Goal: Task Accomplishment & Management: Use online tool/utility

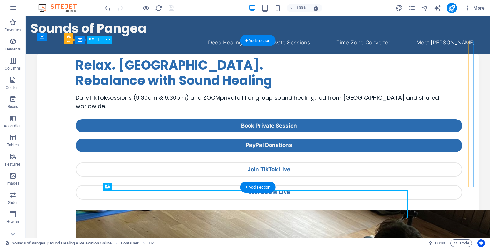
click at [140, 73] on div "Relax. [GEOGRAPHIC_DATA]. Rebalance with Sound Healing" at bounding box center [269, 72] width 387 height 31
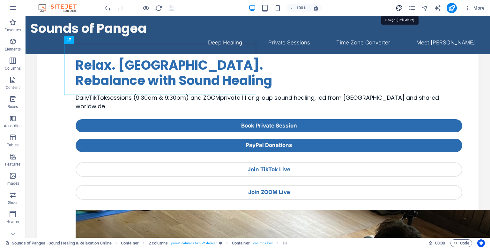
click at [400, 10] on icon "design" at bounding box center [398, 7] width 7 height 7
select select "px"
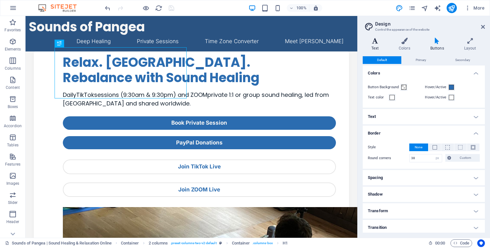
click at [373, 48] on h4 "Text" at bounding box center [376, 44] width 27 height 13
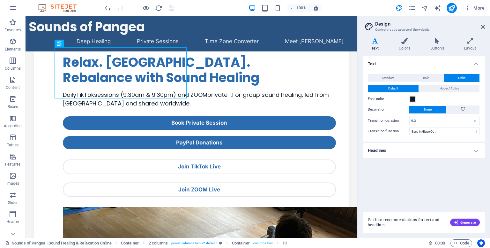
click at [402, 151] on h4 "Headlines" at bounding box center [424, 150] width 122 height 15
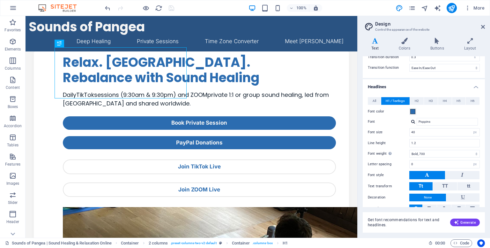
scroll to position [64, 0]
click at [412, 113] on span at bounding box center [412, 110] width 5 height 5
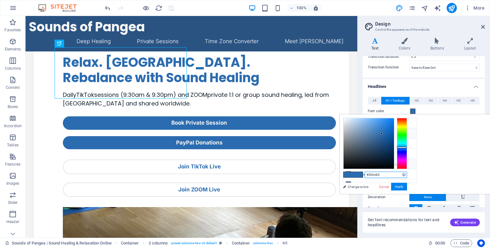
drag, startPoint x: 462, startPoint y: 174, endPoint x: 412, endPoint y: 164, distance: 50.7
click at [412, 164] on div "less Background color #f4f4f4 Primary color #2b6cb0 Secondary color #778da9 Fon…" at bounding box center [415, 153] width 150 height 79
paste input "B6CB"
type input "#2b6cb0"
click at [407, 187] on button "Apply" at bounding box center [399, 186] width 16 height 8
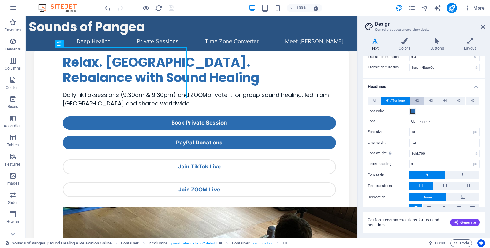
click at [415, 101] on span "H2" at bounding box center [417, 101] width 4 height 8
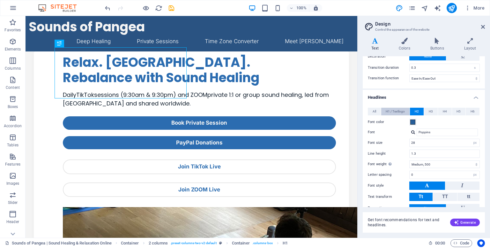
scroll to position [40, 0]
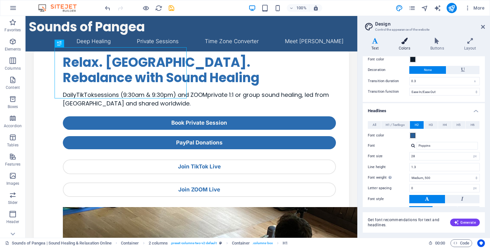
click at [405, 49] on h4 "Colors" at bounding box center [406, 44] width 32 height 13
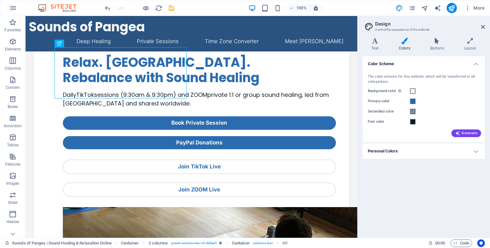
click at [384, 125] on label "Font color" at bounding box center [388, 122] width 41 height 8
click at [409, 125] on button "Font color" at bounding box center [412, 121] width 7 height 7
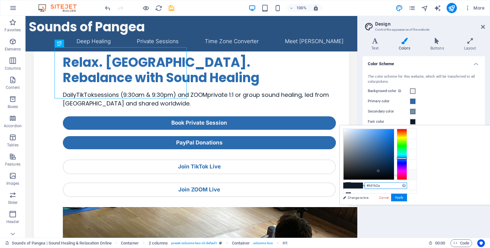
drag, startPoint x: 462, startPoint y: 185, endPoint x: 404, endPoint y: 173, distance: 58.9
click at [404, 173] on div "less Background color #f4f4f4 Primary color #2b6cb0 Secondary color #778da9 Fon…" at bounding box center [415, 164] width 150 height 79
paste input "90B0D2"
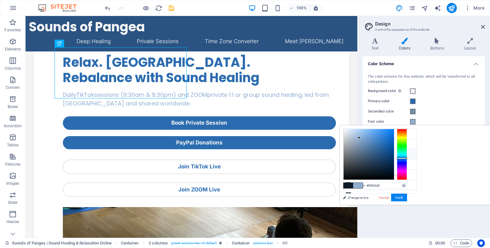
click at [385, 157] on li "Secondary color #778da9" at bounding box center [379, 154] width 73 height 10
drag, startPoint x: 464, startPoint y: 185, endPoint x: 403, endPoint y: 176, distance: 61.7
click at [403, 176] on div "less Background color #f4f4f4 Primary color #2b6cb0 Secondary color #778da9 Fon…" at bounding box center [415, 164] width 150 height 79
paste input "90B0D2"
type input "#90b0d2"
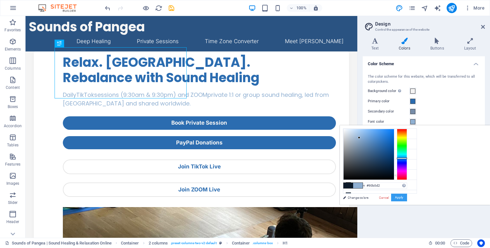
click at [407, 199] on button "Apply" at bounding box center [399, 197] width 16 height 8
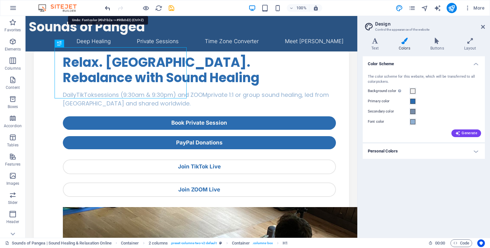
click at [108, 8] on icon "undo" at bounding box center [107, 7] width 7 height 7
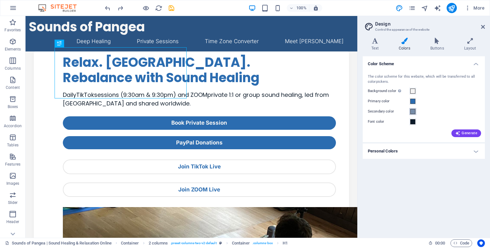
click at [412, 112] on span at bounding box center [412, 111] width 5 height 5
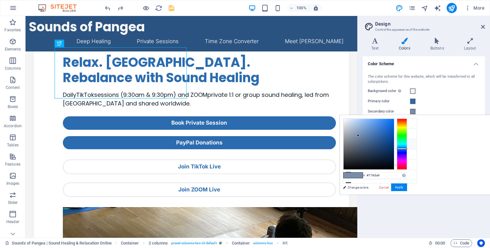
click at [395, 141] on li "Secondary color #778da9" at bounding box center [379, 144] width 73 height 10
drag, startPoint x: 464, startPoint y: 174, endPoint x: 436, endPoint y: 176, distance: 28.1
click at [410, 176] on div "#778da9 Supported formats #0852ed rgb(8, 82, 237) rgba(8, 82, 237, 90%) hsv(221…" at bounding box center [375, 201] width 70 height 172
paste input "90B0D2"
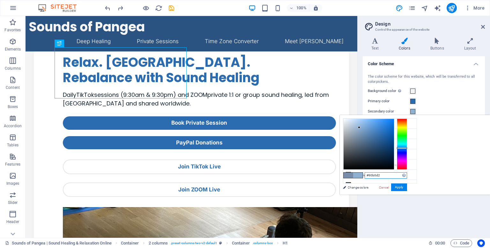
type input "#90b0d2"
click at [410, 191] on div "#90b0d2 Supported formats #0852ed rgb(8, 82, 237) rgba(8, 82, 237, 90%) hsv(221…" at bounding box center [375, 201] width 70 height 172
click at [407, 187] on button "Apply" at bounding box center [399, 187] width 16 height 8
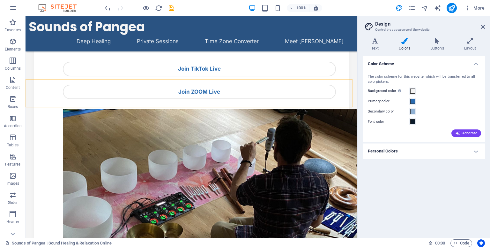
scroll to position [0, 0]
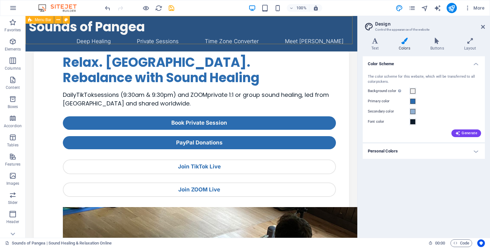
click at [34, 21] on div "Menu Bar" at bounding box center [40, 20] width 28 height 8
select select "px"
select select "rem"
select select "px"
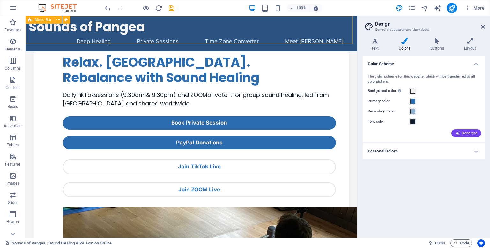
select select "preset-menu-v2-home-logo-nav-h1-image-text-menu"
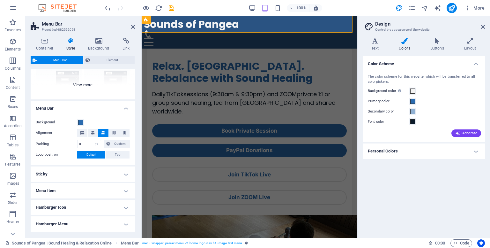
scroll to position [78, 0]
click at [78, 122] on span at bounding box center [80, 121] width 5 height 5
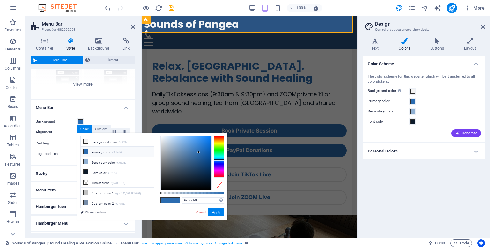
click at [88, 119] on div "Background" at bounding box center [83, 122] width 94 height 8
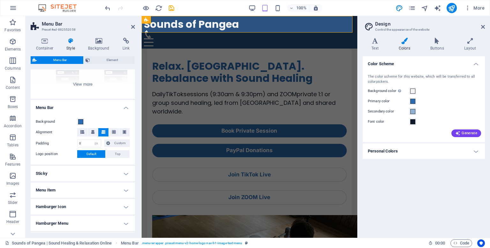
click at [88, 119] on div "Background" at bounding box center [83, 122] width 94 height 8
click at [78, 120] on span at bounding box center [80, 121] width 5 height 5
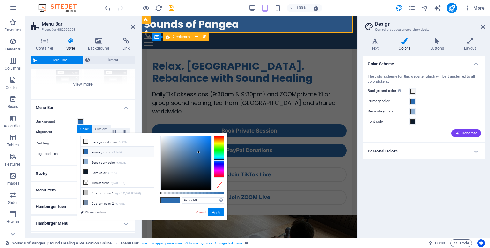
click at [327, 150] on div "Relax. Restore. Rebalance with Sound Healing Daily TikTok sessions (9:30am & 9:…" at bounding box center [249, 222] width 195 height 330
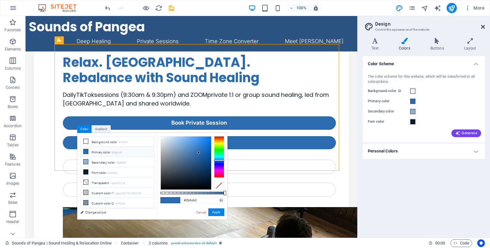
click at [484, 28] on icon at bounding box center [483, 26] width 4 height 5
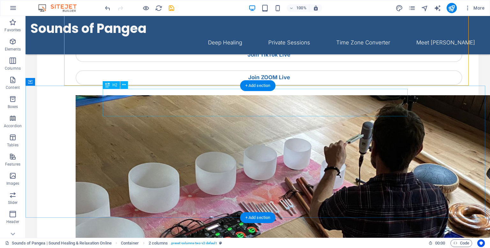
scroll to position [98, 0]
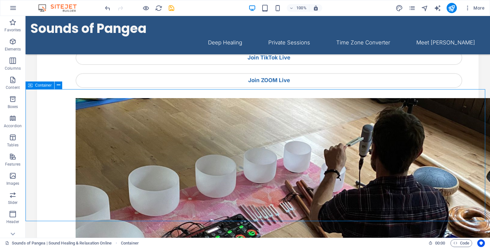
click at [39, 87] on span "Container" at bounding box center [43, 85] width 17 height 4
click at [41, 85] on span "Container" at bounding box center [43, 85] width 17 height 4
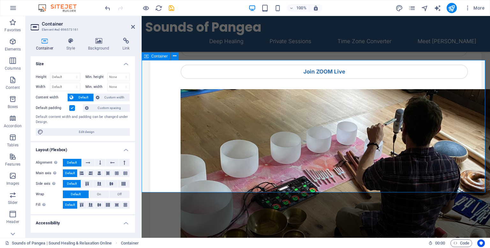
click at [92, 47] on h4 "Background" at bounding box center [100, 44] width 34 height 13
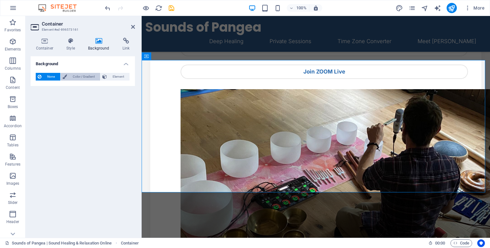
click at [81, 78] on span "Color / Gradient" at bounding box center [83, 77] width 29 height 8
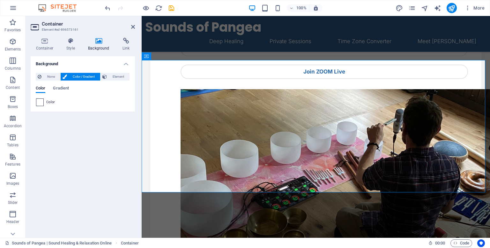
click at [38, 105] on span at bounding box center [39, 102] width 7 height 7
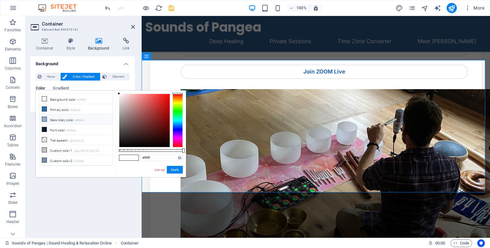
click at [46, 118] on icon at bounding box center [44, 119] width 4 height 4
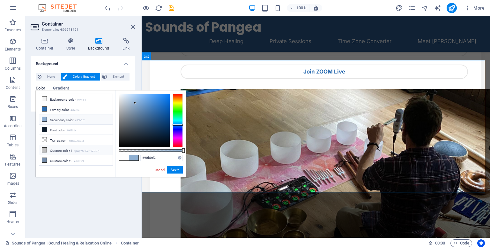
click at [56, 145] on li "Custom color 1 rgba(192,192,192,0.97)" at bounding box center [75, 150] width 73 height 10
type input "rgba(192, 192, 192, 0.97)"
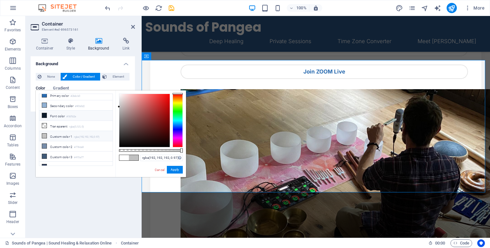
scroll to position [26, 0]
click at [157, 171] on link "Cancel" at bounding box center [159, 169] width 11 height 5
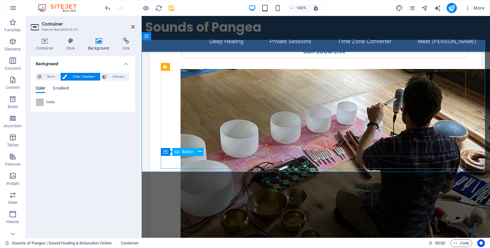
scroll to position [132, 0]
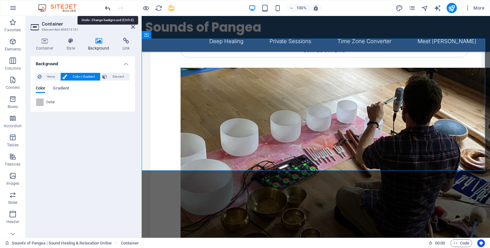
click at [110, 5] on icon "undo" at bounding box center [107, 7] width 7 height 7
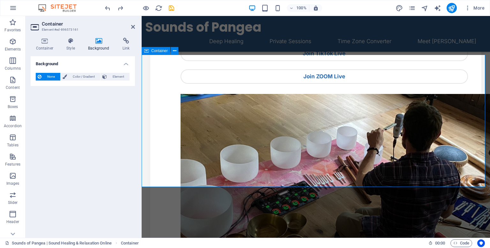
scroll to position [103, 0]
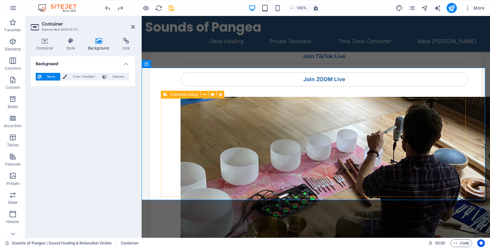
click at [169, 95] on div "Collection listing" at bounding box center [181, 95] width 40 height 8
select select "68b5c6eff2cee95ccc0614a2"
select select "createdAt_DESC"
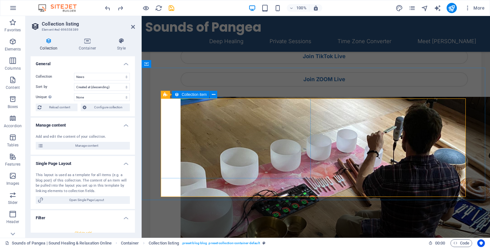
click at [189, 94] on span "Collection item" at bounding box center [193, 94] width 25 height 4
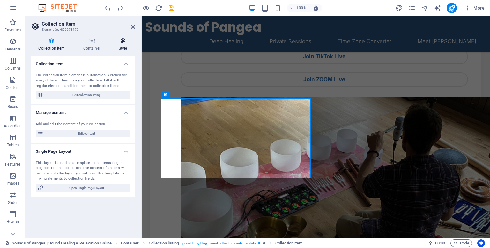
click at [121, 44] on h4 "Style" at bounding box center [123, 44] width 24 height 13
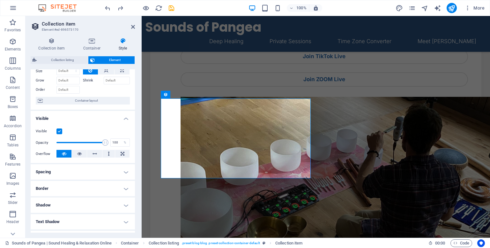
scroll to position [0, 0]
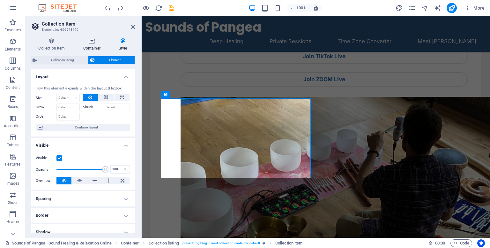
click at [92, 45] on h4 "Container" at bounding box center [92, 44] width 35 height 13
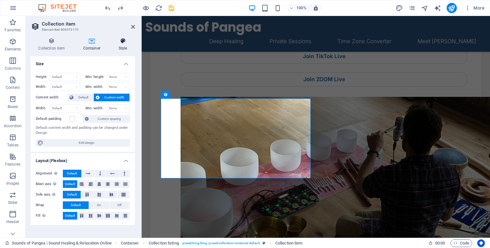
click at [115, 50] on h4 "Style" at bounding box center [123, 44] width 24 height 13
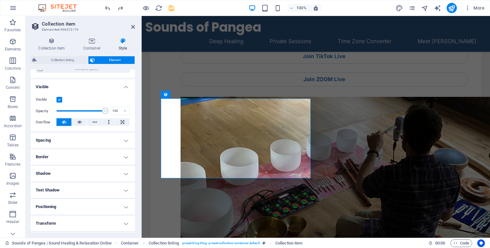
scroll to position [106, 0]
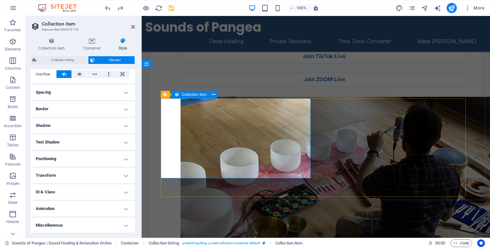
click at [180, 95] on div "Collection item" at bounding box center [190, 95] width 37 height 8
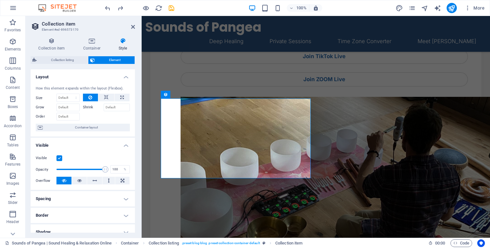
click at [119, 48] on h4 "Style" at bounding box center [123, 44] width 24 height 13
click at [211, 97] on icon at bounding box center [213, 94] width 4 height 7
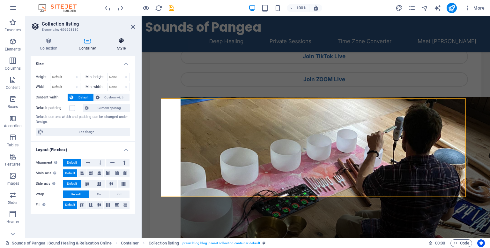
click at [122, 47] on h4 "Style" at bounding box center [121, 44] width 27 height 13
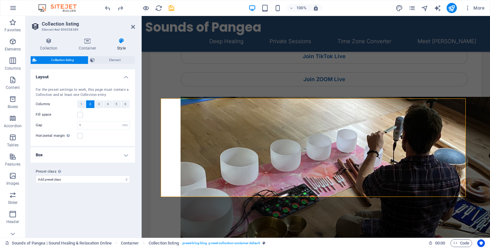
click at [106, 151] on h4 "Box" at bounding box center [83, 154] width 104 height 15
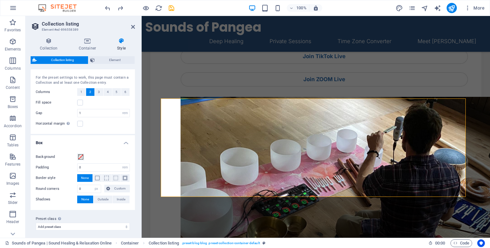
scroll to position [14, 0]
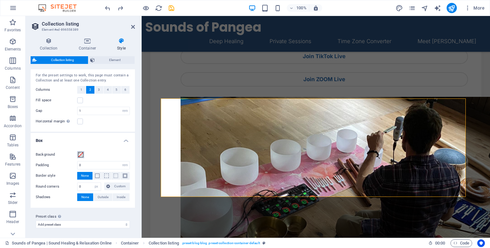
click at [82, 155] on span at bounding box center [80, 154] width 5 height 5
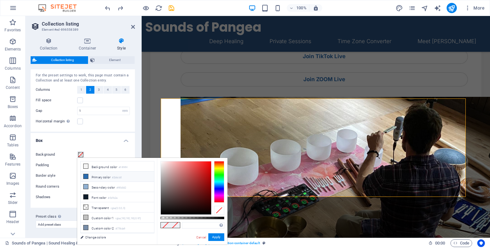
click at [89, 180] on li "Primary color #2b6cb0" at bounding box center [117, 176] width 73 height 10
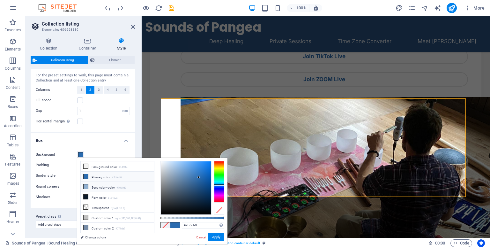
click at [120, 185] on small "#90b0d2" at bounding box center [121, 187] width 10 height 4
click at [85, 186] on icon at bounding box center [86, 186] width 4 height 4
click at [84, 219] on icon at bounding box center [86, 221] width 4 height 4
type input "#2a3a59"
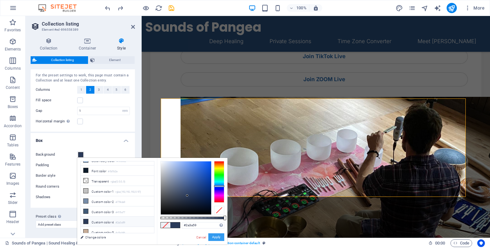
click at [216, 240] on button "Apply" at bounding box center [216, 237] width 16 height 8
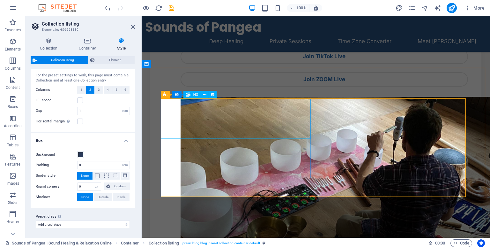
click at [188, 96] on icon at bounding box center [188, 95] width 4 height 8
select select "name"
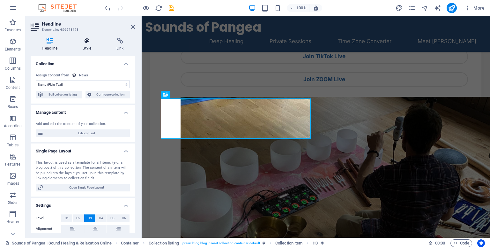
click at [89, 45] on h4 "Style" at bounding box center [88, 44] width 34 height 13
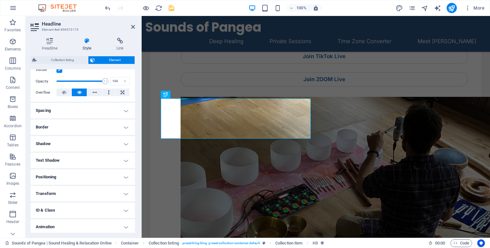
scroll to position [3, 0]
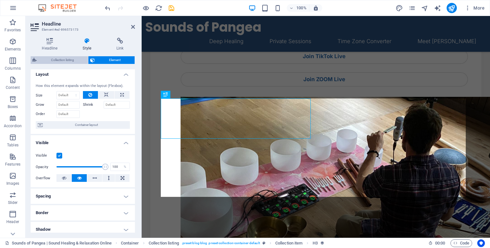
click at [68, 63] on span "Collection listing" at bounding box center [63, 60] width 48 height 8
select select "rem"
select select "px"
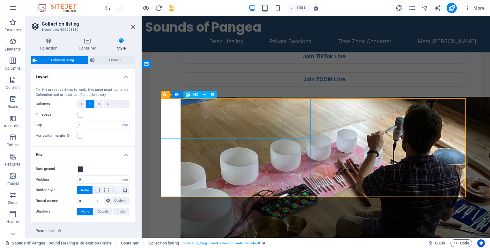
click at [188, 96] on icon at bounding box center [188, 95] width 4 height 8
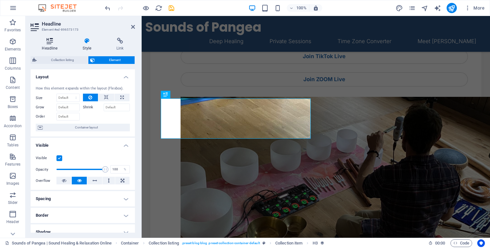
click at [48, 43] on icon at bounding box center [50, 41] width 38 height 6
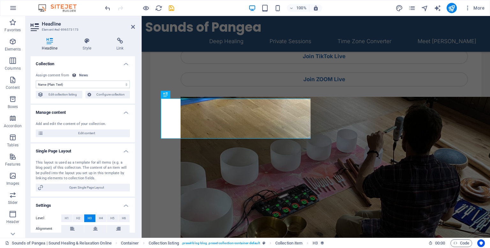
scroll to position [24, 0]
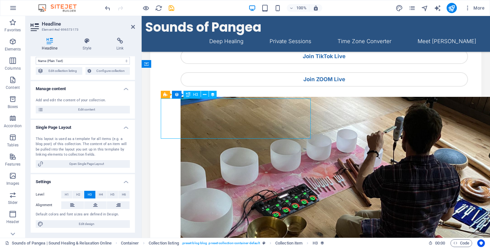
drag, startPoint x: 181, startPoint y: 119, endPoint x: 196, endPoint y: 115, distance: 15.6
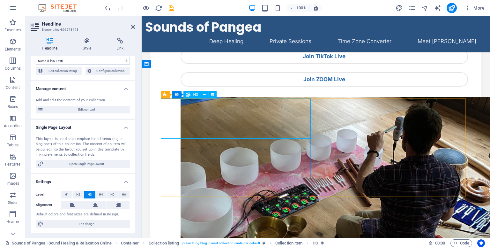
click at [195, 96] on span "H3" at bounding box center [195, 94] width 5 height 4
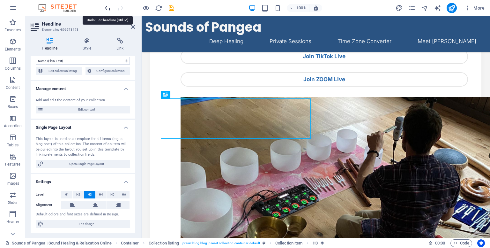
click at [110, 10] on icon "undo" at bounding box center [107, 7] width 7 height 7
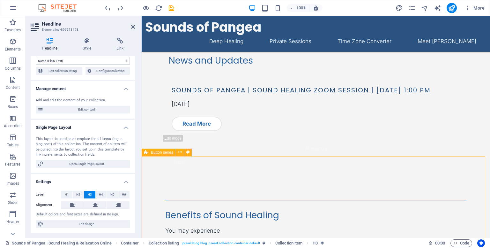
scroll to position [420, 0]
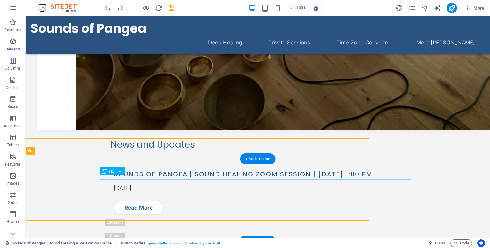
scroll to position [436, 0]
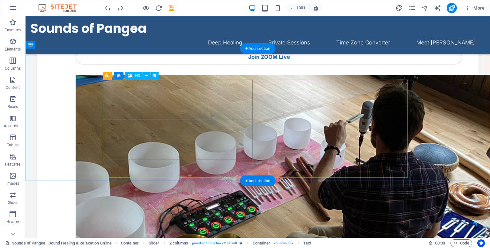
scroll to position [106, 0]
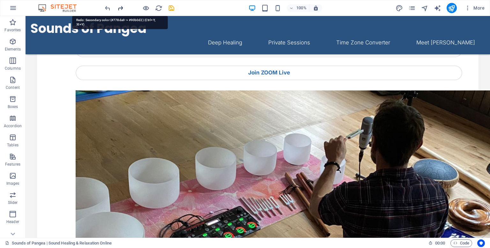
click at [119, 7] on icon "redo" at bounding box center [120, 7] width 7 height 7
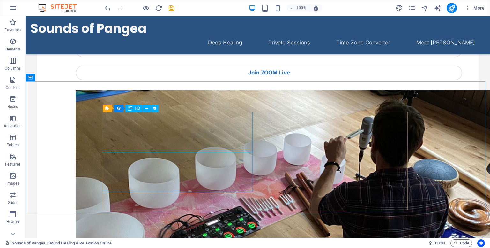
click at [134, 109] on div "H3" at bounding box center [133, 108] width 17 height 8
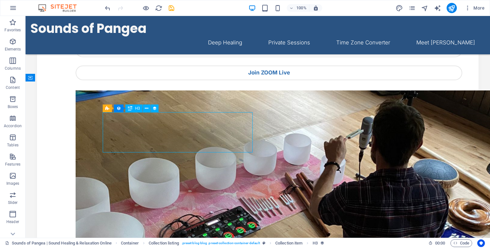
click at [134, 109] on div "H3" at bounding box center [133, 108] width 17 height 8
select select "name"
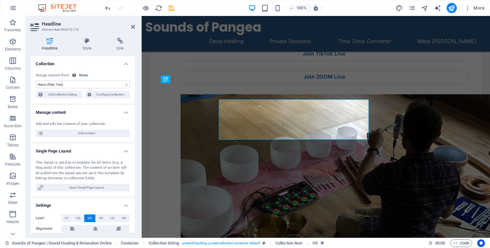
scroll to position [118, 0]
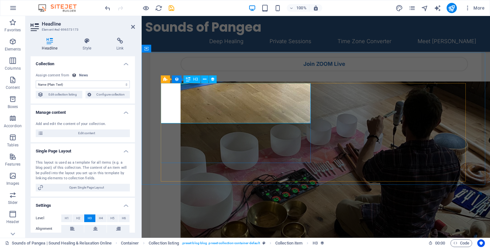
click at [195, 79] on span "H3" at bounding box center [195, 79] width 5 height 4
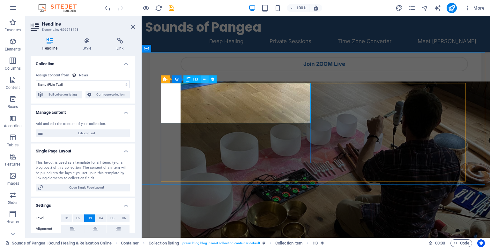
click at [205, 81] on icon at bounding box center [205, 79] width 4 height 7
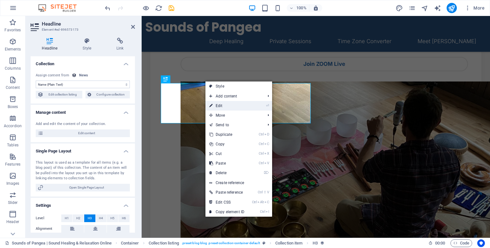
click at [218, 104] on link "⏎ Edit" at bounding box center [226, 106] width 43 height 10
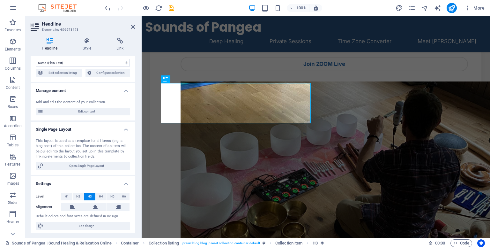
scroll to position [24, 0]
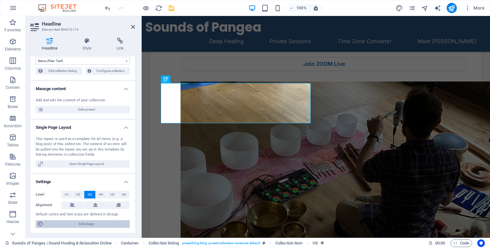
click at [86, 221] on span "Edit design" at bounding box center [86, 224] width 83 height 8
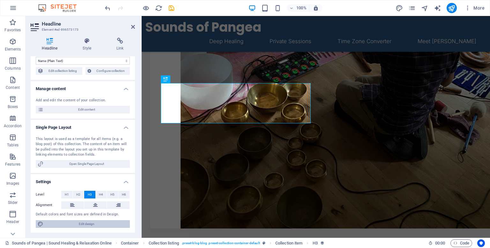
select select "ease-in-out"
select select "px"
select select "500"
select select "px"
select select "rem"
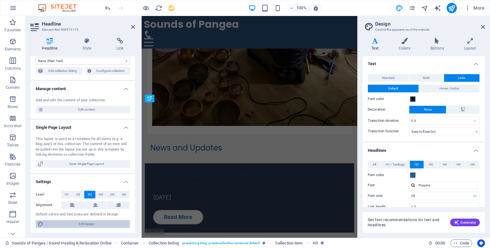
type input "24"
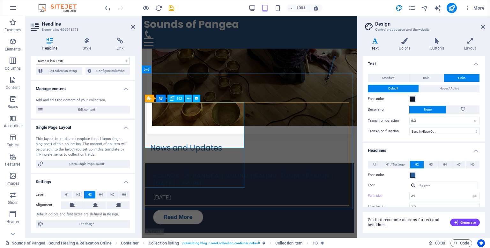
click at [192, 97] on button at bounding box center [189, 98] width 8 height 8
click at [189, 98] on icon at bounding box center [189, 98] width 4 height 7
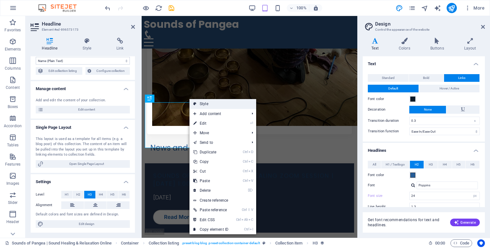
click at [203, 106] on link "Style" at bounding box center [222, 104] width 67 height 10
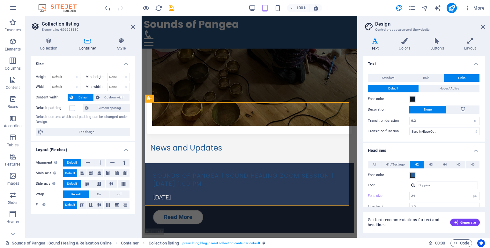
click at [106, 13] on div "100% More" at bounding box center [244, 7] width 489 height 15
click at [108, 10] on icon "undo" at bounding box center [107, 7] width 7 height 7
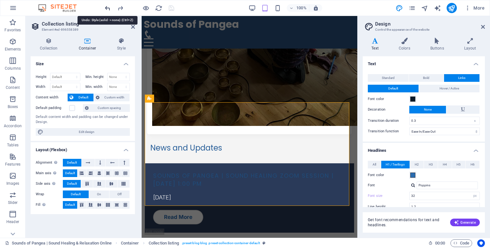
click at [108, 10] on icon "undo" at bounding box center [107, 7] width 7 height 7
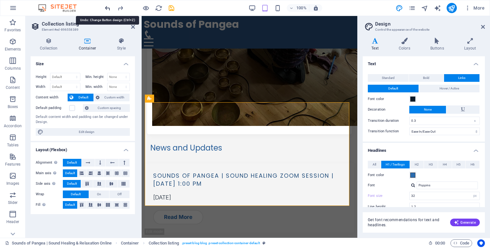
click at [108, 10] on icon "undo" at bounding box center [107, 7] width 7 height 7
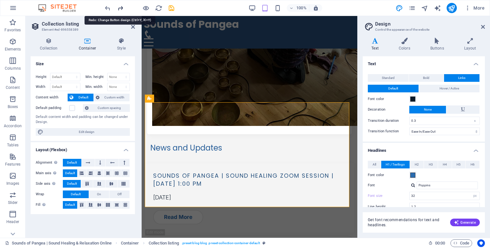
click at [119, 8] on icon "redo" at bounding box center [120, 7] width 7 height 7
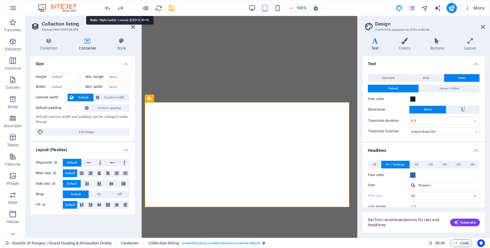
select select "ease-in-out"
select select "px"
select select "700"
select select "px"
select select "rem"
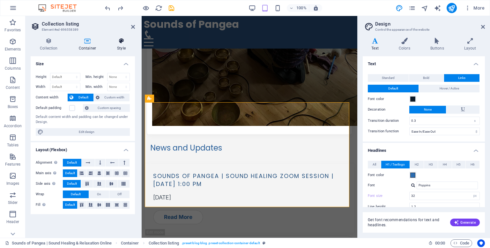
click at [116, 48] on h4 "Style" at bounding box center [121, 44] width 27 height 13
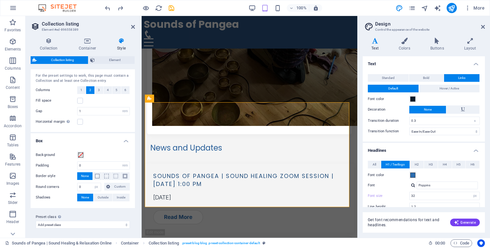
scroll to position [14, 0]
click at [79, 151] on button "Background" at bounding box center [80, 154] width 7 height 7
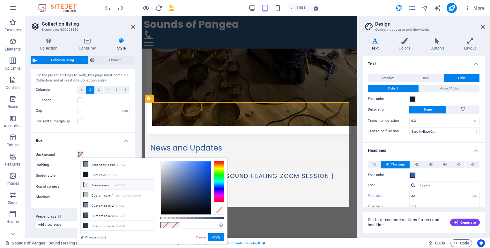
scroll to position [26, 0]
click at [130, 209] on li "Custom color 3 #415a77" at bounding box center [117, 211] width 73 height 10
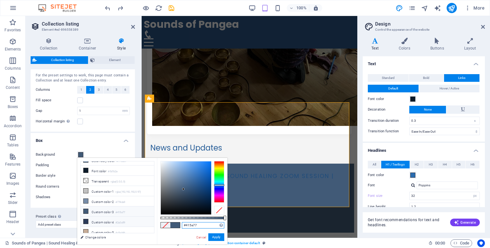
drag, startPoint x: 202, startPoint y: 225, endPoint x: 140, endPoint y: 218, distance: 62.1
click at [140, 218] on div "less Background color #f4f4f4 Primary color #2b6cb0 Secondary color #778da9 Fon…" at bounding box center [152, 201] width 150 height 86
paste input "2C5E94"
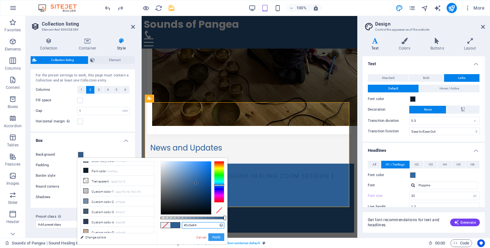
type input "#2c5e94"
click at [218, 236] on button "Apply" at bounding box center [216, 237] width 16 height 8
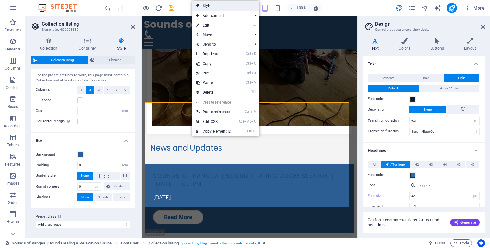
click at [204, 8] on link "Style" at bounding box center [225, 6] width 67 height 10
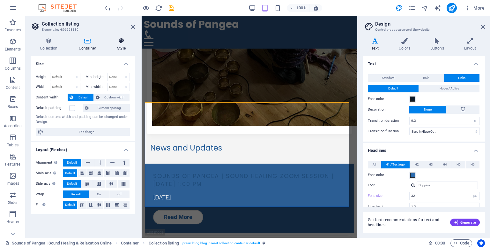
click at [120, 42] on icon at bounding box center [121, 41] width 27 height 6
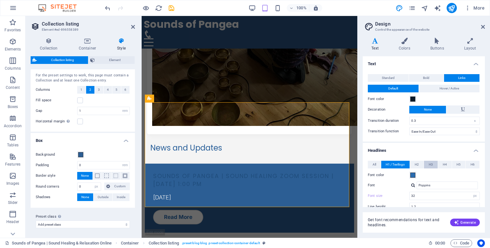
click at [431, 165] on span "H3" at bounding box center [431, 164] width 4 height 8
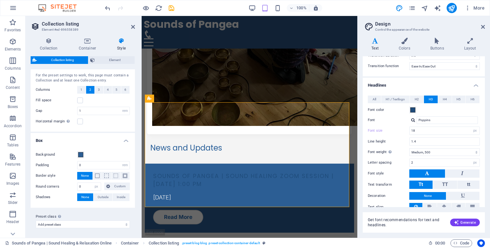
scroll to position [85, 0]
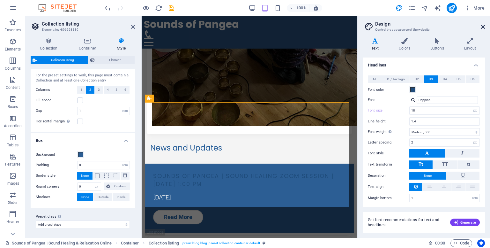
click at [481, 27] on icon at bounding box center [483, 26] width 4 height 5
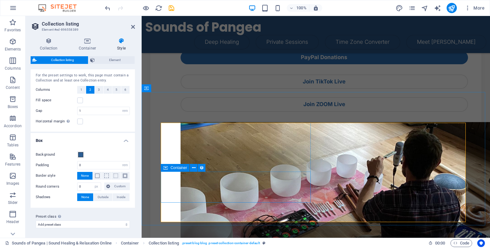
scroll to position [80, 0]
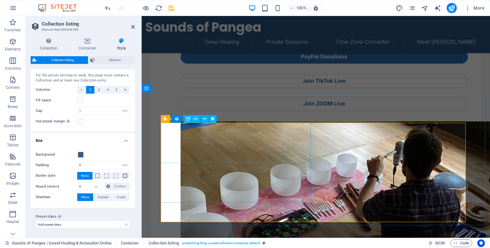
click at [204, 117] on icon at bounding box center [205, 118] width 4 height 7
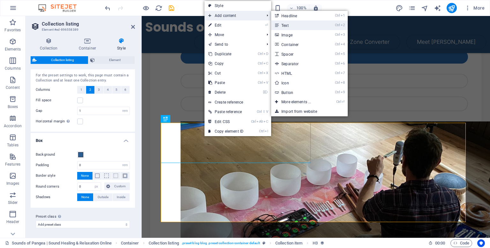
click at [289, 27] on link "Ctrl 2 Text" at bounding box center [297, 25] width 53 height 10
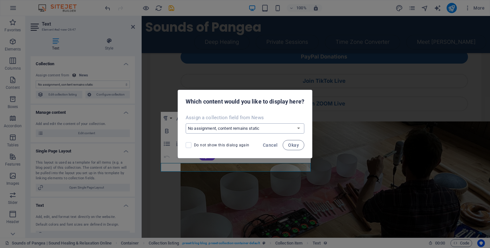
click at [240, 132] on select "No assignment, content remains static Create a new field Created at (Date) Upda…" at bounding box center [245, 128] width 119 height 10
select select "name"
click at [186, 123] on select "No assignment, content remains static Create a new field Created at (Date) Upda…" at bounding box center [245, 128] width 119 height 10
click at [289, 141] on button "Okay" at bounding box center [294, 145] width 22 height 10
select select "name"
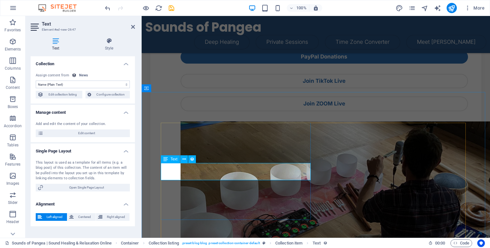
click at [183, 159] on icon at bounding box center [184, 159] width 4 height 7
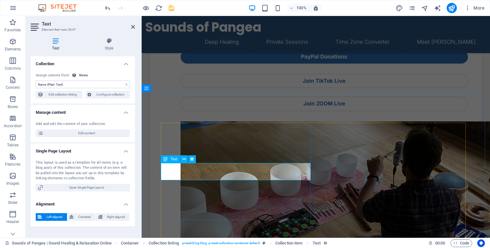
click at [107, 45] on h4 "Style" at bounding box center [109, 44] width 52 height 13
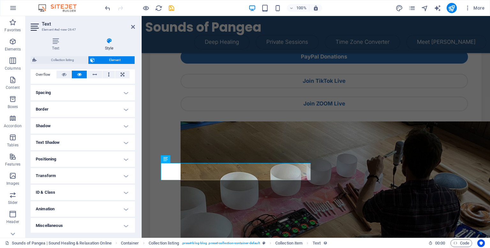
scroll to position [106, 0]
click at [167, 161] on icon at bounding box center [165, 159] width 4 height 8
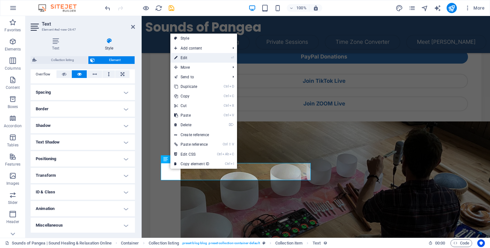
click at [180, 58] on link "⏎ Edit" at bounding box center [191, 58] width 43 height 10
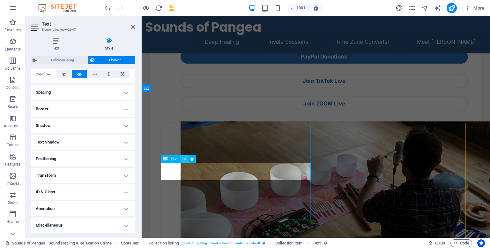
click at [182, 158] on icon at bounding box center [184, 159] width 4 height 7
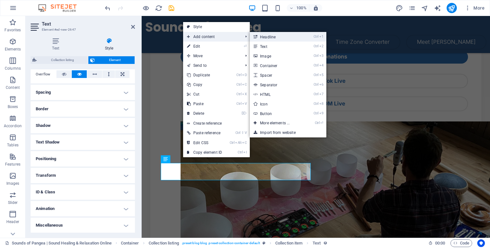
click at [268, 39] on link "Ctrl 1 Headline" at bounding box center [276, 37] width 53 height 10
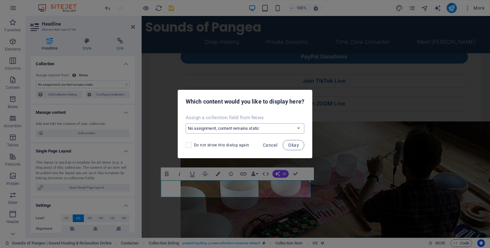
click at [250, 127] on select "No assignment, content remains static Create a new field Created at (Date) Upda…" at bounding box center [245, 128] width 119 height 10
select select "name"
click at [186, 123] on select "No assignment, content remains static Create a new field Created at (Date) Upda…" at bounding box center [245, 128] width 119 height 10
click at [293, 143] on span "Okay" at bounding box center [293, 144] width 11 height 5
select select "name"
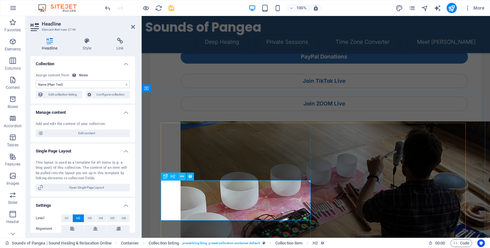
click at [180, 177] on icon at bounding box center [182, 176] width 4 height 7
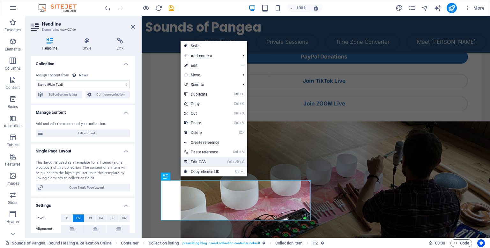
click at [185, 163] on icon at bounding box center [185, 162] width 3 height 10
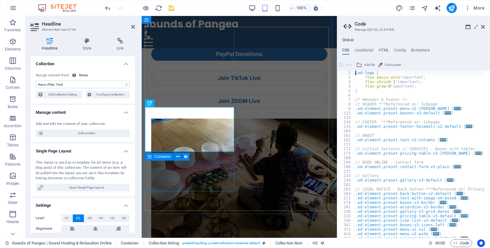
scroll to position [307, 0]
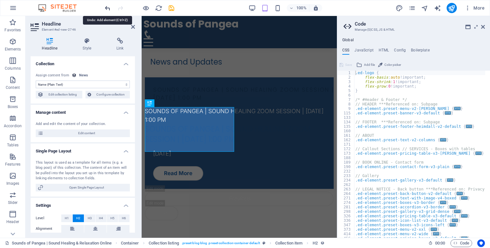
click at [108, 10] on icon "undo" at bounding box center [107, 7] width 7 height 7
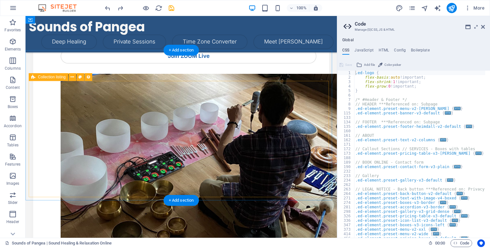
scroll to position [133, 0]
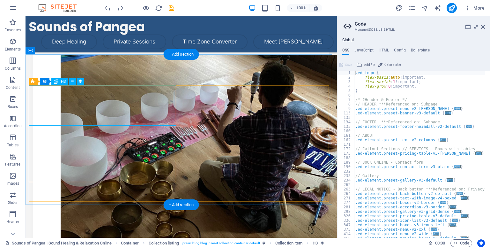
select select "name"
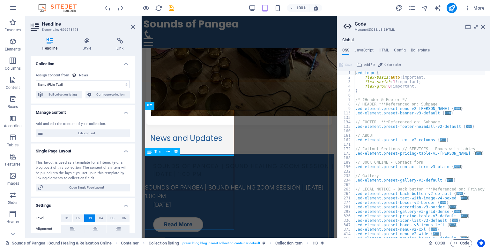
scroll to position [236, 0]
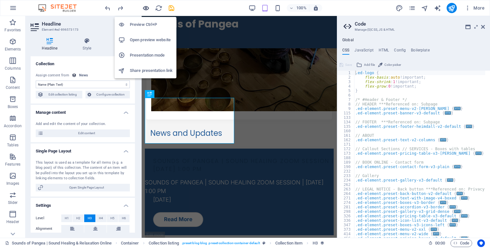
click at [145, 9] on icon "button" at bounding box center [145, 7] width 7 height 7
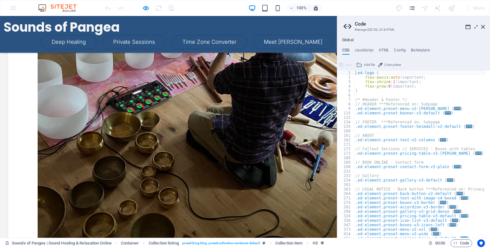
scroll to position [205, 0]
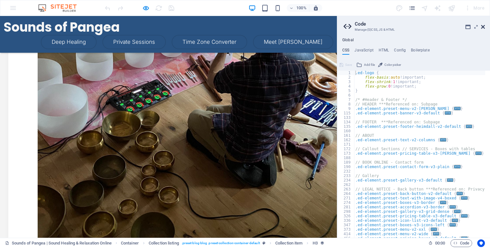
click at [482, 27] on icon at bounding box center [483, 26] width 4 height 5
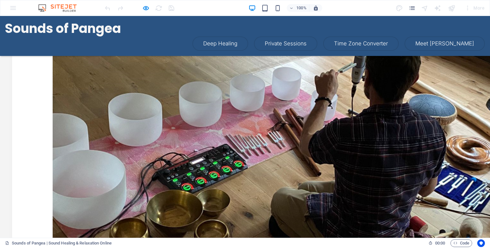
scroll to position [125, 0]
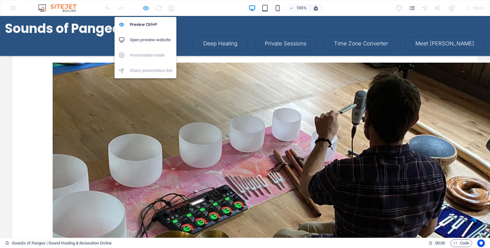
click at [144, 9] on icon "button" at bounding box center [145, 7] width 7 height 7
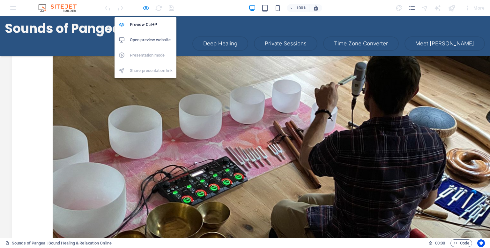
select select "name"
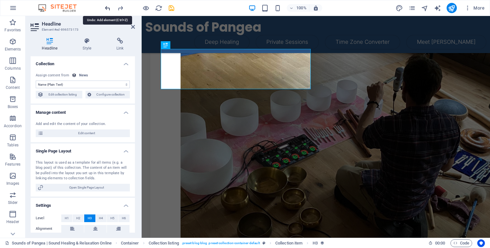
click at [107, 10] on icon "undo" at bounding box center [107, 7] width 7 height 7
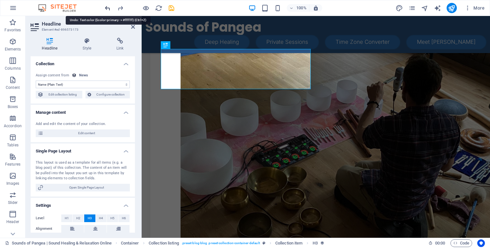
click at [107, 10] on icon "undo" at bounding box center [107, 7] width 7 height 7
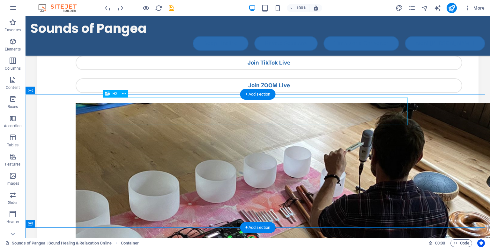
scroll to position [92, 0]
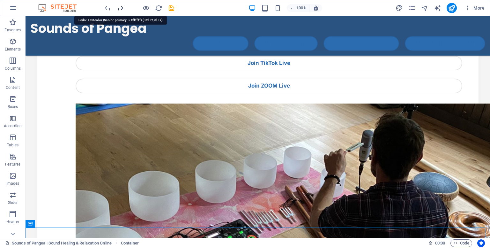
click at [121, 9] on icon "redo" at bounding box center [120, 7] width 7 height 7
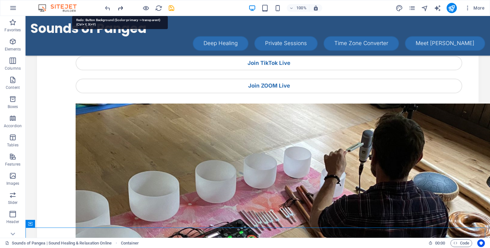
click at [121, 9] on icon "redo" at bounding box center [120, 7] width 7 height 7
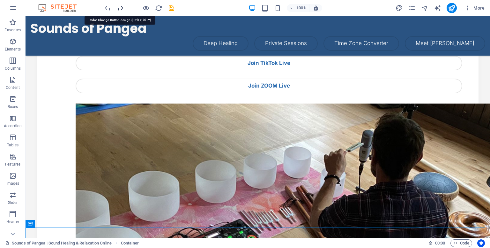
click at [120, 11] on icon "redo" at bounding box center [120, 7] width 7 height 7
click at [106, 8] on icon "undo" at bounding box center [107, 7] width 7 height 7
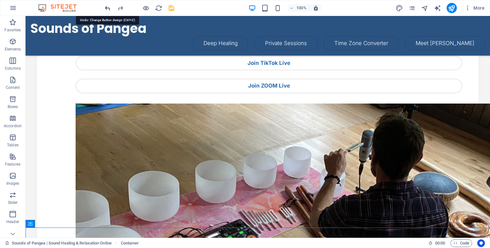
click at [106, 8] on icon "undo" at bounding box center [107, 7] width 7 height 7
click at [119, 9] on icon "redo" at bounding box center [120, 7] width 7 height 7
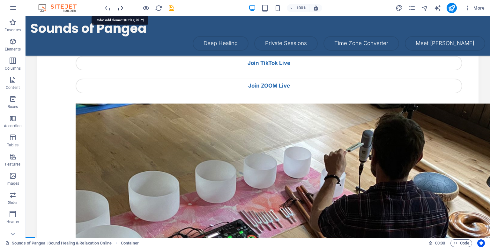
click at [119, 9] on icon "redo" at bounding box center [120, 7] width 7 height 7
click at [119, 9] on div at bounding box center [139, 8] width 71 height 10
click at [104, 7] on icon "undo" at bounding box center [107, 7] width 7 height 7
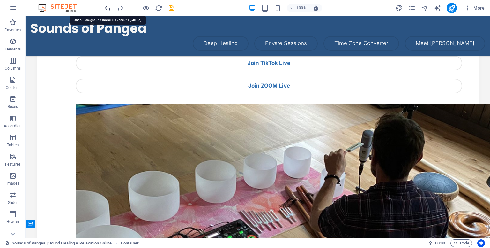
click at [104, 7] on icon "undo" at bounding box center [107, 7] width 7 height 7
click at [120, 8] on icon "redo" at bounding box center [120, 7] width 7 height 7
click at [107, 8] on icon "undo" at bounding box center [107, 7] width 7 height 7
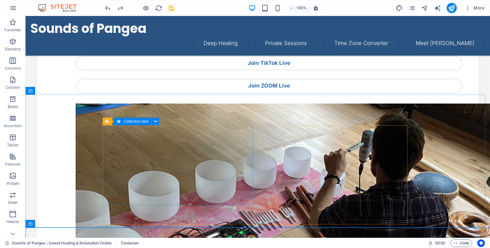
click at [116, 118] on icon at bounding box center [118, 121] width 4 height 8
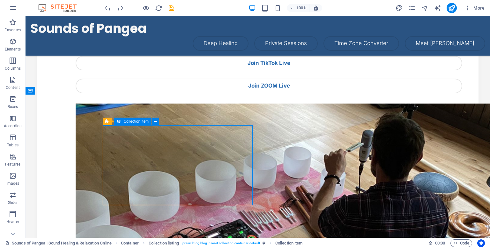
click at [122, 121] on div "Collection item" at bounding box center [132, 121] width 37 height 8
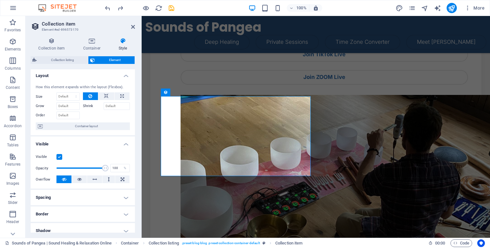
scroll to position [1, 0]
click at [117, 93] on button at bounding box center [122, 96] width 15 height 8
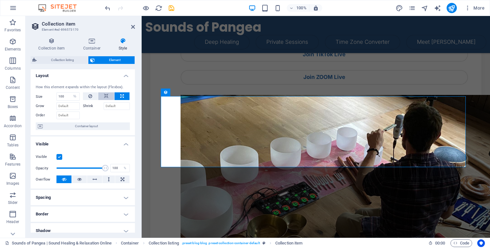
click at [108, 94] on button at bounding box center [106, 96] width 16 height 8
select select "DISABLED_OPTION_VALUE"
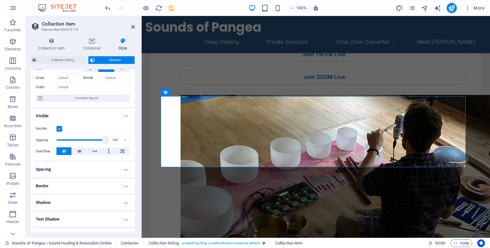
scroll to position [30, 0]
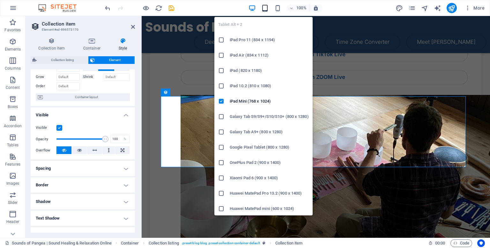
click at [265, 7] on icon "button" at bounding box center [264, 7] width 7 height 7
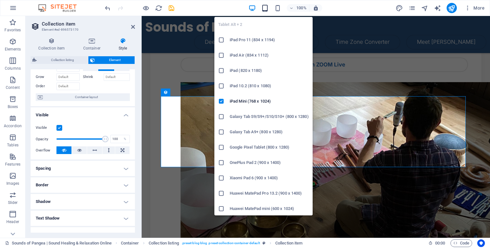
scroll to position [268, 0]
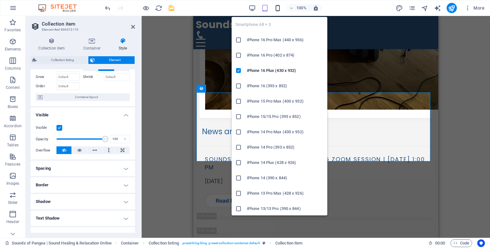
click at [277, 9] on icon "button" at bounding box center [277, 7] width 7 height 7
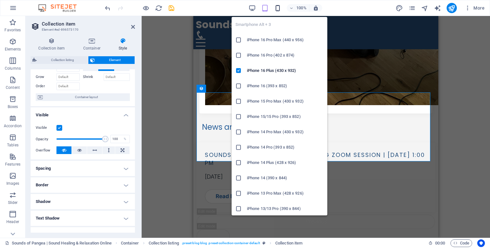
scroll to position [264, 0]
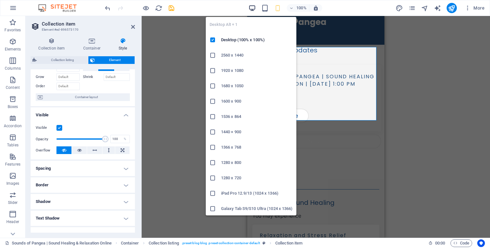
click at [253, 7] on icon "button" at bounding box center [251, 7] width 7 height 7
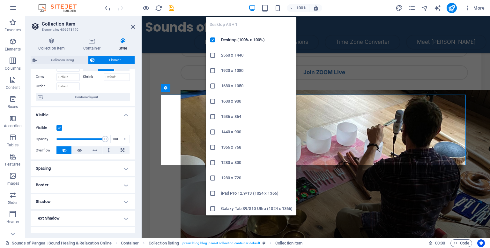
scroll to position [111, 0]
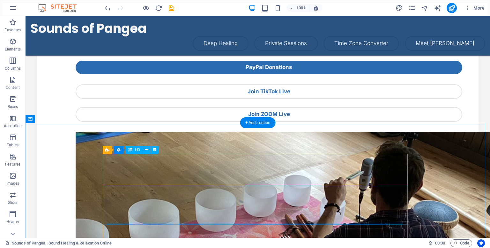
scroll to position [61, 0]
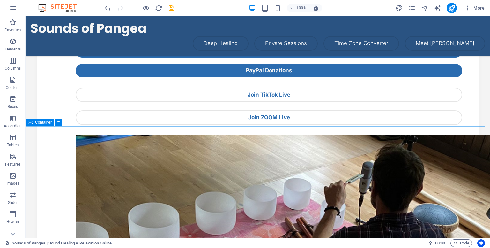
click at [39, 124] on span "Container" at bounding box center [43, 122] width 17 height 4
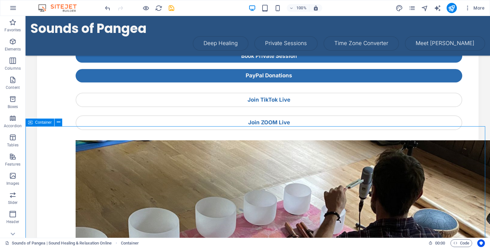
scroll to position [66, 0]
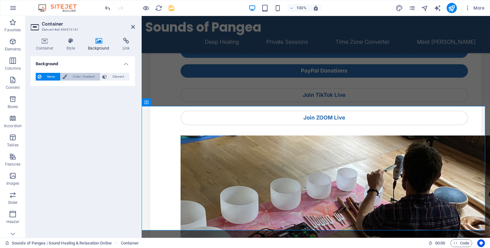
click at [70, 76] on span "Color / Gradient" at bounding box center [83, 77] width 29 height 8
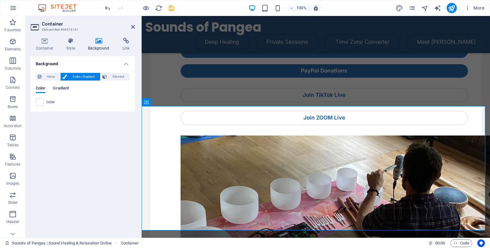
click at [62, 89] on span "Gradient" at bounding box center [61, 88] width 16 height 9
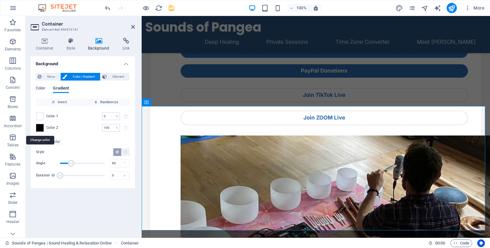
click at [41, 128] on span at bounding box center [39, 127] width 7 height 7
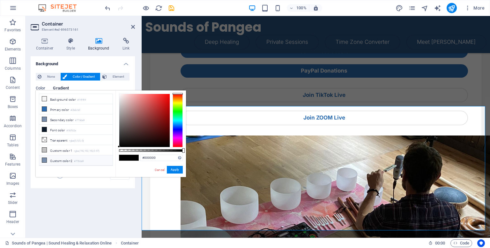
click at [43, 158] on icon at bounding box center [44, 160] width 4 height 4
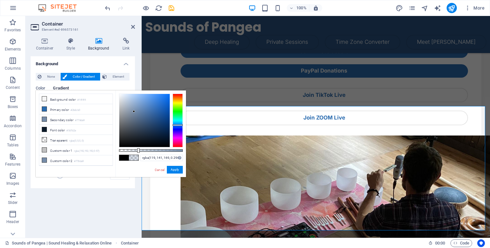
drag, startPoint x: 182, startPoint y: 150, endPoint x: 138, endPoint y: 150, distance: 44.3
click at [138, 150] on div at bounding box center [138, 150] width 3 height 4
click at [173, 171] on button "Apply" at bounding box center [175, 170] width 16 height 8
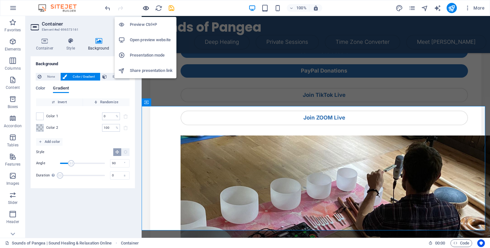
click at [143, 8] on icon "button" at bounding box center [145, 7] width 7 height 7
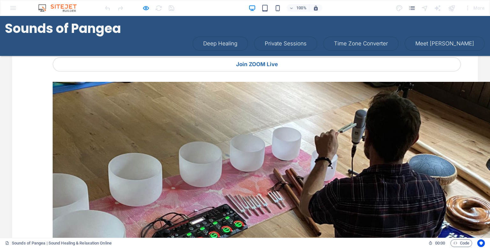
scroll to position [101, 0]
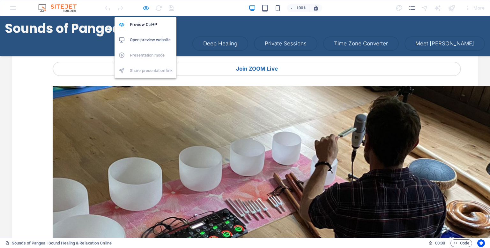
click at [144, 9] on icon "button" at bounding box center [145, 7] width 7 height 7
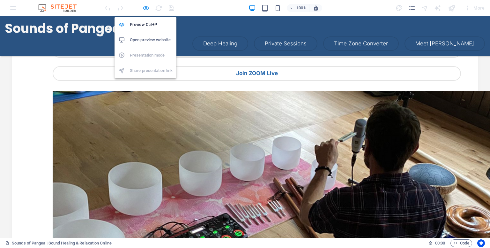
scroll to position [130, 0]
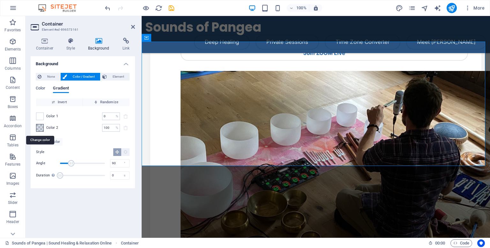
click at [41, 127] on span at bounding box center [39, 127] width 7 height 7
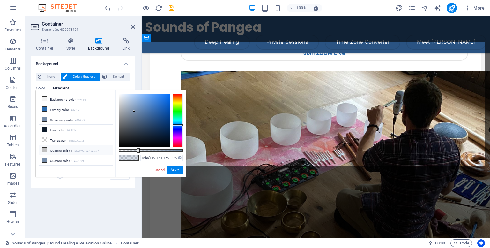
click at [45, 147] on icon at bounding box center [44, 149] width 4 height 4
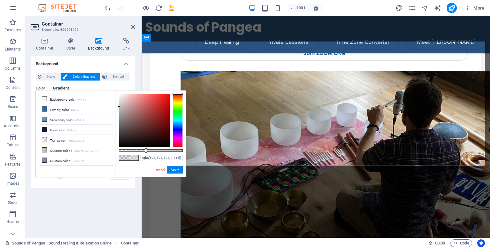
type input "rgba(192, 192, 192, 0.406)"
drag, startPoint x: 180, startPoint y: 150, endPoint x: 145, endPoint y: 153, distance: 35.2
click at [145, 153] on div "rgba(192, 192, 192, 0.406) Supported formats #0852ed rgb(8, 82, 237) rgba(8, 82…" at bounding box center [150, 179] width 70 height 179
click at [171, 169] on button "Apply" at bounding box center [175, 170] width 16 height 8
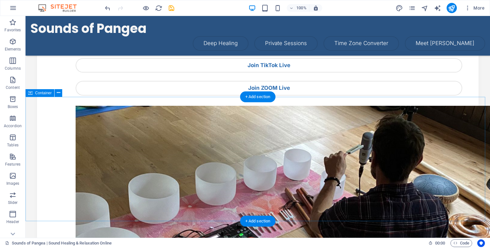
scroll to position [90, 0]
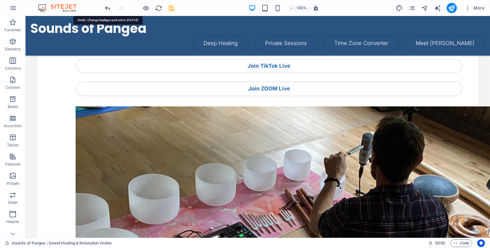
click at [106, 4] on icon "undo" at bounding box center [107, 7] width 7 height 7
click at [119, 8] on icon "redo" at bounding box center [120, 7] width 7 height 7
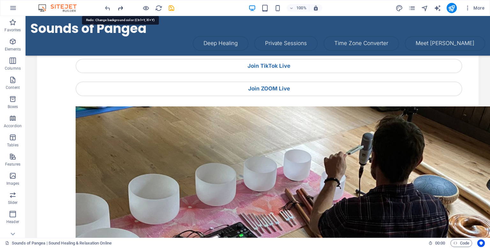
click at [119, 8] on icon "redo" at bounding box center [120, 7] width 7 height 7
click at [117, 8] on icon "redo" at bounding box center [120, 7] width 7 height 7
click at [117, 8] on div at bounding box center [139, 8] width 71 height 10
click at [107, 8] on icon "undo" at bounding box center [107, 7] width 7 height 7
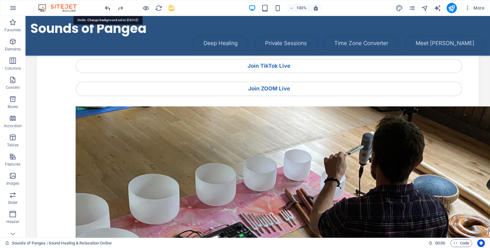
click at [107, 8] on icon "undo" at bounding box center [107, 7] width 7 height 7
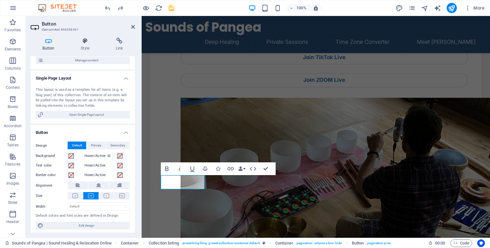
scroll to position [24, 0]
click at [92, 144] on span "Primary" at bounding box center [96, 145] width 11 height 8
click at [112, 144] on span "Secondary" at bounding box center [117, 145] width 15 height 8
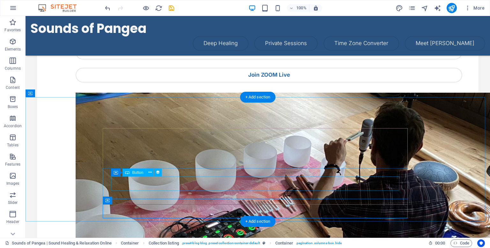
scroll to position [90, 0]
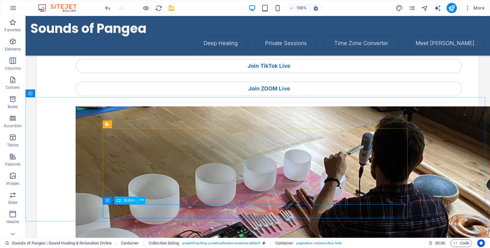
click at [127, 200] on span "Button" at bounding box center [129, 200] width 11 height 4
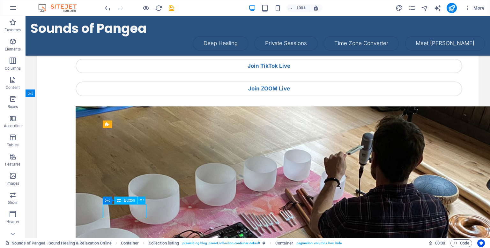
click at [127, 200] on span "Button" at bounding box center [129, 200] width 11 height 4
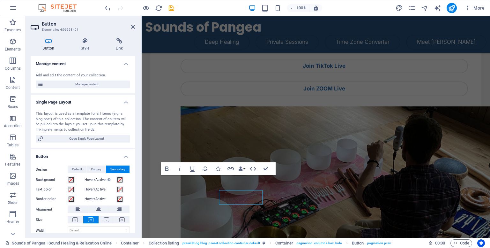
scroll to position [103, 0]
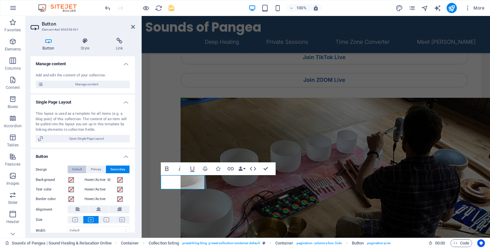
click at [78, 170] on span "Default" at bounding box center [77, 169] width 10 height 8
click at [94, 170] on span "Primary" at bounding box center [96, 169] width 11 height 8
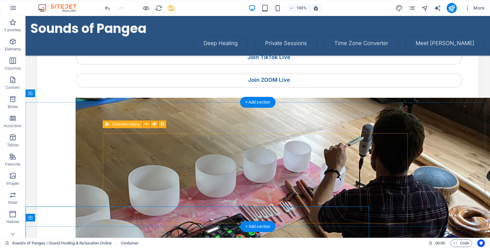
scroll to position [90, 0]
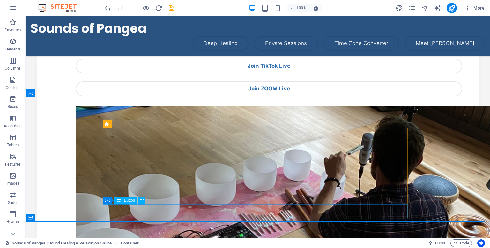
click at [128, 199] on span "Button" at bounding box center [129, 200] width 11 height 4
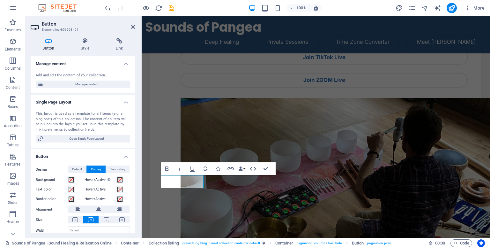
scroll to position [26, 0]
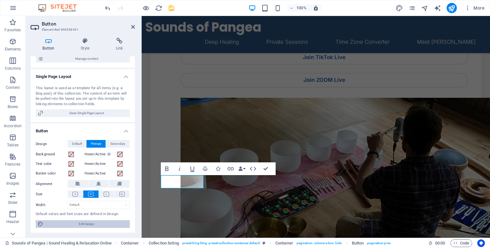
click at [70, 220] on span "Edit design" at bounding box center [86, 224] width 83 height 8
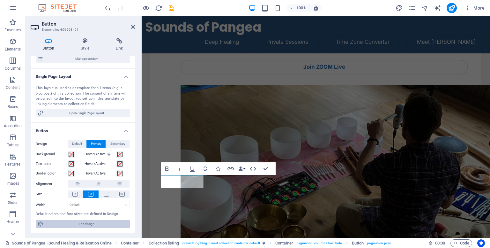
scroll to position [293, 0]
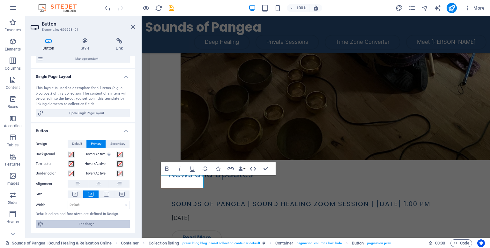
select select "px"
select select "800"
select select "px"
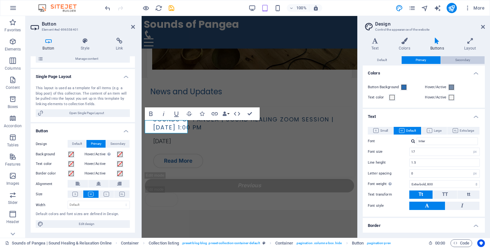
click at [458, 58] on span "Secondary" at bounding box center [462, 60] width 15 height 8
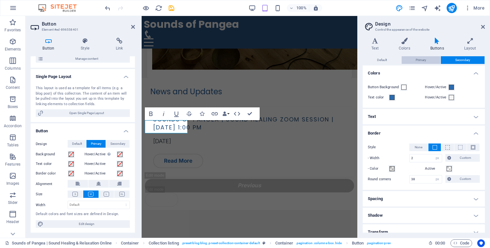
click at [421, 59] on span "Primary" at bounding box center [421, 60] width 11 height 8
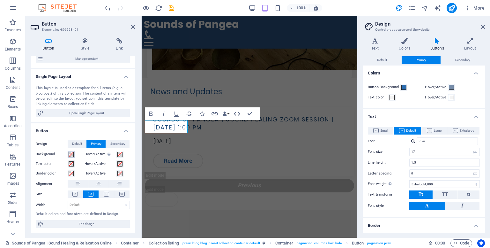
click at [68, 157] on button "Background" at bounding box center [71, 154] width 7 height 7
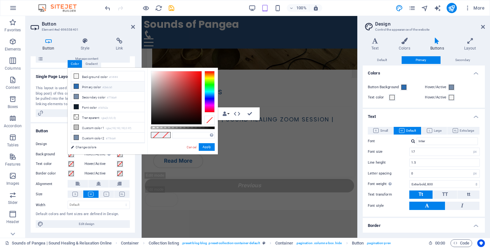
click at [74, 87] on icon at bounding box center [76, 86] width 4 height 4
type input "#2b6cb0"
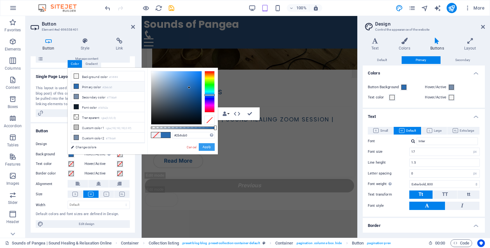
click at [206, 148] on button "Apply" at bounding box center [207, 147] width 16 height 8
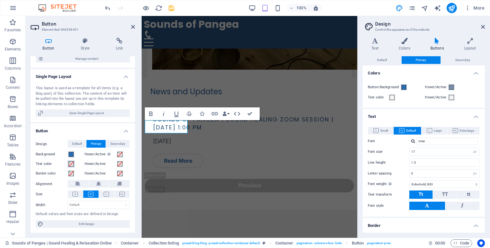
click at [69, 162] on span at bounding box center [71, 163] width 5 height 5
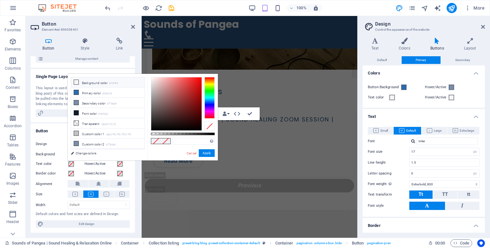
click at [77, 83] on icon at bounding box center [76, 82] width 4 height 4
type input "#f4f4f4"
click at [207, 152] on button "Apply" at bounding box center [207, 153] width 16 height 8
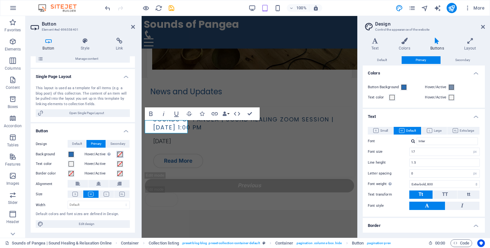
click at [116, 154] on button "Hover/Active Switch to preview mode to test the active/hover state" at bounding box center [119, 154] width 7 height 7
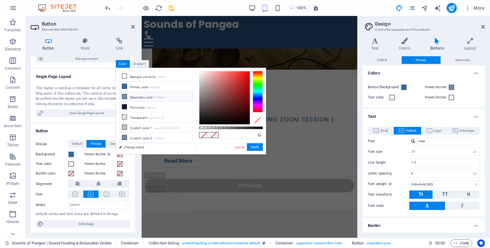
click at [124, 98] on li "Secondary color #778da9" at bounding box center [155, 97] width 73 height 10
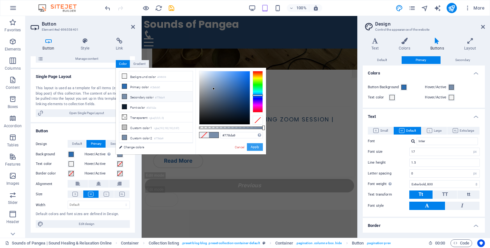
click at [260, 148] on button "Apply" at bounding box center [255, 147] width 16 height 8
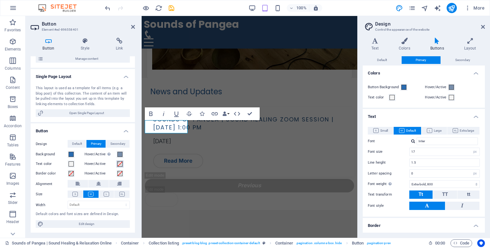
click at [118, 166] on button "Hover/Active" at bounding box center [119, 163] width 7 height 7
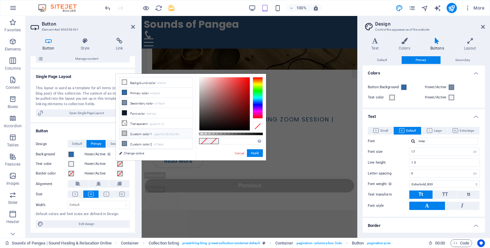
drag, startPoint x: 122, startPoint y: 77, endPoint x: 189, endPoint y: 130, distance: 85.3
click at [189, 130] on ul "Background color #f4f4f4 Primary color #2b6cb0 Secondary color #778da9 Font col…" at bounding box center [156, 113] width 74 height 72
click at [239, 153] on link "Cancel" at bounding box center [239, 153] width 11 height 5
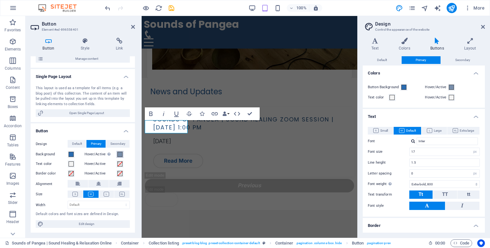
click at [118, 155] on span at bounding box center [119, 153] width 5 height 5
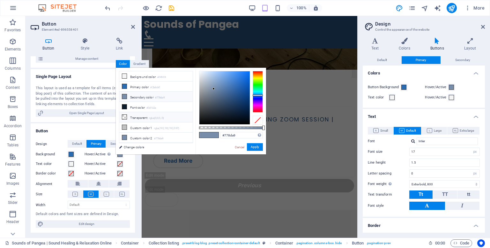
click at [122, 117] on icon at bounding box center [124, 117] width 4 height 4
type input "rgba(0, 0, 0, 0)"
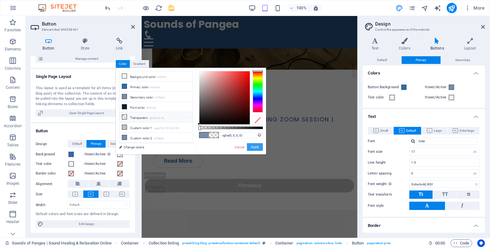
click at [255, 145] on button "Apply" at bounding box center [255, 147] width 16 height 8
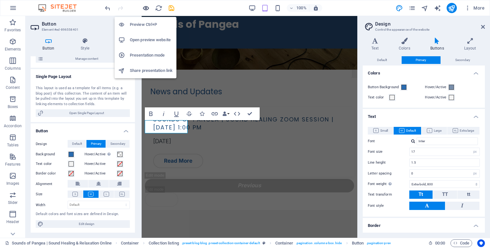
click at [144, 7] on icon "button" at bounding box center [145, 7] width 7 height 7
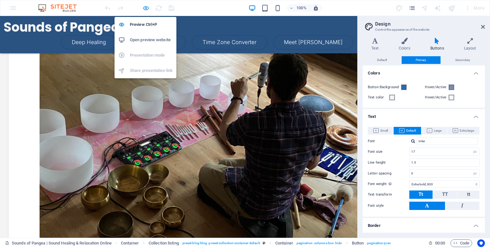
scroll to position [158, 0]
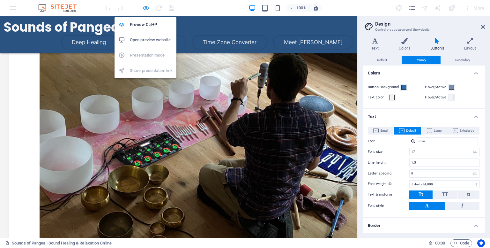
click at [145, 7] on icon "button" at bounding box center [145, 7] width 7 height 7
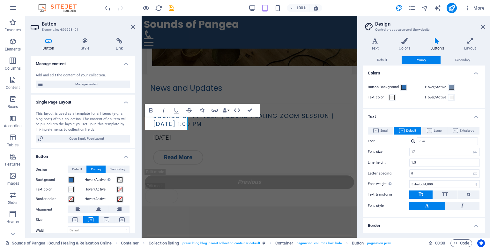
scroll to position [26, 0]
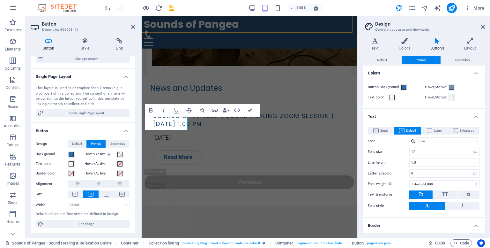
click at [204, 32] on div "Sounds of Pangea Deep Healing Private Sessions Time Zone Converter Meet [PERSON…" at bounding box center [250, 32] width 216 height 33
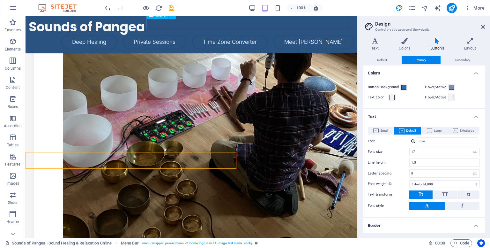
scroll to position [158, 0]
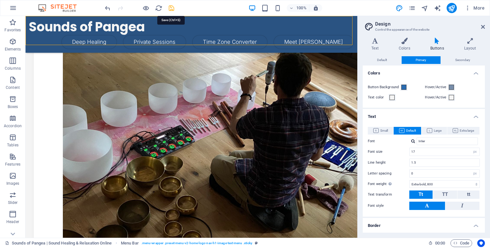
click at [172, 10] on icon "save" at bounding box center [171, 7] width 7 height 7
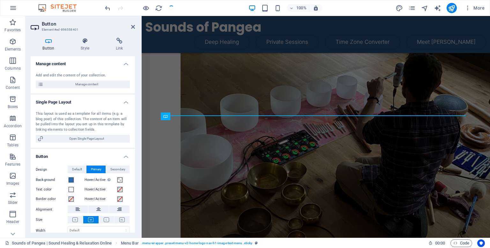
scroll to position [158, 0]
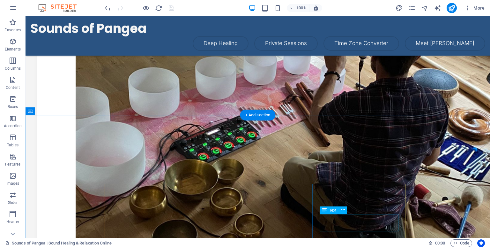
scroll to position [230, 0]
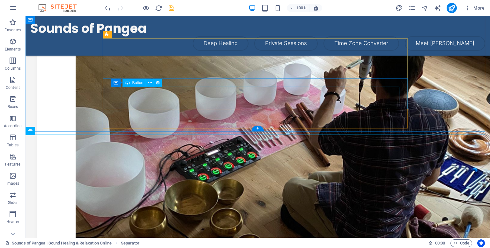
scroll to position [175, 0]
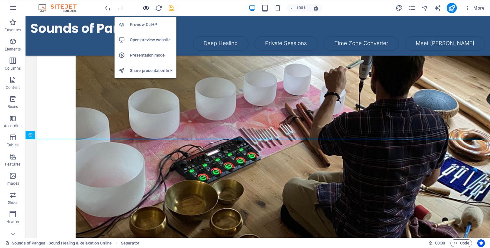
click at [145, 9] on icon "button" at bounding box center [145, 7] width 7 height 7
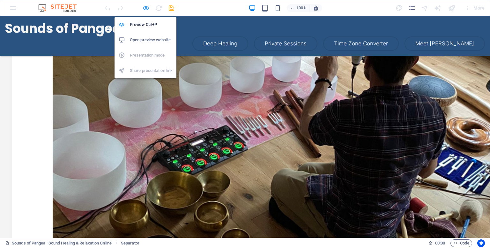
click at [148, 9] on icon "button" at bounding box center [145, 7] width 7 height 7
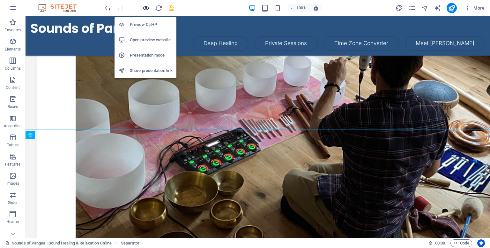
scroll to position [175, 0]
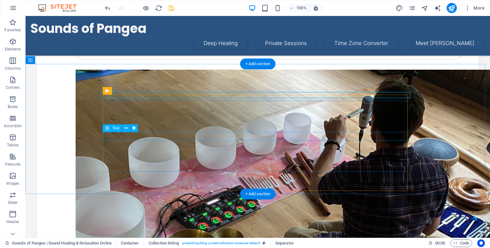
scroll to position [123, 0]
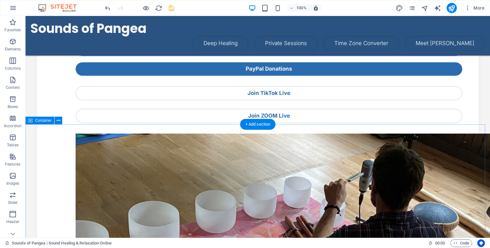
scroll to position [62, 0]
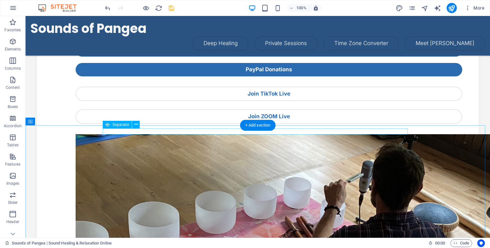
click at [118, 125] on span "Separator" at bounding box center [120, 124] width 17 height 4
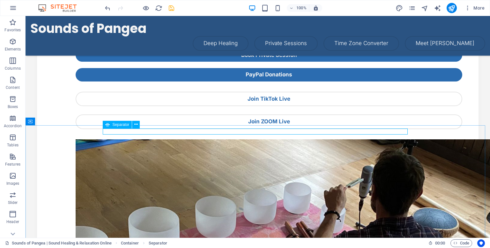
scroll to position [67, 0]
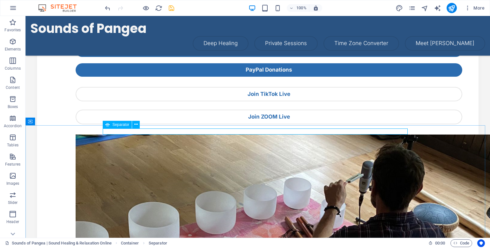
select select "%"
select select "px"
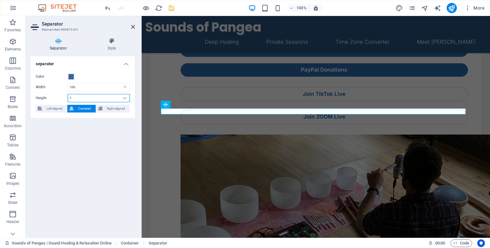
click at [82, 100] on input "1" at bounding box center [99, 98] width 62 height 8
type input "2"
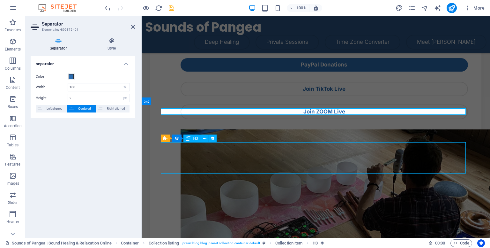
scroll to position [62, 0]
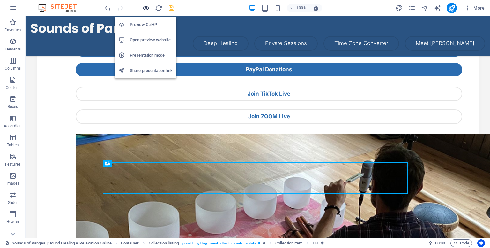
click at [144, 9] on icon "button" at bounding box center [145, 7] width 7 height 7
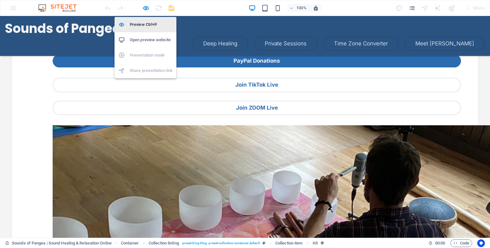
click at [142, 23] on h6 "Preview Ctrl+P" at bounding box center [151, 25] width 43 height 8
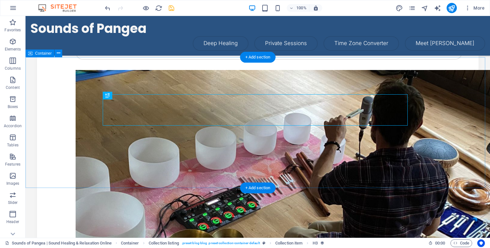
scroll to position [125, 0]
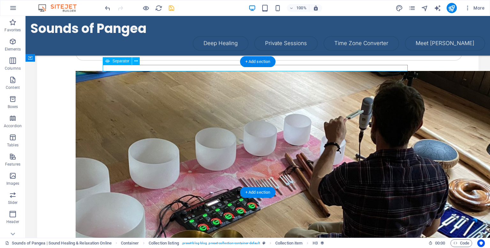
select select "%"
select select "px"
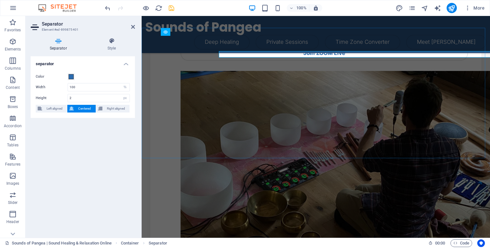
scroll to position [139, 0]
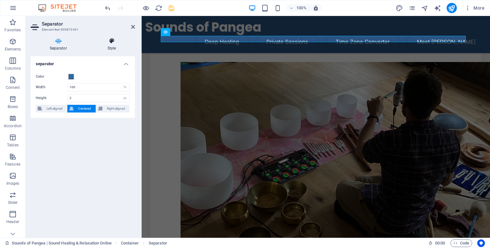
click at [114, 48] on h4 "Style" at bounding box center [111, 44] width 47 height 13
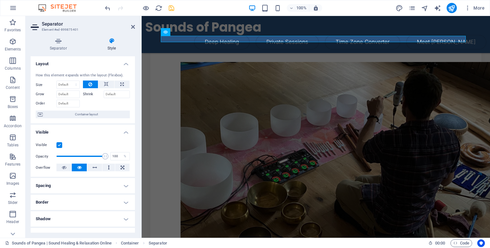
click at [68, 185] on h4 "Spacing" at bounding box center [83, 185] width 104 height 15
click at [101, 208] on icon at bounding box center [100, 209] width 4 height 8
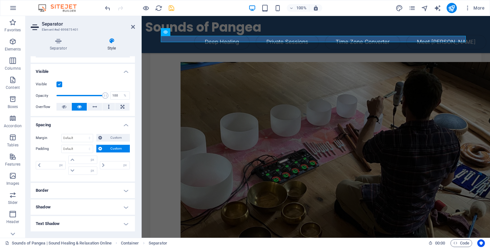
scroll to position [61, 0]
click at [77, 159] on input "number" at bounding box center [86, 159] width 20 height 8
type input "2"
type input "0"
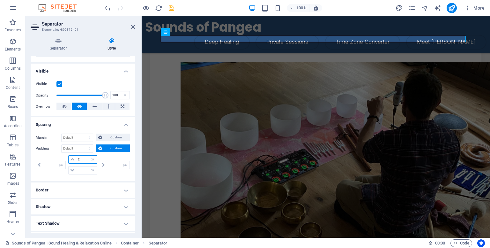
type input "0"
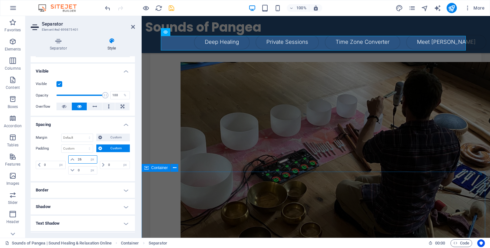
type input "26"
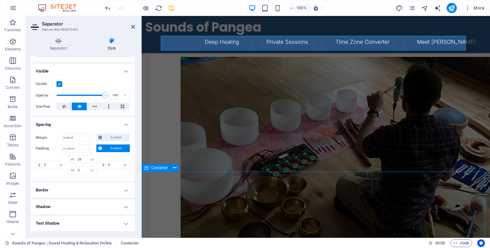
scroll to position [125, 0]
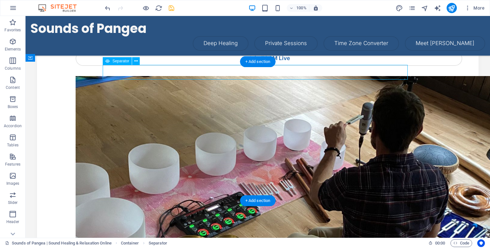
scroll to position [139, 0]
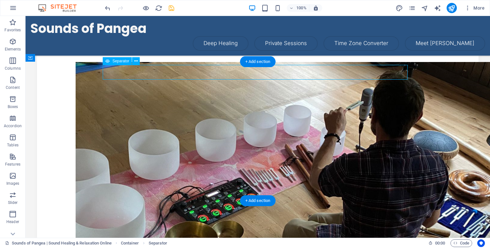
select select "%"
select select "px"
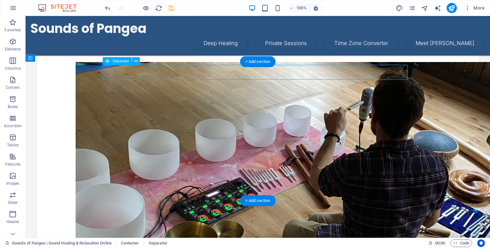
select select "px"
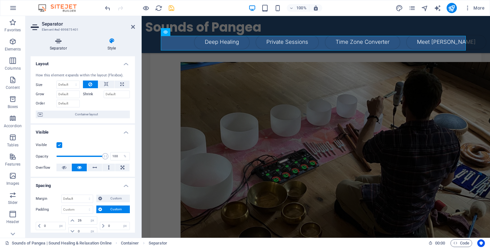
click at [56, 41] on icon at bounding box center [58, 41] width 55 height 6
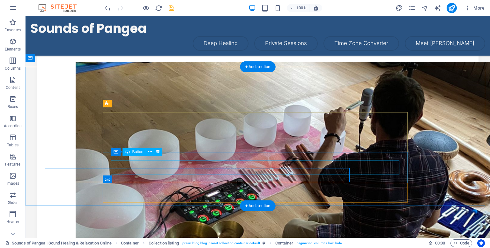
scroll to position [125, 0]
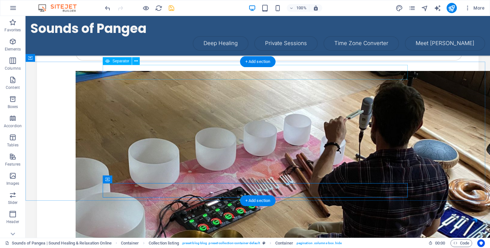
select select "%"
select select "px"
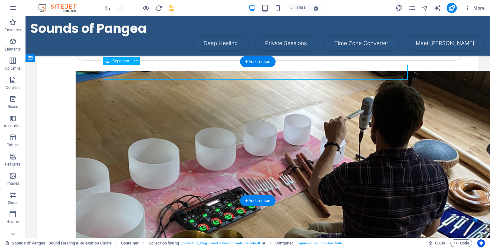
select select "px"
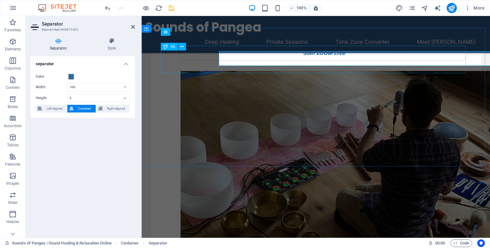
scroll to position [139, 0]
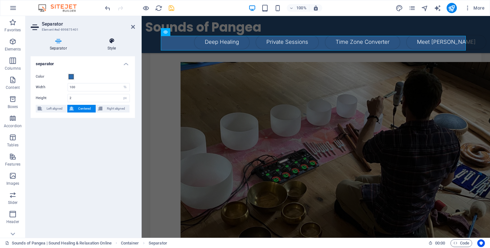
click at [108, 40] on icon at bounding box center [111, 41] width 47 height 6
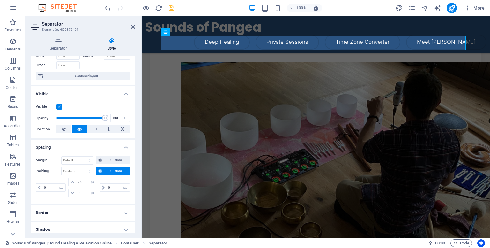
scroll to position [50, 0]
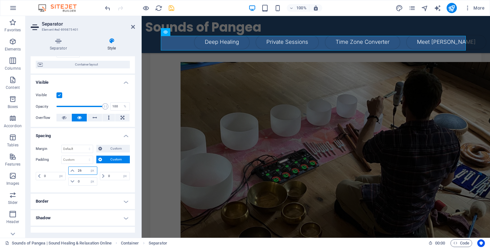
drag, startPoint x: 84, startPoint y: 169, endPoint x: 74, endPoint y: 169, distance: 10.2
click at [74, 169] on div "26 px rem % vh vw" at bounding box center [82, 170] width 29 height 8
click at [79, 149] on select "Default auto px % rem vw vh Custom" at bounding box center [77, 149] width 31 height 8
select select "px"
click at [83, 145] on select "Default auto px % rem vw vh Custom" at bounding box center [77, 149] width 31 height 8
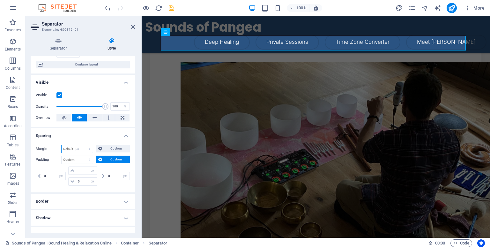
type input "0"
select select "px"
type input "0"
select select "px"
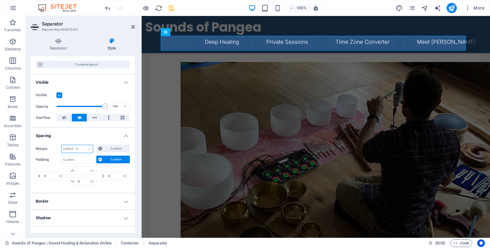
type input "0"
select select "px"
type input "0"
select select "px"
click at [105, 149] on span "Custom" at bounding box center [116, 148] width 24 height 8
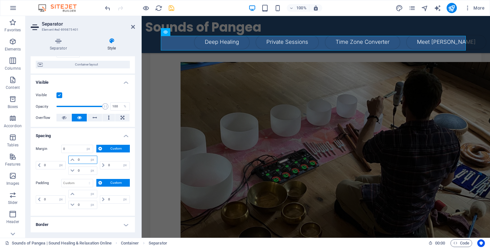
drag, startPoint x: 82, startPoint y: 159, endPoint x: 65, endPoint y: 152, distance: 18.3
click at [65, 152] on div "Margin 0 Default auto px % rem vw vh Custom Custom 0 auto px % rem vw vh 0 auto…" at bounding box center [83, 160] width 94 height 32
type input "26"
select select "DISABLED_OPTION_VALUE"
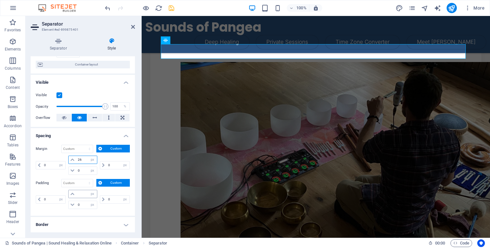
type input "26"
click at [82, 194] on input "number" at bounding box center [86, 194] width 20 height 8
type input "0"
select select "px"
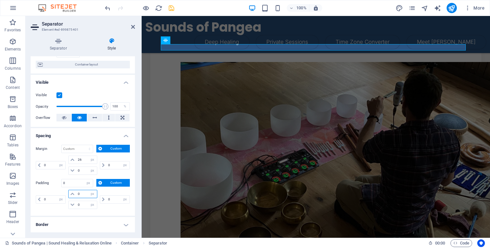
type input "0"
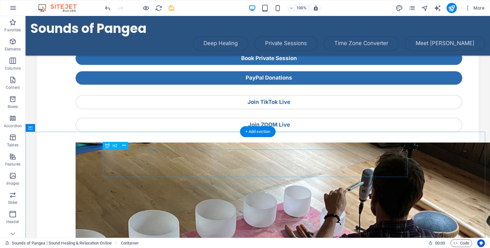
scroll to position [52, 0]
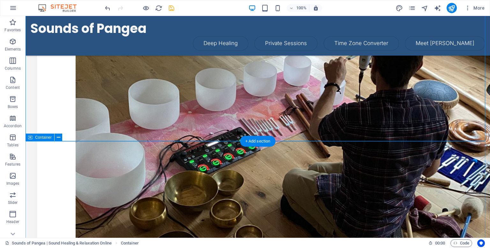
scroll to position [242, 0]
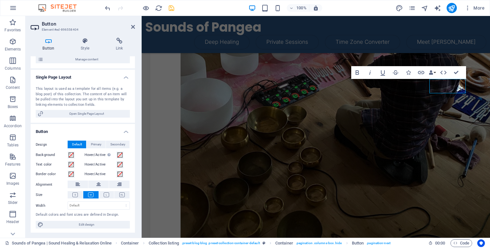
scroll to position [26, 0]
click at [115, 142] on span "Secondary" at bounding box center [117, 144] width 15 height 8
click at [95, 147] on span "Primary" at bounding box center [96, 144] width 11 height 8
click at [79, 144] on span "Default" at bounding box center [77, 144] width 10 height 8
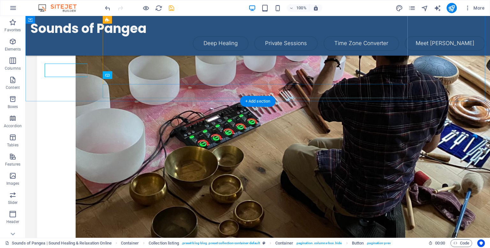
scroll to position [229, 0]
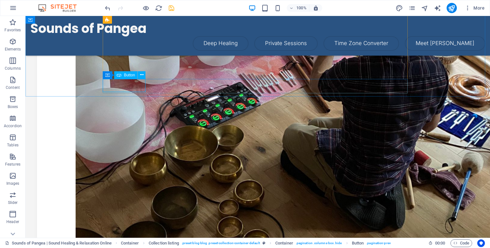
click at [128, 77] on div "Button" at bounding box center [125, 75] width 23 height 8
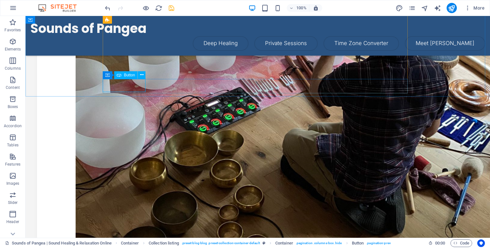
scroll to position [214, 0]
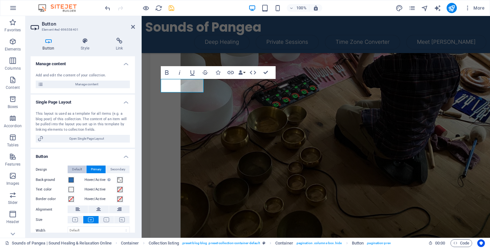
click at [78, 168] on span "Default" at bounding box center [77, 169] width 10 height 8
click at [97, 168] on span "Primary" at bounding box center [96, 169] width 11 height 8
click at [111, 167] on span "Secondary" at bounding box center [117, 169] width 15 height 8
click at [73, 171] on span "Default" at bounding box center [77, 169] width 10 height 8
click at [70, 179] on span at bounding box center [71, 179] width 5 height 5
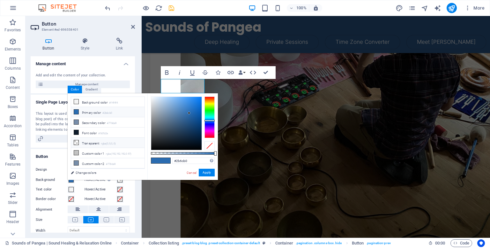
click at [81, 143] on li "Transparent rgba(0,0,0,.0)" at bounding box center [107, 142] width 73 height 10
type input "rgba(0, 0, 0, 0)"
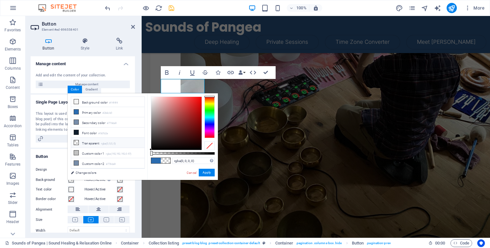
click at [78, 142] on li "Transparent rgba(0,0,0,.0)" at bounding box center [107, 142] width 73 height 10
click at [205, 170] on button "Apply" at bounding box center [207, 172] width 16 height 8
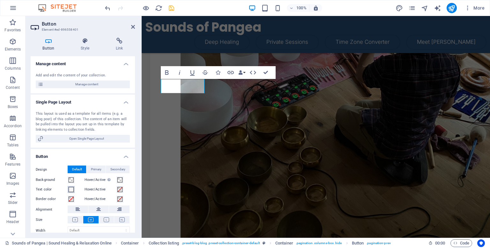
click at [69, 191] on span at bounding box center [71, 189] width 5 height 5
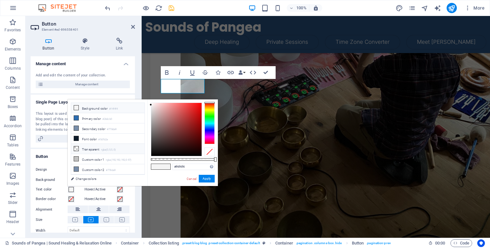
click at [89, 144] on li "Transparent rgba(0,0,0,.0)" at bounding box center [107, 149] width 73 height 10
type input "rgba(0, 0, 0, 0)"
click at [205, 175] on button "Apply" at bounding box center [207, 178] width 16 height 8
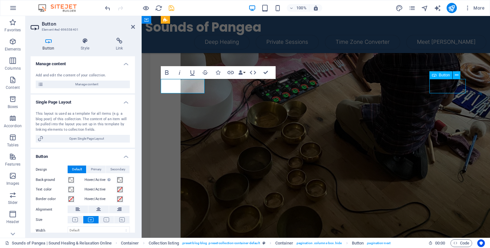
scroll to position [229, 0]
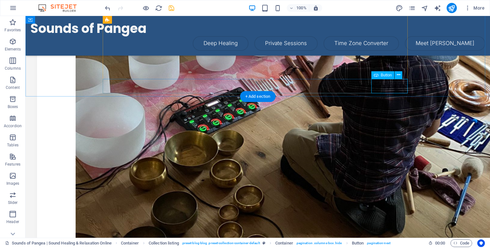
scroll to position [200, 0]
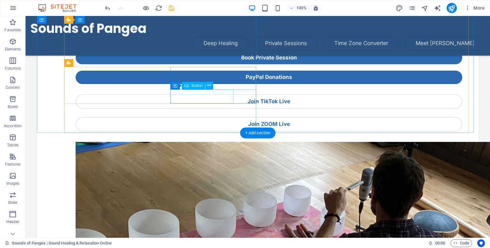
scroll to position [55, 0]
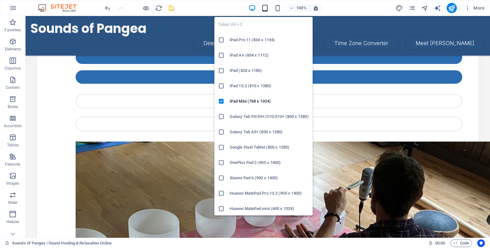
click at [267, 9] on icon "button" at bounding box center [264, 7] width 7 height 7
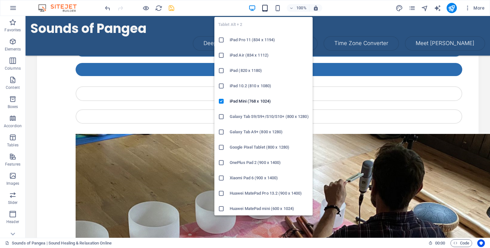
scroll to position [47, 0]
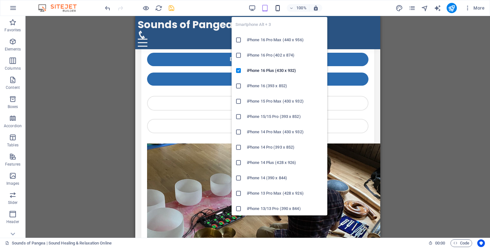
click at [279, 7] on icon "button" at bounding box center [277, 7] width 7 height 7
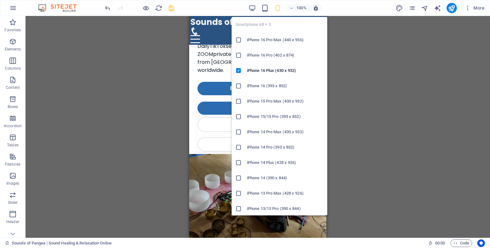
scroll to position [42, 0]
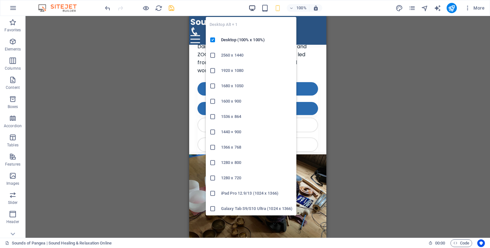
click at [253, 7] on icon "button" at bounding box center [251, 7] width 7 height 7
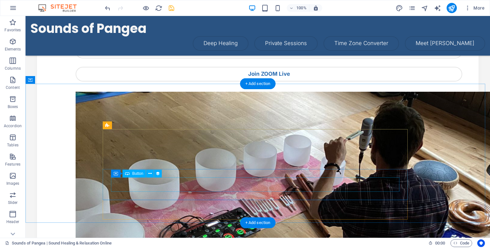
scroll to position [103, 0]
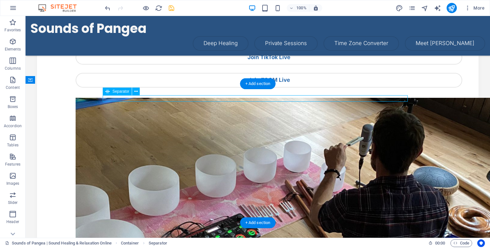
scroll to position [117, 0]
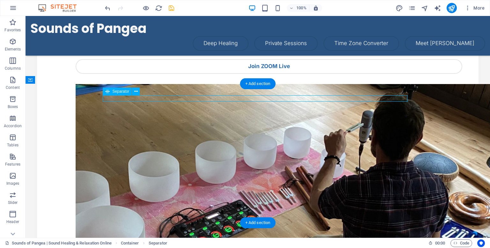
select select "px"
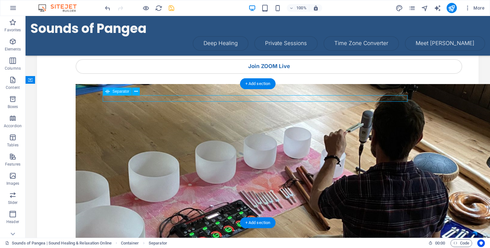
select select "px"
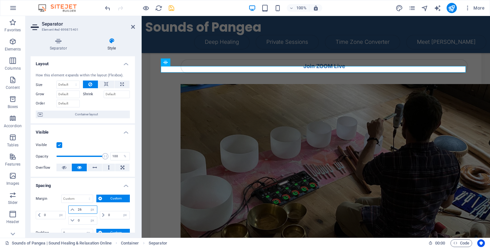
drag, startPoint x: 83, startPoint y: 207, endPoint x: 77, endPoint y: 207, distance: 5.7
click at [77, 207] on input "26" at bounding box center [86, 209] width 20 height 8
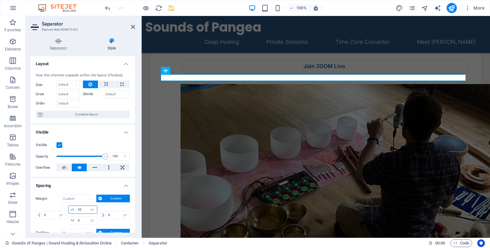
type input "52"
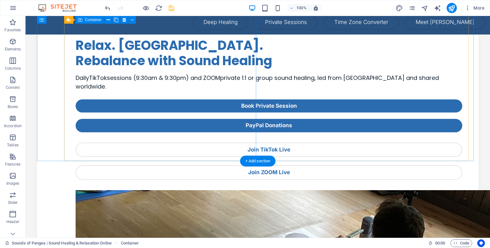
scroll to position [19, 0]
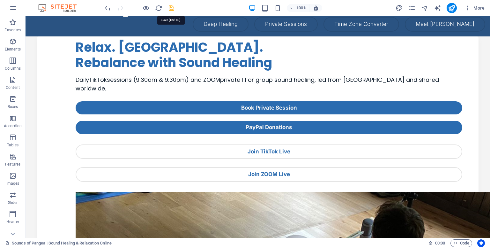
click at [169, 7] on icon "save" at bounding box center [171, 7] width 7 height 7
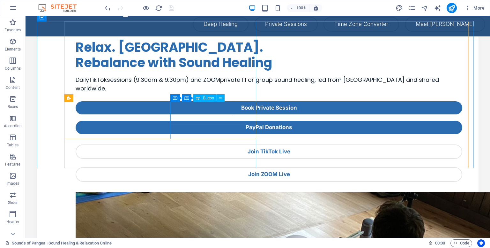
click at [201, 99] on div "Button" at bounding box center [204, 98] width 23 height 8
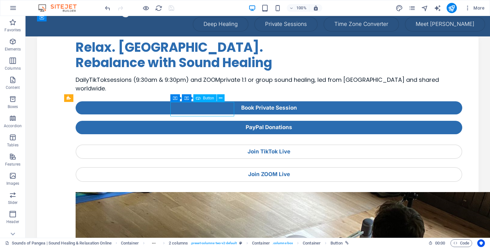
click at [201, 99] on div "Button" at bounding box center [204, 98] width 23 height 8
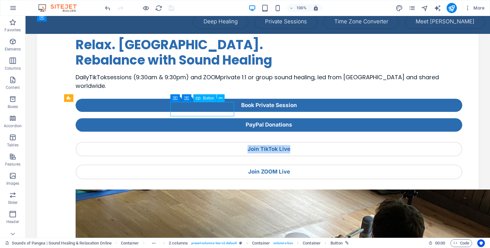
select select "%"
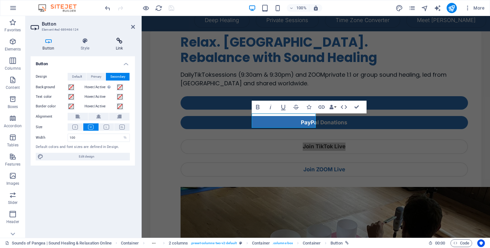
click at [116, 44] on icon at bounding box center [119, 41] width 31 height 6
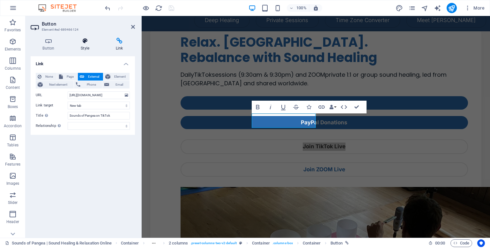
click at [92, 44] on h4 "Style" at bounding box center [86, 44] width 35 height 13
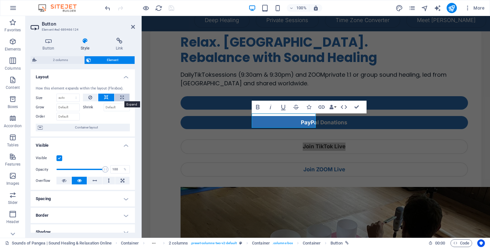
click at [116, 97] on button at bounding box center [122, 97] width 15 height 8
type input "100"
select select "%"
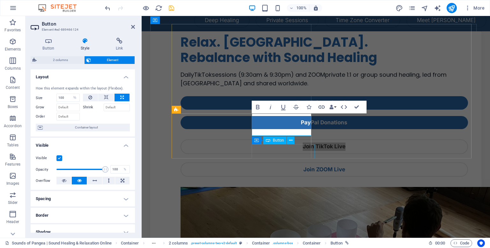
click at [255, 162] on div "Join ZOOM Live" at bounding box center [324, 169] width 287 height 15
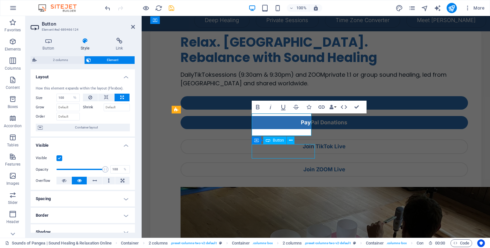
scroll to position [19, 0]
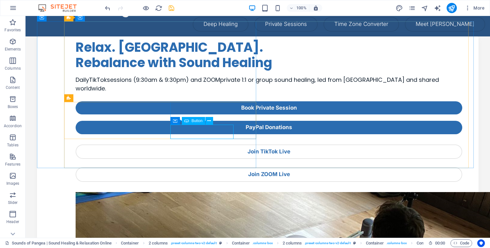
click at [196, 119] on span "Button" at bounding box center [196, 121] width 11 height 4
select select "%"
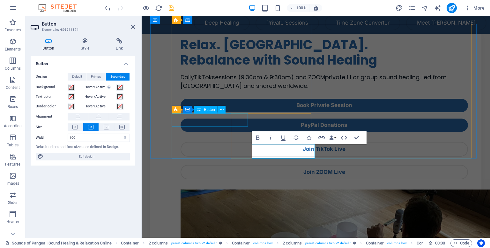
scroll to position [22, 0]
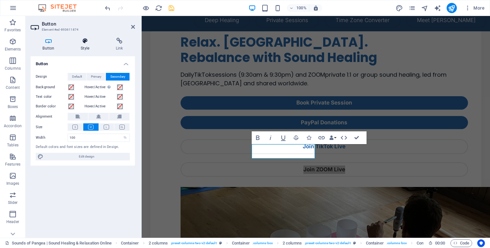
click at [85, 48] on h4 "Style" at bounding box center [86, 44] width 35 height 13
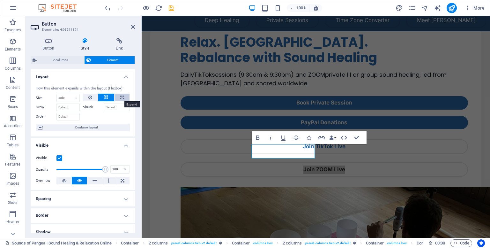
click at [117, 96] on button at bounding box center [122, 97] width 15 height 8
type input "100"
select select "%"
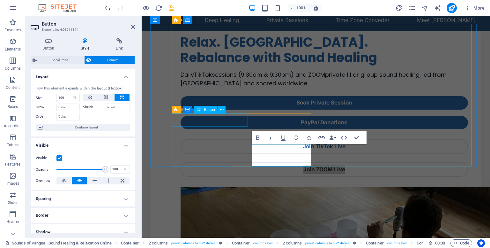
click at [199, 110] on icon at bounding box center [199, 110] width 4 height 8
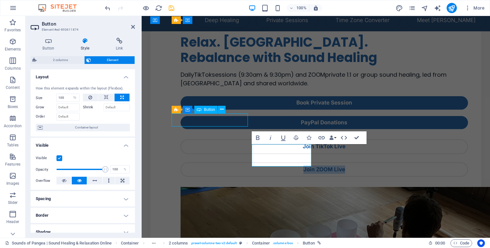
click at [199, 110] on icon at bounding box center [199, 110] width 4 height 8
select select "%"
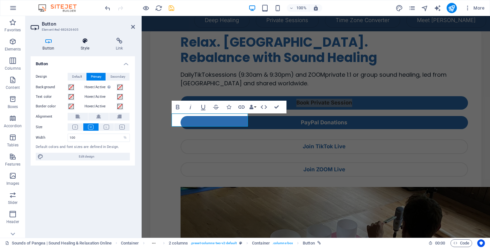
click at [86, 41] on icon at bounding box center [85, 41] width 33 height 6
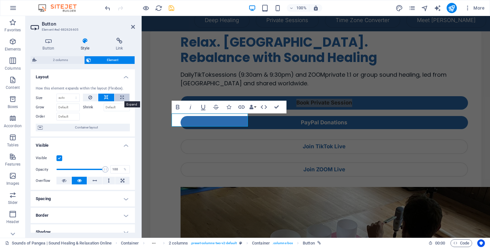
click at [120, 95] on icon at bounding box center [122, 97] width 4 height 8
type input "100"
select select "%"
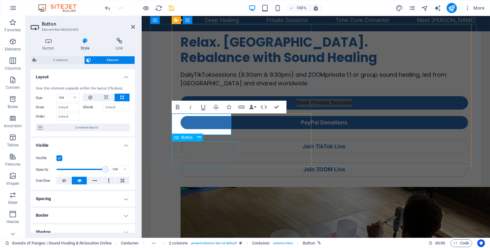
click at [185, 137] on span "Button" at bounding box center [186, 137] width 11 height 4
select select "%"
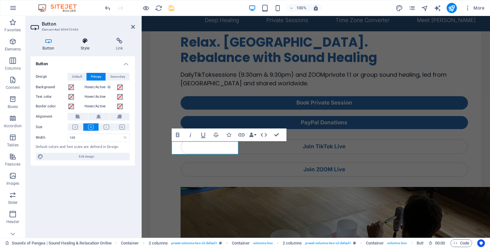
click at [90, 48] on h4 "Style" at bounding box center [86, 44] width 35 height 13
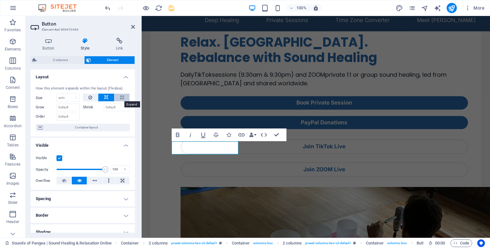
click at [118, 94] on button at bounding box center [122, 97] width 15 height 8
type input "100"
select select "%"
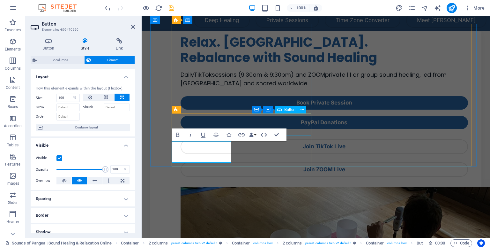
click at [292, 110] on span "Button" at bounding box center [289, 109] width 11 height 4
select select "%"
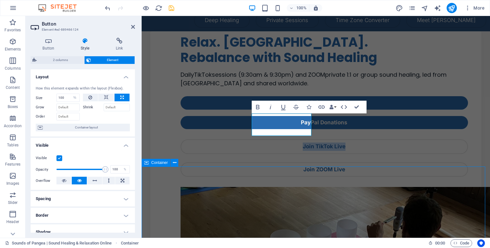
scroll to position [19, 0]
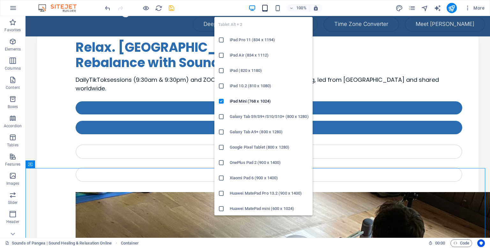
click at [265, 9] on icon "button" at bounding box center [264, 7] width 7 height 7
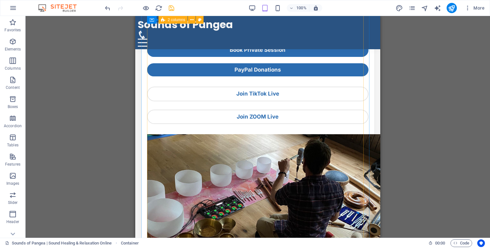
scroll to position [0, 0]
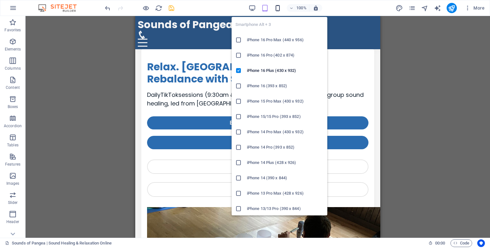
click at [279, 10] on icon "button" at bounding box center [277, 7] width 7 height 7
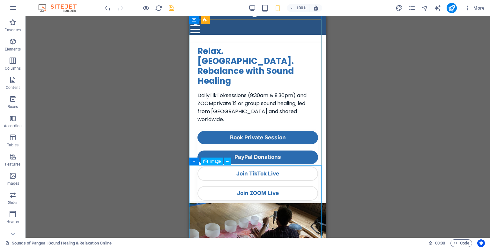
scroll to position [7, 0]
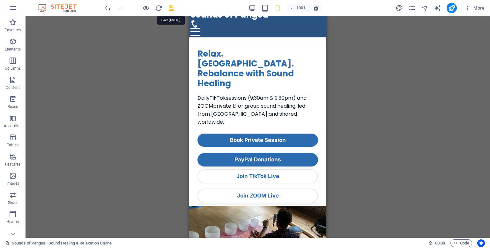
click at [170, 11] on icon "save" at bounding box center [171, 7] width 7 height 7
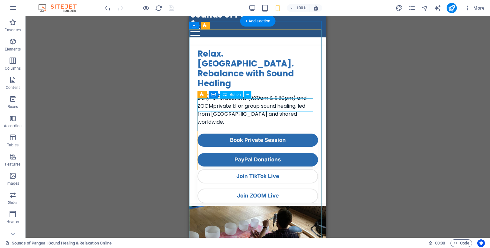
scroll to position [0, 0]
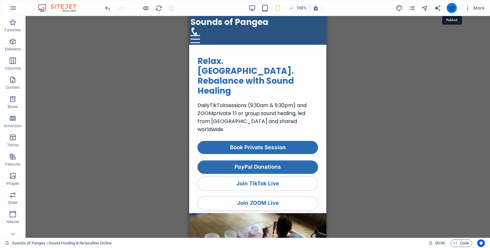
click at [449, 6] on icon "publish" at bounding box center [451, 7] width 7 height 7
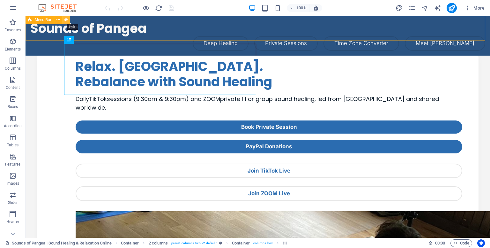
click at [66, 18] on icon at bounding box center [66, 20] width 4 height 7
click at [66, 18] on div "Drag here to replace the existing content. Press “Ctrl” if you want to create a…" at bounding box center [258, 126] width 464 height 221
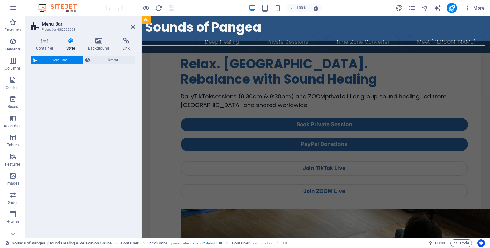
select select "px"
select select "preset-menu-v2-home-logo-nav-h1-image-text-menu"
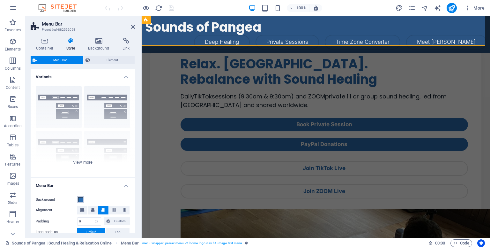
click at [81, 199] on span at bounding box center [80, 199] width 5 height 5
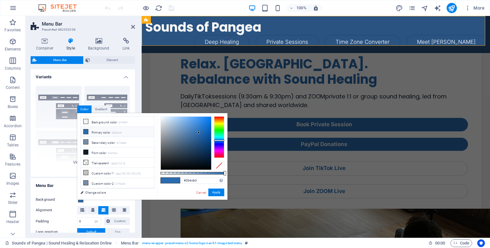
click at [95, 130] on li "Primary color #2b6cb0" at bounding box center [117, 132] width 73 height 10
click at [217, 195] on button "Apply" at bounding box center [216, 192] width 16 height 8
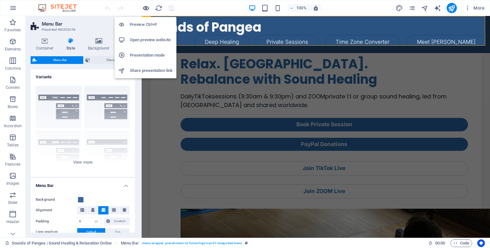
click at [144, 5] on icon "button" at bounding box center [145, 7] width 7 height 7
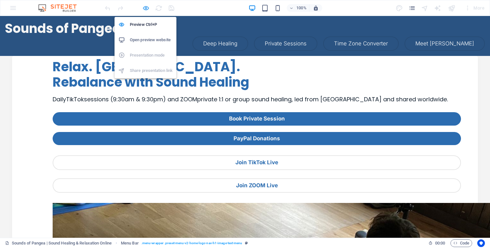
click at [146, 7] on icon "button" at bounding box center [145, 7] width 7 height 7
select select "px"
select select "preset-menu-v2-home-logo-nav-h1-image-text-menu"
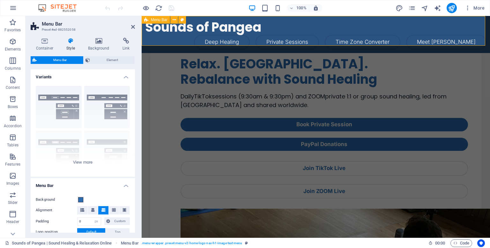
click at [213, 42] on div "Sounds of Pangea Deep Healing Private Sessions Time Zone Converter Meet [PERSON…" at bounding box center [316, 34] width 348 height 37
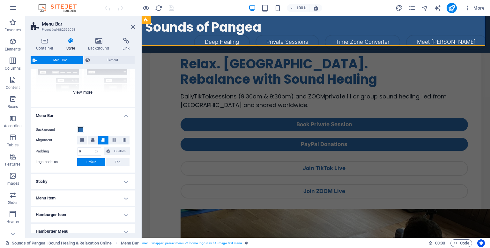
scroll to position [71, 0]
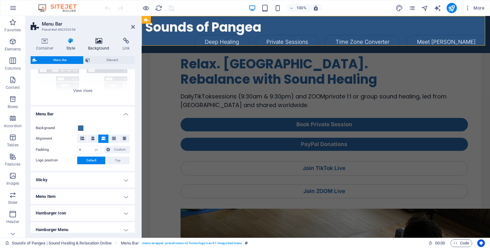
click at [101, 49] on h4 "Background" at bounding box center [100, 44] width 34 height 13
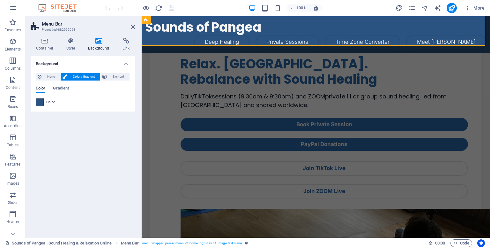
click at [41, 104] on span at bounding box center [39, 102] width 7 height 7
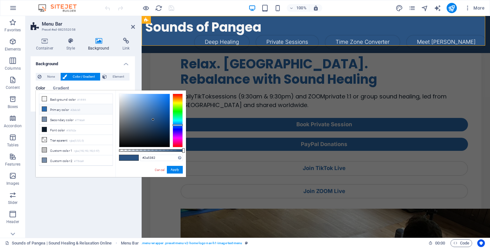
click at [43, 107] on icon at bounding box center [44, 109] width 4 height 4
type input "#2b6cb0"
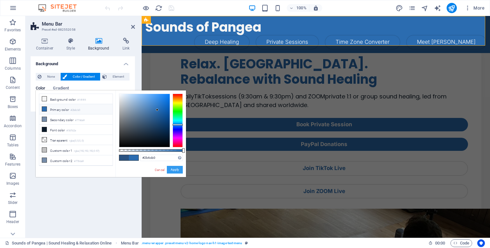
click at [174, 170] on button "Apply" at bounding box center [175, 170] width 16 height 8
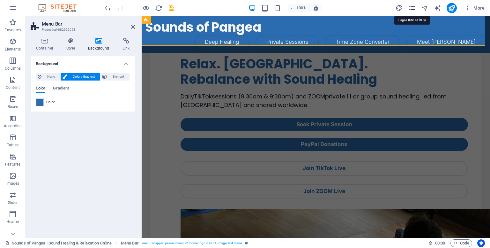
click at [410, 10] on icon "pages" at bounding box center [411, 7] width 7 height 7
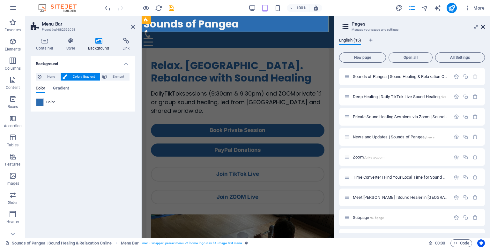
click at [482, 28] on icon at bounding box center [483, 26] width 4 height 5
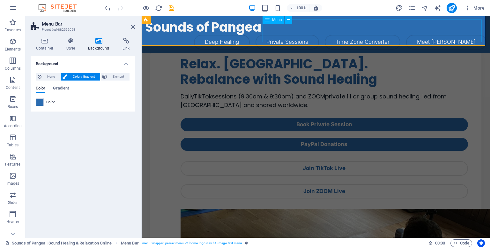
click at [269, 40] on nav "Deep Healing Private Sessions Time Zone Converter Meet [PERSON_NAME]" at bounding box center [315, 42] width 341 height 15
select select "1"
select select
select select "default"
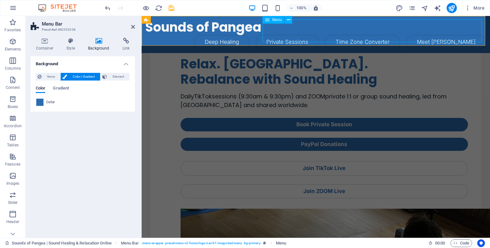
select select "2"
select select
select select "default"
select select "5"
select select
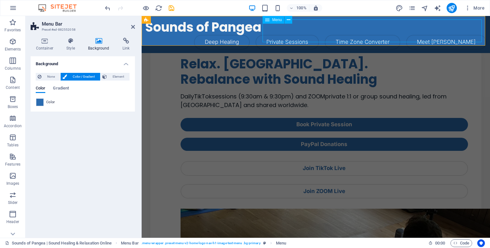
select select "default"
select select "6"
select select
select select "default"
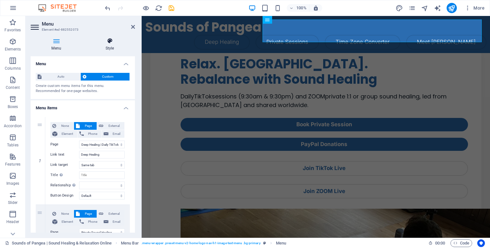
click at [100, 41] on icon at bounding box center [110, 41] width 50 height 6
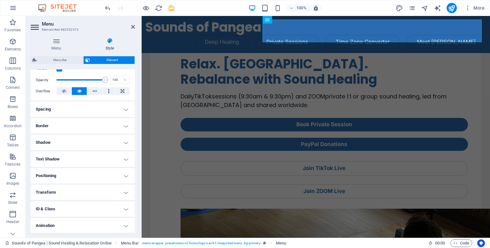
scroll to position [106, 0]
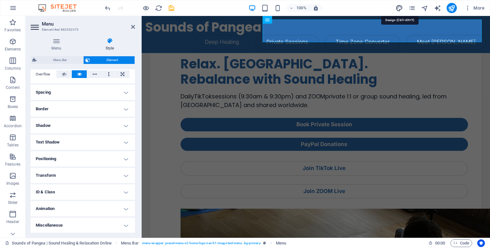
click at [401, 10] on icon "design" at bounding box center [398, 7] width 7 height 7
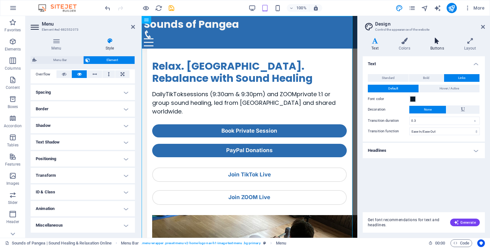
click at [431, 45] on h4 "Buttons" at bounding box center [438, 44] width 34 height 13
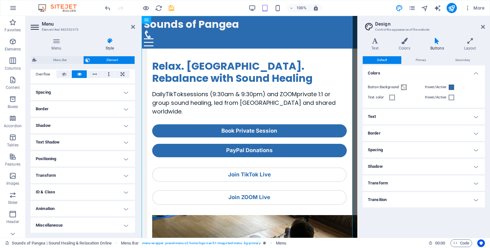
click at [414, 131] on h4 "Border" at bounding box center [424, 132] width 122 height 15
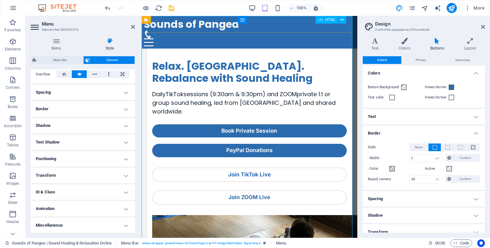
click at [346, 38] on div at bounding box center [249, 42] width 211 height 8
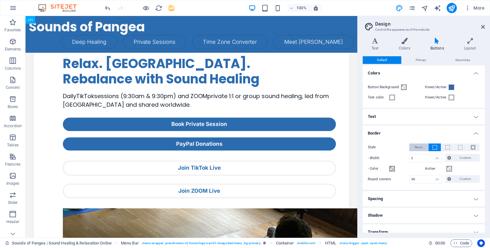
click at [415, 144] on span "None" at bounding box center [419, 147] width 8 height 8
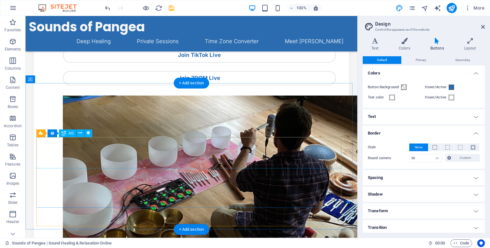
scroll to position [103, 0]
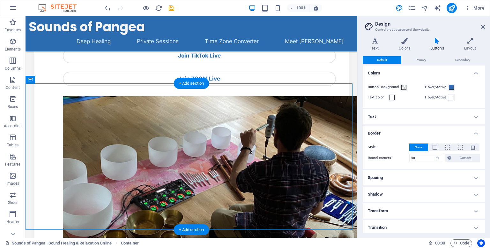
drag, startPoint x: 47, startPoint y: 106, endPoint x: 47, endPoint y: 95, distance: 11.5
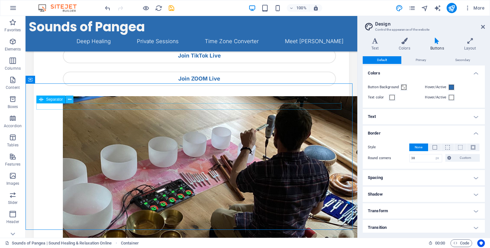
click at [67, 100] on button at bounding box center [70, 99] width 8 height 8
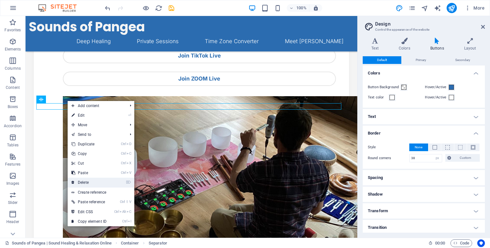
click at [89, 184] on link "⌦ Delete" at bounding box center [89, 182] width 43 height 10
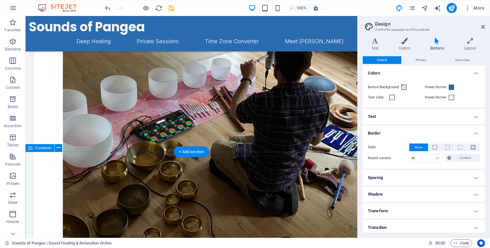
scroll to position [174, 0]
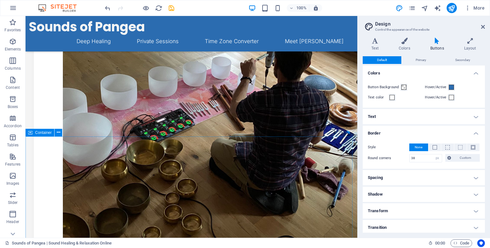
click at [39, 132] on span "Container" at bounding box center [43, 132] width 17 height 4
drag, startPoint x: 39, startPoint y: 132, endPoint x: 34, endPoint y: 140, distance: 8.9
click at [39, 132] on span "Container" at bounding box center [43, 132] width 17 height 4
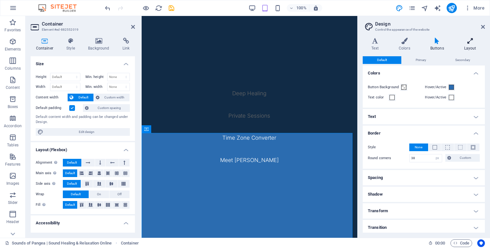
scroll to position [297, 0]
click at [483, 29] on header "Design Control the appearance of the website" at bounding box center [424, 24] width 121 height 17
click at [482, 27] on icon at bounding box center [483, 26] width 4 height 5
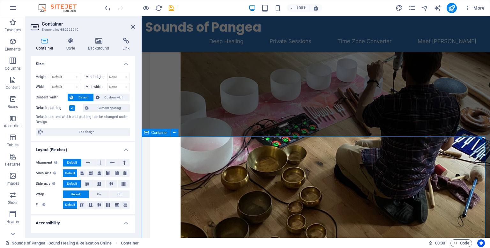
scroll to position [182, 0]
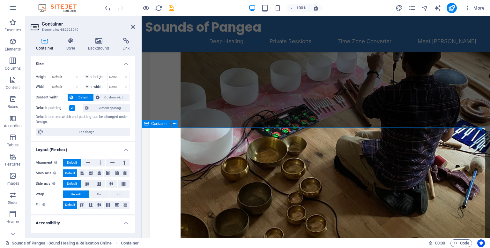
click at [160, 125] on span "Container" at bounding box center [159, 124] width 17 height 4
click at [75, 45] on h4 "Style" at bounding box center [72, 44] width 22 height 13
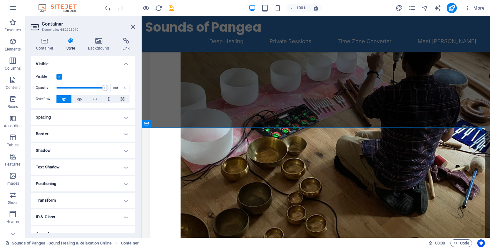
click at [78, 116] on h4 "Spacing" at bounding box center [83, 116] width 104 height 15
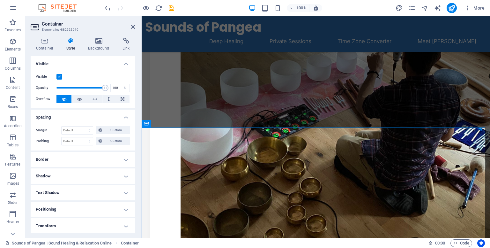
click at [78, 161] on h4 "Border" at bounding box center [83, 158] width 104 height 15
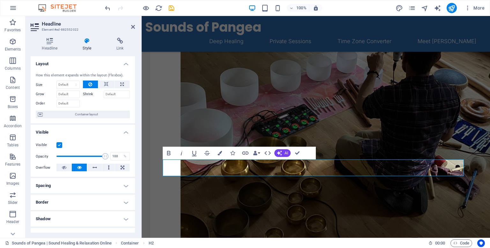
click at [79, 187] on h4 "Spacing" at bounding box center [83, 185] width 104 height 15
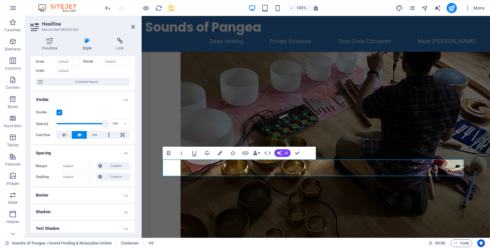
scroll to position [34, 0]
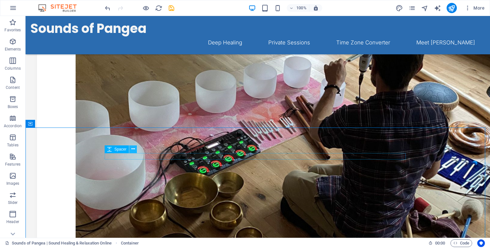
click at [134, 150] on icon at bounding box center [133, 148] width 4 height 7
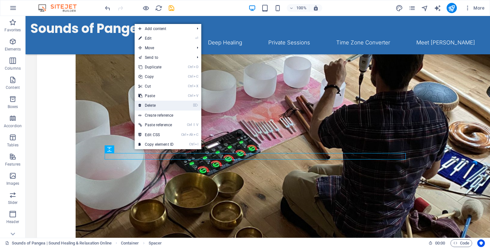
click at [143, 103] on link "⌦ Delete" at bounding box center [156, 105] width 43 height 10
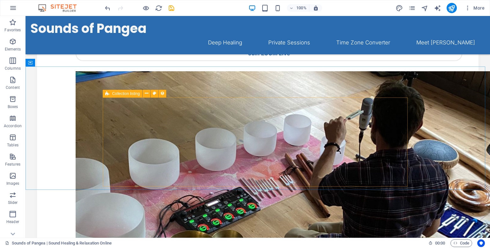
scroll to position [119, 0]
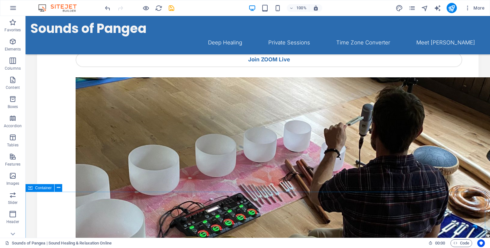
click at [43, 189] on span "Container" at bounding box center [43, 188] width 17 height 4
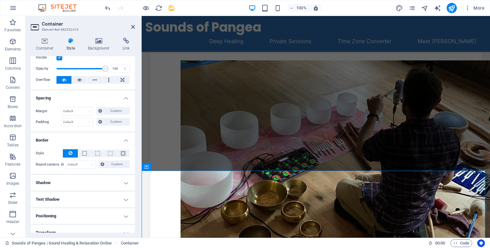
scroll to position [0, 0]
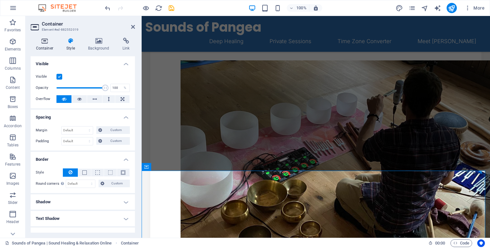
click at [44, 42] on icon at bounding box center [45, 41] width 28 height 6
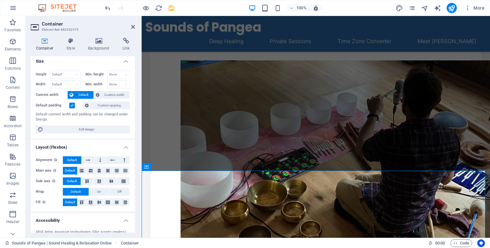
scroll to position [3, 0]
click at [69, 105] on label at bounding box center [72, 105] width 6 height 6
click at [0, 0] on input "Default padding" at bounding box center [0, 0] width 0 height 0
click at [69, 105] on label at bounding box center [72, 105] width 6 height 6
click at [0, 0] on input "Default padding" at bounding box center [0, 0] width 0 height 0
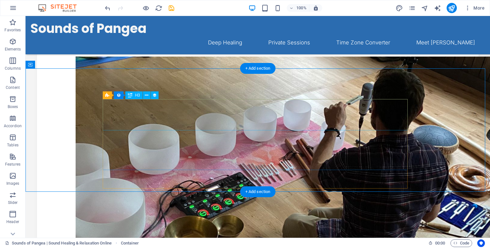
scroll to position [119, 0]
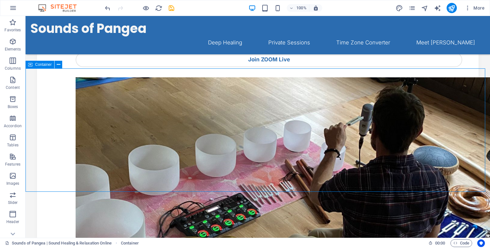
click at [34, 64] on div "Container" at bounding box center [40, 65] width 29 height 8
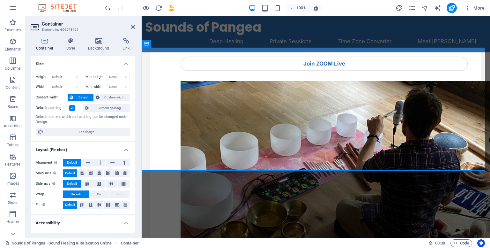
scroll to position [139, 0]
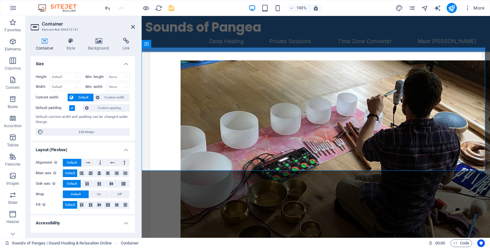
click at [70, 108] on label at bounding box center [72, 108] width 6 height 6
click at [0, 0] on input "Default padding" at bounding box center [0, 0] width 0 height 0
click at [70, 108] on label at bounding box center [72, 108] width 6 height 6
click at [0, 0] on input "Default padding" at bounding box center [0, 0] width 0 height 0
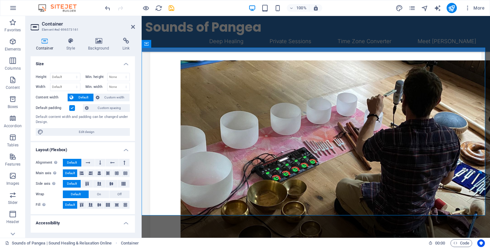
click at [132, 31] on header "Container Element #ed-896573161" at bounding box center [83, 24] width 104 height 17
click at [132, 25] on icon at bounding box center [133, 26] width 4 height 5
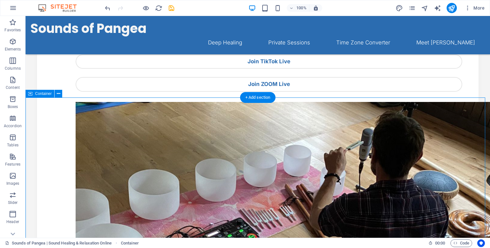
scroll to position [95, 0]
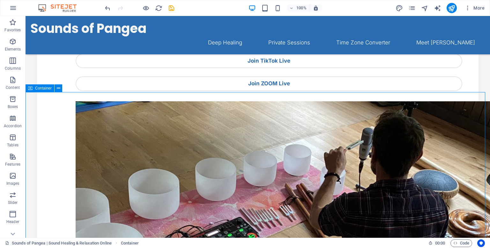
click at [42, 90] on span "Container" at bounding box center [43, 88] width 17 height 4
click at [42, 87] on span "Container" at bounding box center [43, 88] width 17 height 4
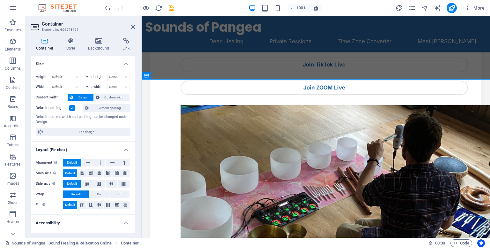
scroll to position [107, 0]
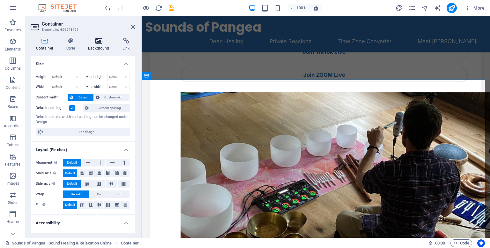
click at [96, 45] on h4 "Background" at bounding box center [100, 44] width 34 height 13
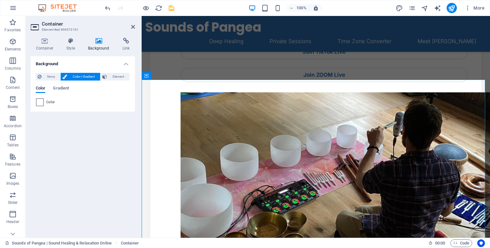
click at [39, 101] on span at bounding box center [39, 102] width 7 height 7
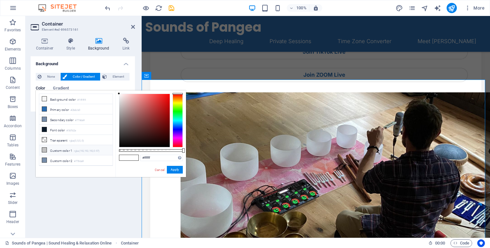
click at [43, 147] on icon at bounding box center [44, 149] width 4 height 4
click at [47, 99] on li "Background color #f4f4f4" at bounding box center [75, 99] width 73 height 10
type input "#f4f4f4"
click at [172, 172] on button "Apply" at bounding box center [175, 170] width 16 height 8
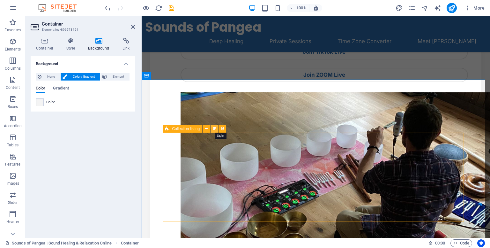
click at [213, 129] on icon at bounding box center [215, 128] width 4 height 7
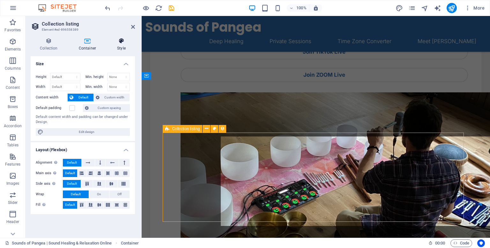
click at [116, 48] on h4 "Style" at bounding box center [121, 44] width 27 height 13
select select "rem"
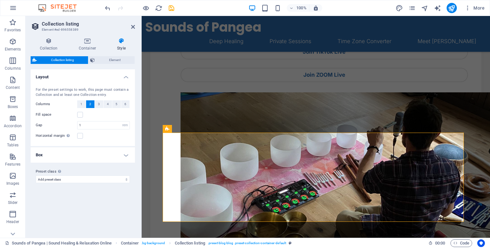
click at [76, 153] on h4 "Box" at bounding box center [83, 154] width 104 height 15
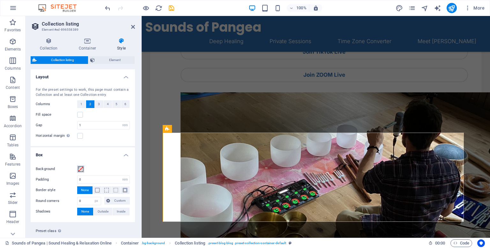
click at [79, 169] on span at bounding box center [80, 168] width 5 height 5
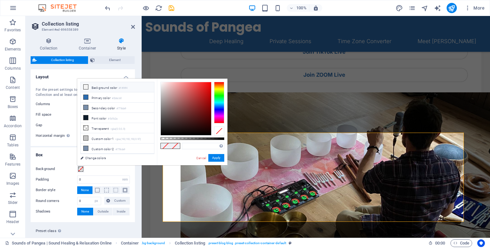
click at [87, 87] on icon at bounding box center [86, 87] width 4 height 4
type input "#f4f4f4"
click at [215, 157] on button "Apply" at bounding box center [216, 158] width 16 height 8
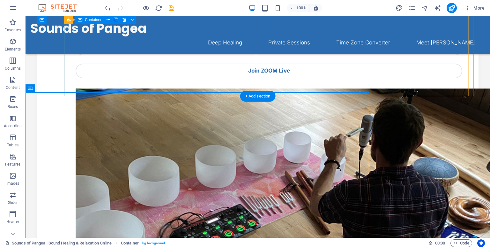
scroll to position [95, 0]
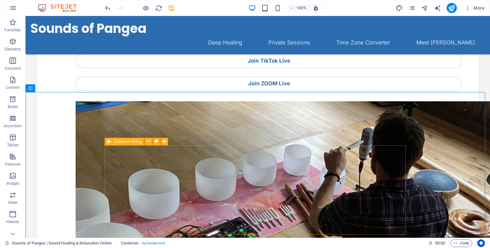
click at [112, 142] on div "Collection listing" at bounding box center [125, 141] width 40 height 8
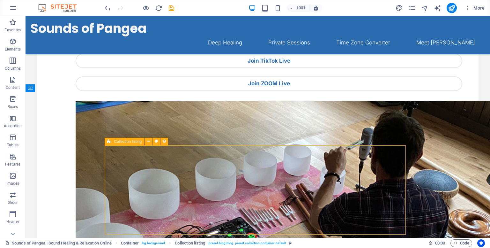
click at [112, 142] on div "Collection listing" at bounding box center [125, 141] width 40 height 8
select select "rem"
select select "px"
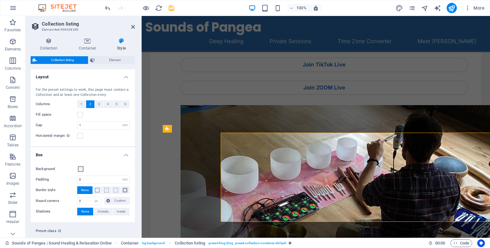
scroll to position [107, 0]
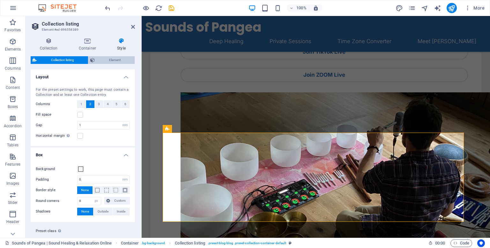
click at [101, 59] on span "Element" at bounding box center [115, 60] width 36 height 8
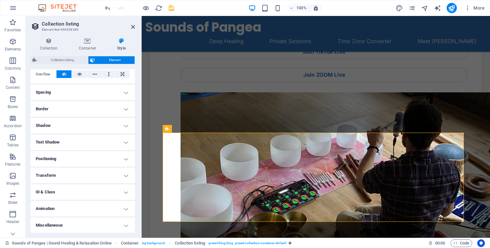
scroll to position [0, 0]
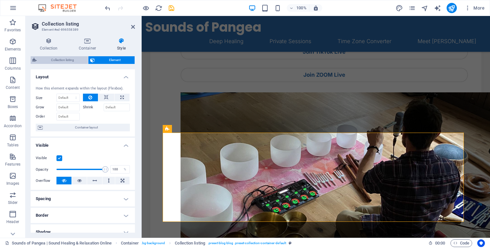
click at [63, 58] on span "Collection listing" at bounding box center [63, 60] width 48 height 8
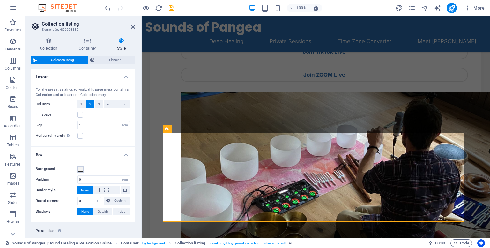
click at [80, 166] on span at bounding box center [80, 168] width 5 height 5
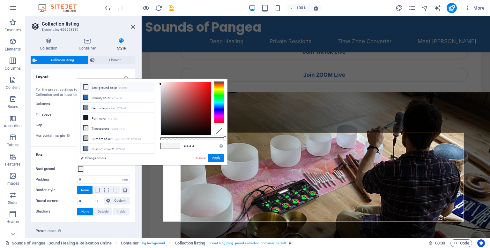
click at [196, 144] on input "#f4f4f4" at bounding box center [203, 146] width 42 height 6
type input "#ffffff"
click at [211, 158] on button "Apply" at bounding box center [216, 158] width 16 height 8
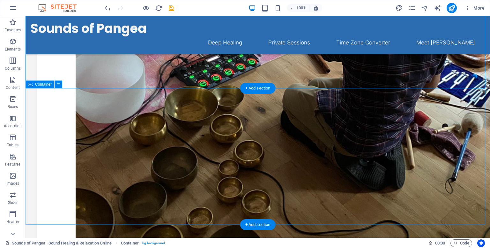
scroll to position [269, 0]
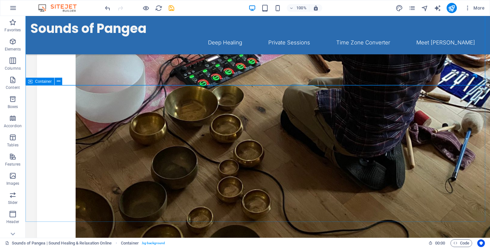
click at [40, 83] on span "Container" at bounding box center [43, 81] width 17 height 4
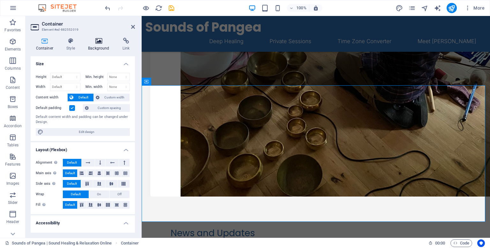
click at [101, 46] on h4 "Background" at bounding box center [100, 44] width 34 height 13
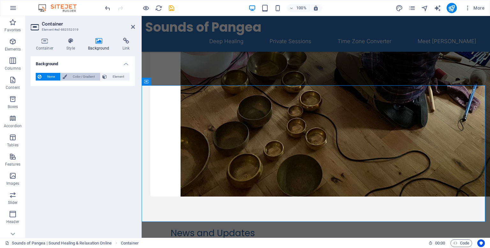
click at [79, 77] on span "Color / Gradient" at bounding box center [83, 77] width 29 height 8
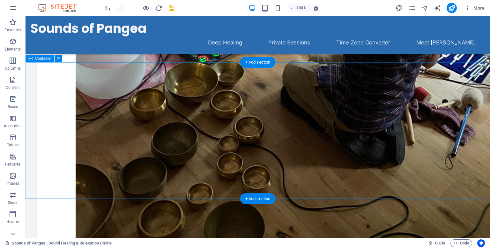
scroll to position [292, 0]
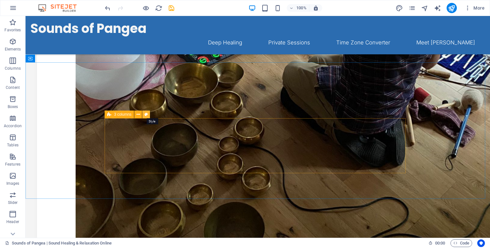
click at [144, 113] on button at bounding box center [146, 114] width 8 height 8
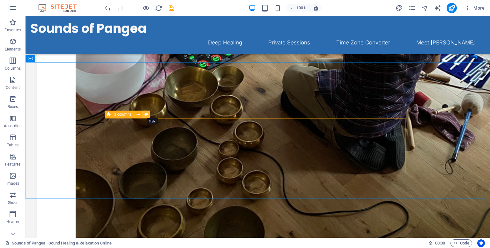
select select "rem"
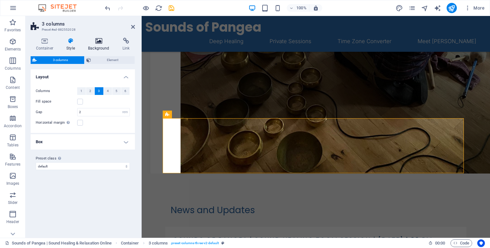
click at [100, 45] on h4 "Background" at bounding box center [100, 44] width 34 height 13
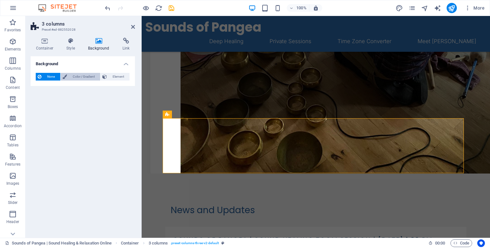
click at [80, 79] on span "Color / Gradient" at bounding box center [83, 77] width 29 height 8
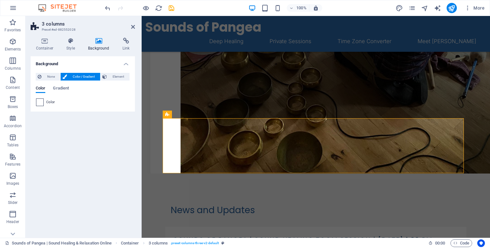
click at [41, 101] on span at bounding box center [39, 102] width 7 height 7
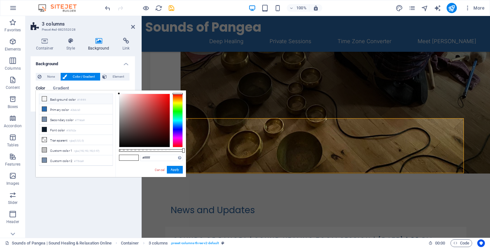
click at [44, 98] on icon at bounding box center [44, 98] width 4 height 4
type input "#f4f4f4"
click at [172, 170] on button "Apply" at bounding box center [175, 170] width 16 height 8
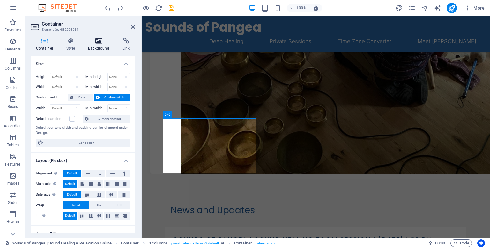
click at [99, 47] on h4 "Background" at bounding box center [100, 44] width 34 height 13
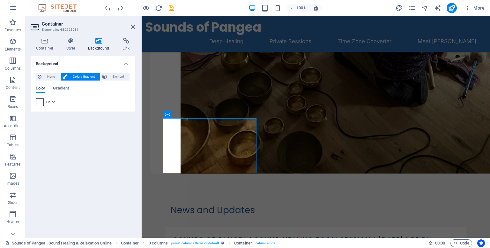
click at [41, 100] on span at bounding box center [39, 102] width 7 height 7
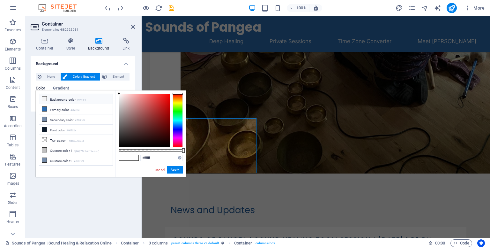
click at [43, 101] on li "Background color #f4f4f4" at bounding box center [75, 99] width 73 height 10
type input "#f4f4f4"
click at [175, 170] on button "Apply" at bounding box center [175, 170] width 16 height 8
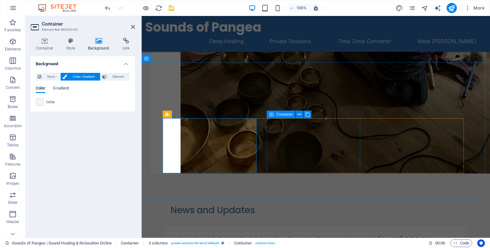
click at [283, 116] on span "Container" at bounding box center [284, 114] width 17 height 4
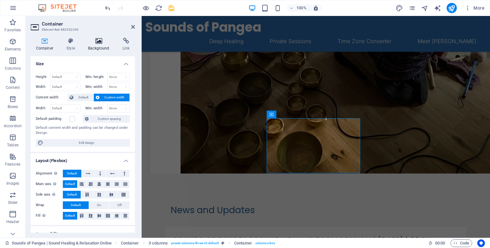
click at [94, 46] on h4 "Background" at bounding box center [100, 44] width 34 height 13
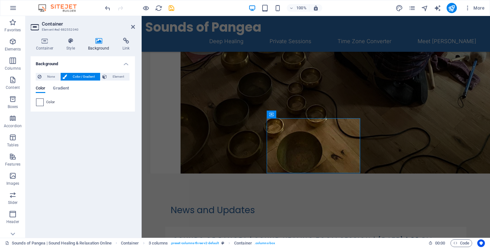
click at [41, 100] on span at bounding box center [39, 102] width 7 height 7
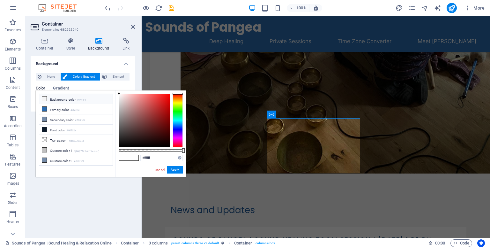
click at [45, 101] on li "Background color #f4f4f4" at bounding box center [75, 99] width 73 height 10
type input "#f4f4f4"
click at [172, 167] on button "Apply" at bounding box center [175, 170] width 16 height 8
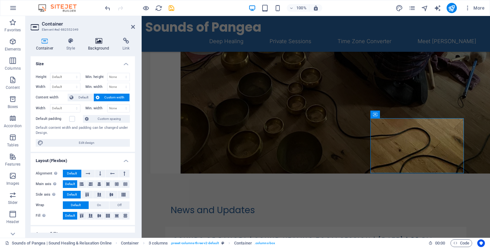
click at [92, 45] on h4 "Background" at bounding box center [100, 44] width 34 height 13
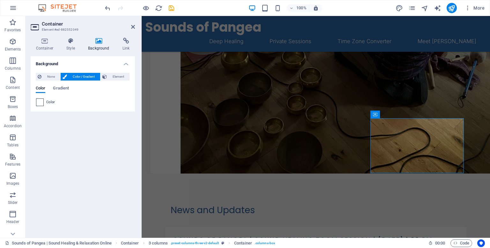
click at [37, 103] on span at bounding box center [39, 102] width 7 height 7
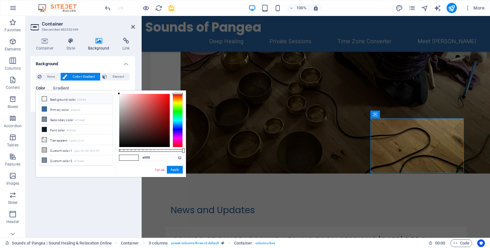
click at [47, 101] on li "Background color #f4f4f4" at bounding box center [75, 99] width 73 height 10
type input "#f4f4f4"
click at [174, 171] on button "Apply" at bounding box center [175, 170] width 16 height 8
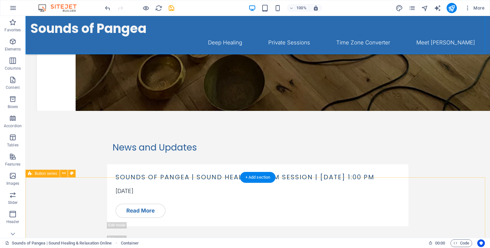
scroll to position [436, 0]
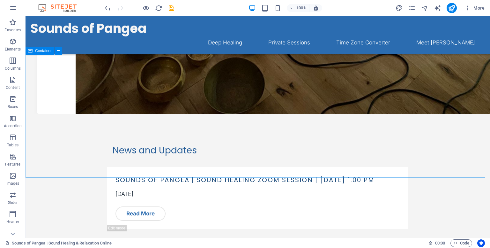
click at [39, 51] on span "Container" at bounding box center [43, 51] width 17 height 4
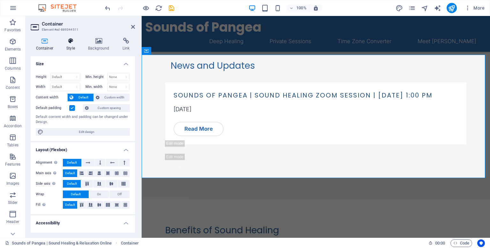
click at [70, 45] on h4 "Style" at bounding box center [72, 44] width 22 height 13
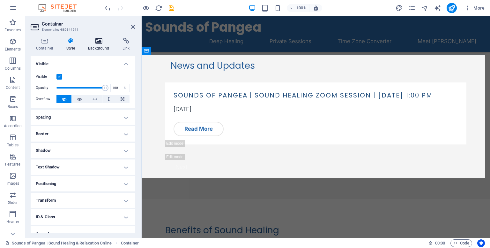
click at [96, 45] on h4 "Background" at bounding box center [100, 44] width 34 height 13
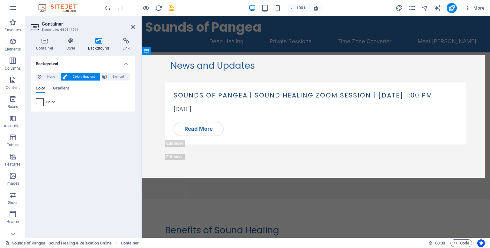
click at [39, 101] on span at bounding box center [39, 102] width 7 height 7
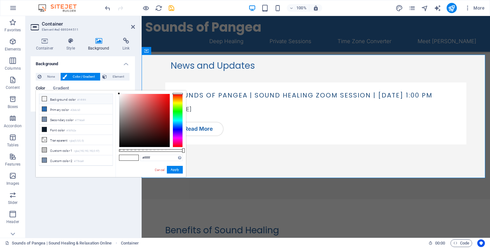
click at [42, 99] on icon at bounding box center [44, 98] width 4 height 4
type input "#f4f4f4"
click at [174, 169] on button "Apply" at bounding box center [175, 170] width 16 height 8
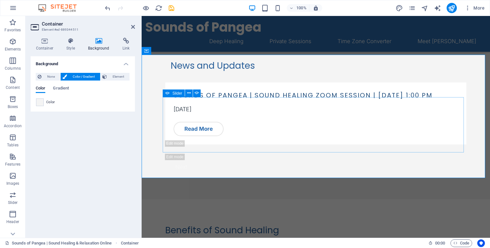
click at [173, 94] on span "Slider" at bounding box center [177, 93] width 10 height 4
select select "ms"
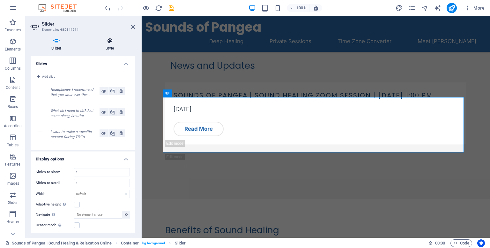
click at [109, 43] on icon at bounding box center [110, 41] width 50 height 6
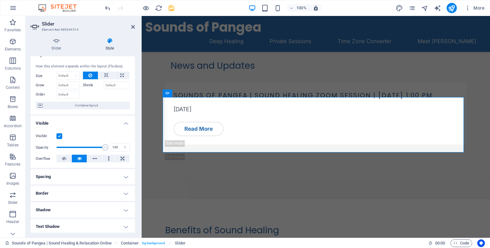
scroll to position [93, 0]
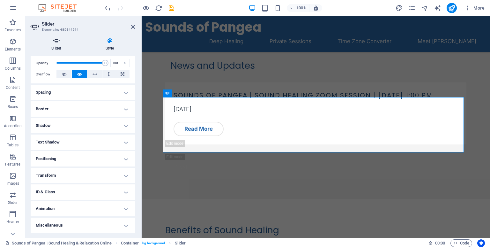
click at [56, 44] on h4 "Slider" at bounding box center [58, 44] width 54 height 13
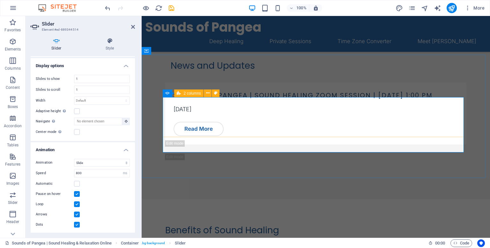
click at [179, 94] on icon at bounding box center [179, 93] width 4 height 8
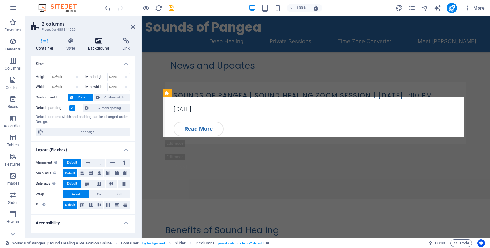
click at [96, 43] on icon at bounding box center [99, 41] width 32 height 6
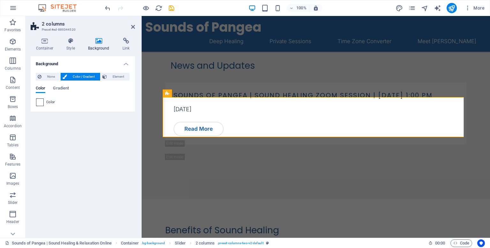
click at [42, 103] on span at bounding box center [39, 102] width 7 height 7
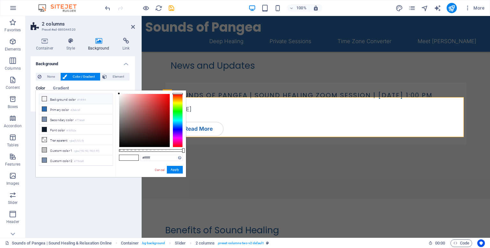
click at [46, 101] on li "Background color #f4f4f4" at bounding box center [75, 99] width 73 height 10
type input "#f4f4f4"
click at [174, 168] on button "Apply" at bounding box center [175, 170] width 16 height 8
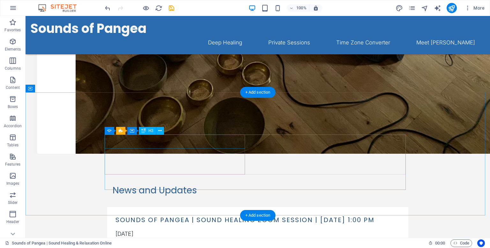
scroll to position [400, 0]
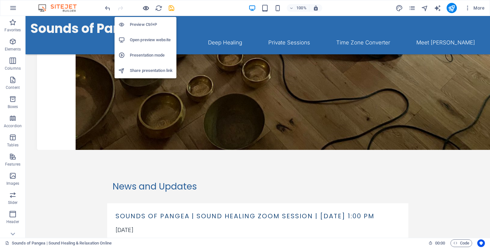
click at [144, 6] on icon "button" at bounding box center [145, 7] width 7 height 7
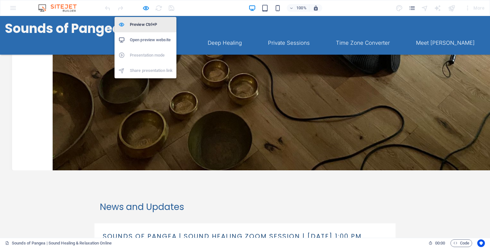
click at [137, 29] on li "Preview Ctrl+P" at bounding box center [146, 24] width 62 height 15
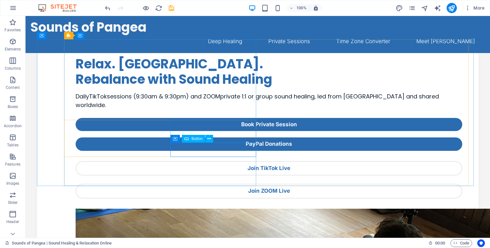
scroll to position [0, 0]
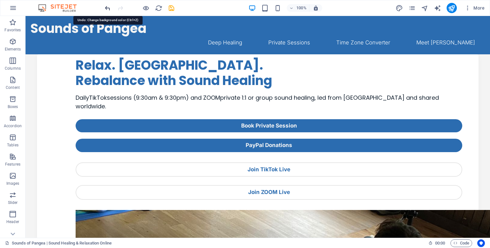
click at [110, 11] on icon "undo" at bounding box center [107, 7] width 7 height 7
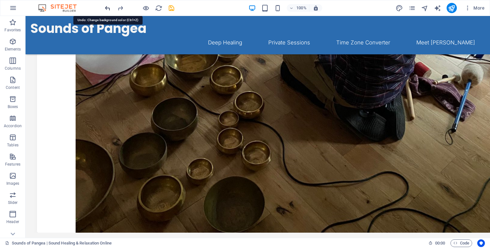
click at [110, 11] on icon "undo" at bounding box center [107, 7] width 7 height 7
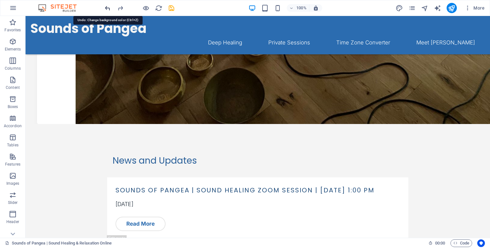
click at [110, 11] on icon "undo" at bounding box center [107, 7] width 7 height 7
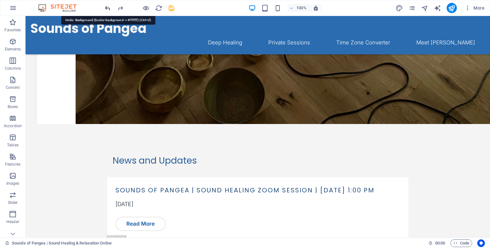
click at [110, 11] on icon "undo" at bounding box center [107, 7] width 7 height 7
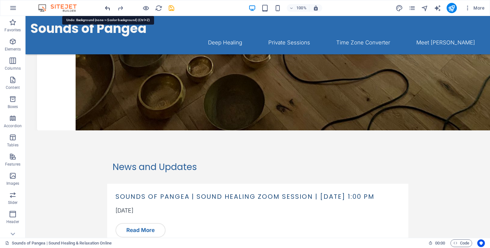
click at [110, 11] on icon "undo" at bounding box center [107, 7] width 7 height 7
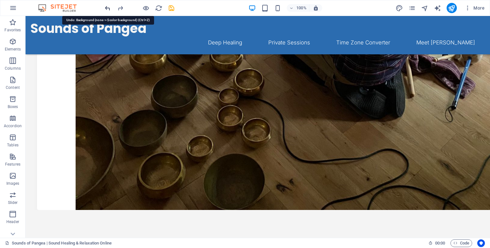
click at [110, 11] on icon "undo" at bounding box center [107, 7] width 7 height 7
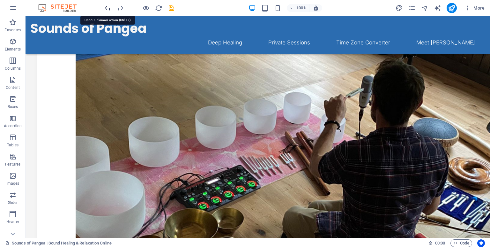
scroll to position [144, 0]
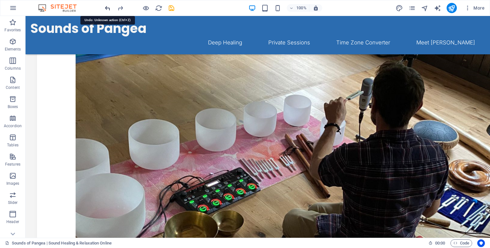
click at [110, 11] on icon "undo" at bounding box center [107, 7] width 7 height 7
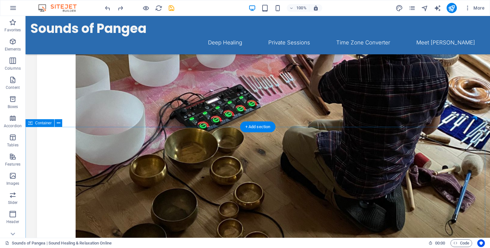
scroll to position [228, 0]
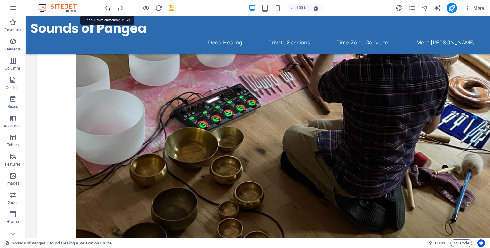
click at [106, 6] on icon "undo" at bounding box center [107, 7] width 7 height 7
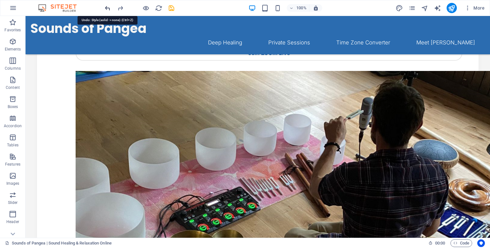
scroll to position [106, 0]
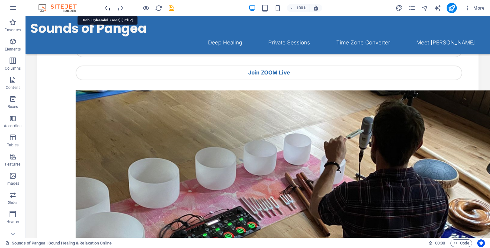
click at [106, 6] on icon "undo" at bounding box center [107, 7] width 7 height 7
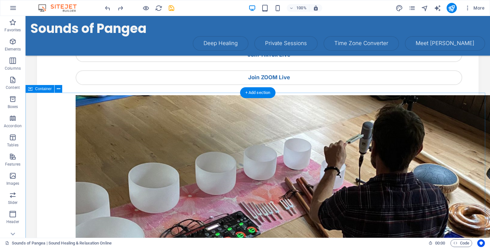
scroll to position [93, 0]
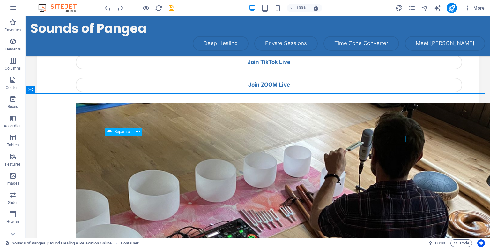
click at [124, 133] on span "Separator" at bounding box center [122, 131] width 17 height 4
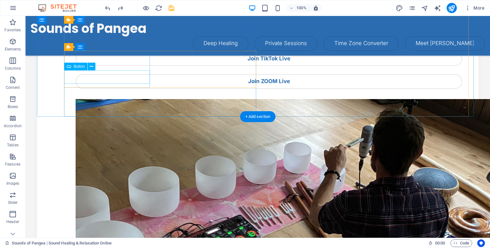
scroll to position [70, 0]
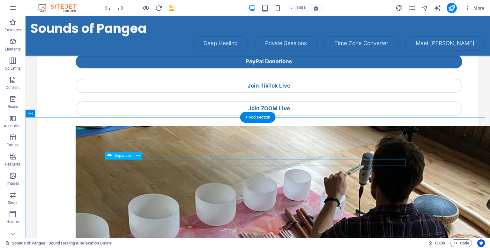
click at [140, 156] on button at bounding box center [138, 155] width 8 height 8
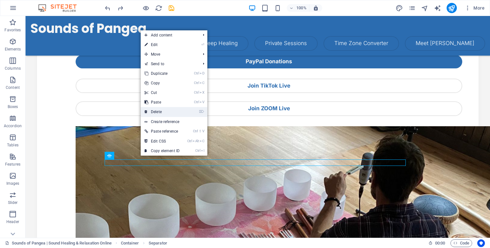
click at [158, 109] on link "⌦ Delete" at bounding box center [162, 112] width 43 height 10
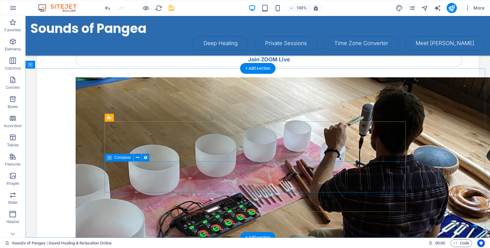
scroll to position [116, 0]
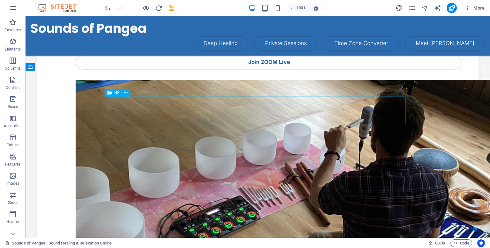
click at [111, 95] on icon at bounding box center [109, 93] width 4 height 8
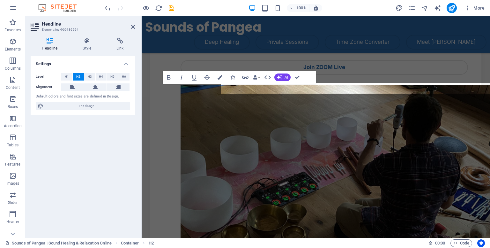
scroll to position [130, 0]
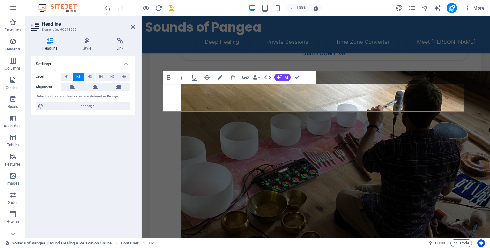
click at [90, 51] on div "Headline Style Link Settings Level H1 H2 H3 H4 H5 H6 Alignment Default colors a…" at bounding box center [83, 135] width 104 height 195
click at [85, 45] on h4 "Style" at bounding box center [88, 44] width 34 height 13
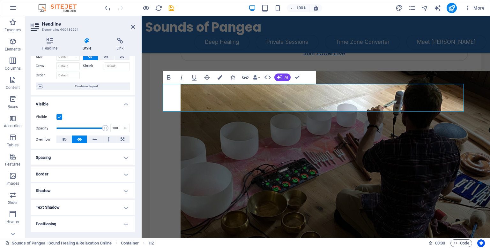
scroll to position [30, 0]
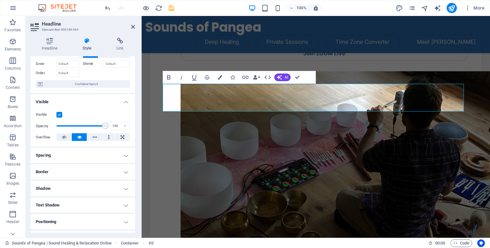
click at [78, 152] on h4 "Spacing" at bounding box center [83, 154] width 104 height 15
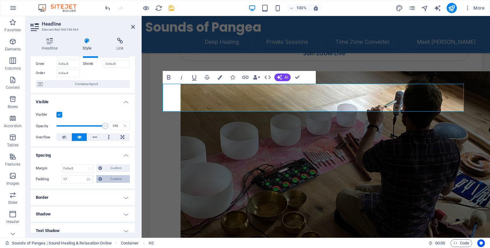
click at [100, 178] on icon at bounding box center [100, 179] width 4 height 8
drag, startPoint x: 51, startPoint y: 192, endPoint x: 36, endPoint y: 189, distance: 15.9
click at [36, 189] on div "17 px rem % vh vw" at bounding box center [51, 195] width 31 height 19
type input "0"
select select "DISABLED_OPTION_VALUE"
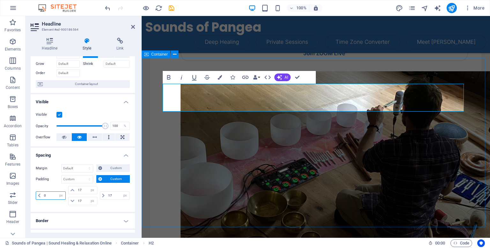
type input "0"
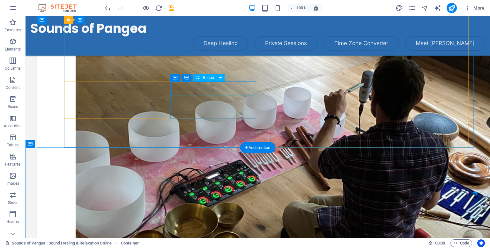
scroll to position [0, 0]
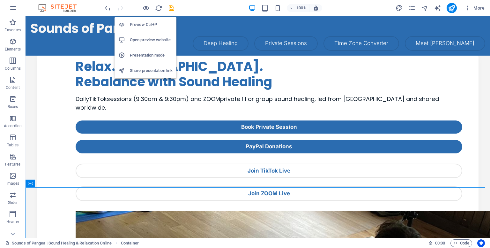
click at [144, 23] on h6 "Preview Ctrl+P" at bounding box center [151, 25] width 43 height 8
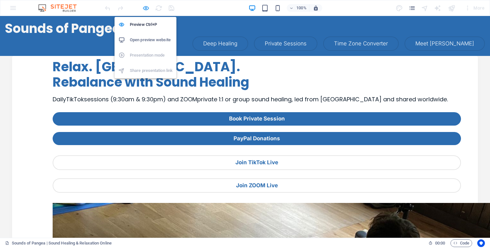
click at [144, 7] on icon "button" at bounding box center [145, 7] width 7 height 7
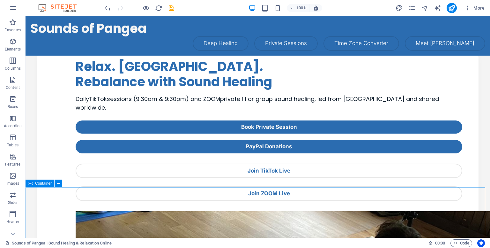
click at [31, 183] on icon at bounding box center [30, 183] width 4 height 8
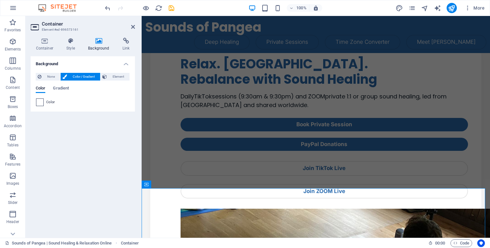
click at [40, 102] on span at bounding box center [39, 102] width 7 height 7
type input "#ffffff"
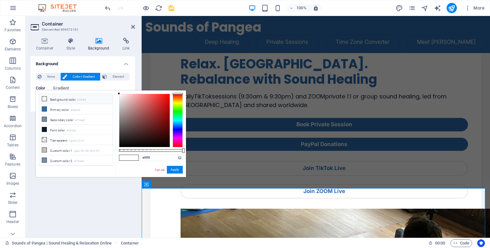
click at [114, 189] on div "Background None Color / Gradient Element Stretch background to full-width Color…" at bounding box center [83, 144] width 104 height 176
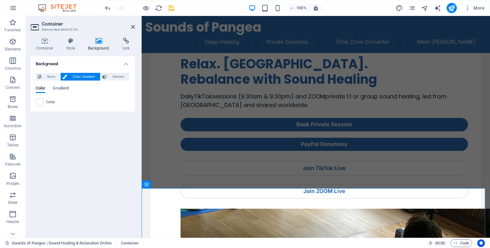
click at [97, 193] on div "Background None Color / Gradient Element Stretch background to full-width Color…" at bounding box center [83, 144] width 104 height 176
click at [132, 27] on icon at bounding box center [133, 26] width 4 height 5
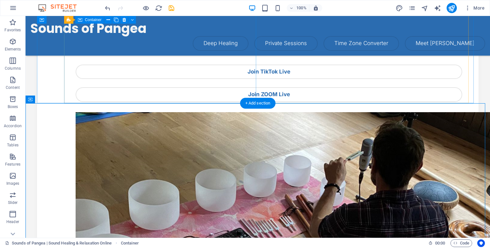
scroll to position [83, 0]
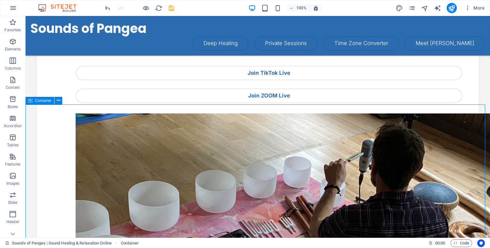
click at [34, 101] on div "Container" at bounding box center [40, 101] width 29 height 8
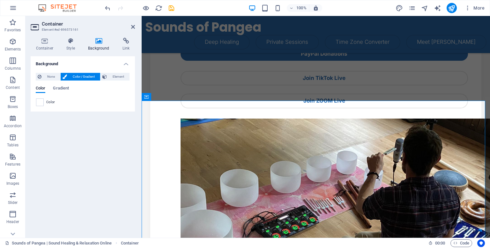
scroll to position [87, 0]
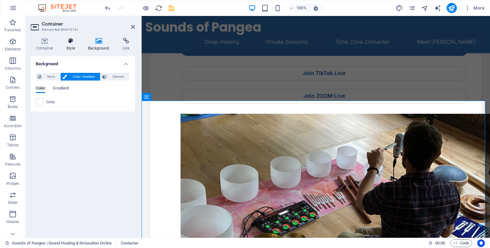
click at [69, 48] on h4 "Style" at bounding box center [72, 44] width 22 height 13
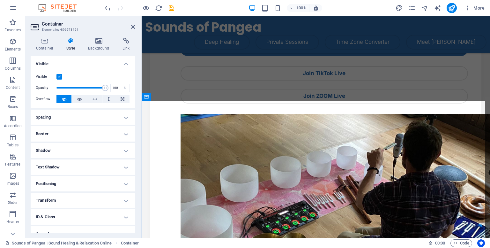
click at [61, 114] on h4 "Spacing" at bounding box center [83, 116] width 104 height 15
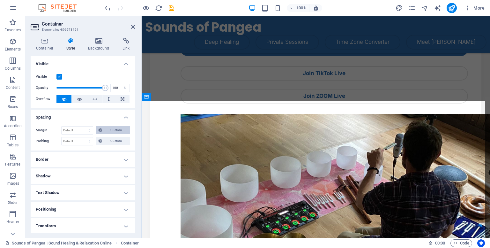
click at [102, 128] on button "Custom" at bounding box center [112, 130] width 33 height 8
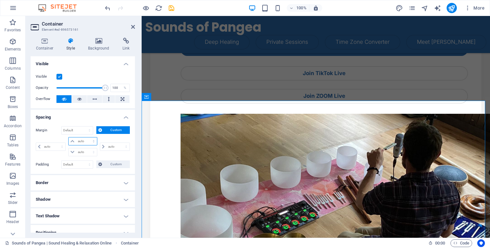
click at [82, 139] on select "auto px % rem vw vh" at bounding box center [83, 141] width 28 height 8
select select "px"
click at [87, 137] on select "auto px % rem vw vh" at bounding box center [83, 141] width 28 height 8
type input "0"
select select "px"
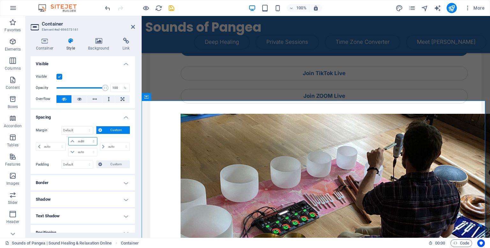
type input "0"
select select "px"
type input "0"
select select "px"
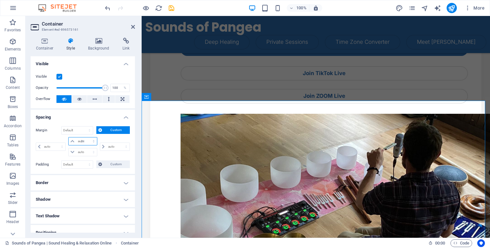
type input "0"
select select "px"
type input "20"
select select "DISABLED_OPTION_VALUE"
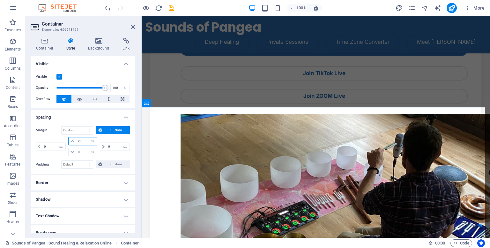
drag, startPoint x: 81, startPoint y: 137, endPoint x: 76, endPoint y: 137, distance: 4.8
click at [76, 137] on input "20" at bounding box center [86, 141] width 20 height 8
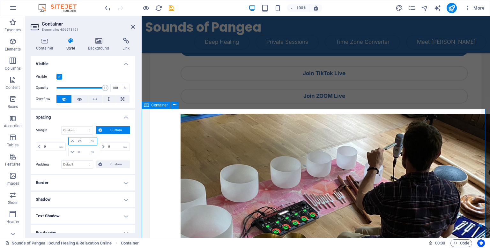
type input "26"
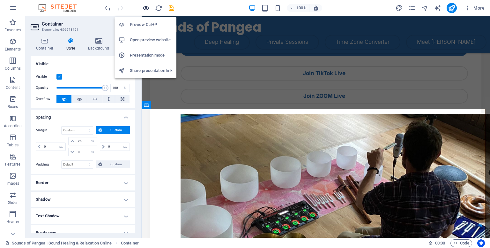
click at [146, 10] on icon "button" at bounding box center [145, 7] width 7 height 7
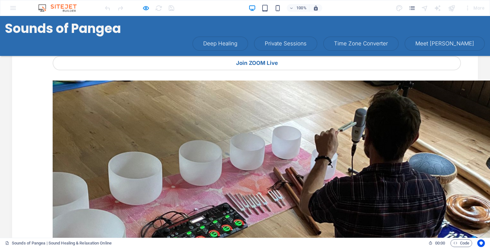
scroll to position [107, 0]
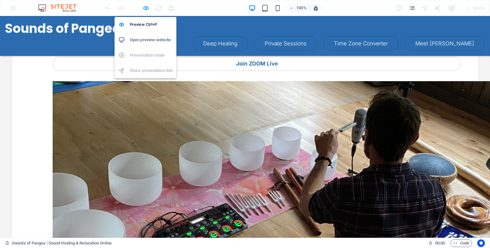
click at [144, 11] on icon "button" at bounding box center [145, 7] width 7 height 7
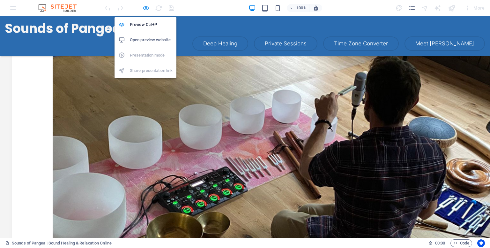
select select "px"
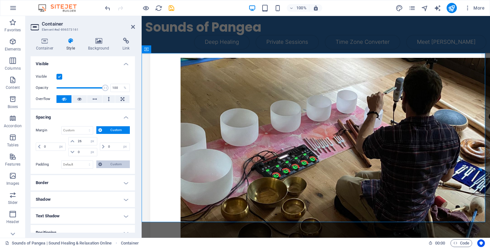
click at [110, 160] on span "Custom" at bounding box center [116, 164] width 24 height 8
click at [86, 175] on input "number" at bounding box center [86, 175] width 20 height 8
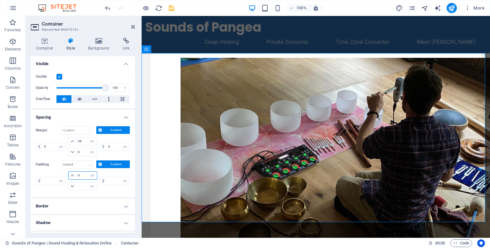
type input "0"
select select "px"
type input "0"
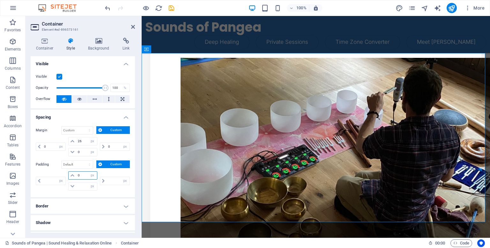
type input "0"
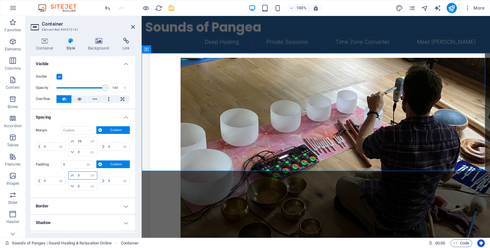
drag, startPoint x: 81, startPoint y: 175, endPoint x: 61, endPoint y: 171, distance: 20.5
click at [61, 171] on div "0 px rem % vh vw 0 px rem % vh vw 0 px rem % vh vw 0 px rem % vh vw" at bounding box center [83, 180] width 94 height 19
type input "26"
select select "DISABLED_OPTION_VALUE"
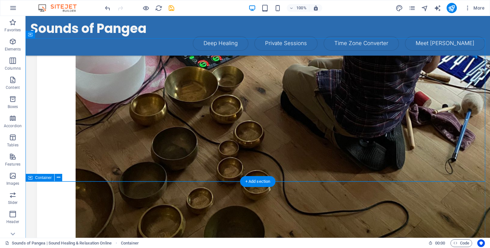
scroll to position [291, 0]
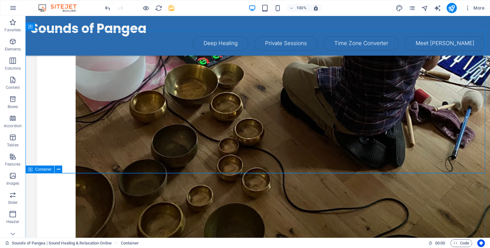
click at [39, 170] on span "Container" at bounding box center [43, 169] width 17 height 4
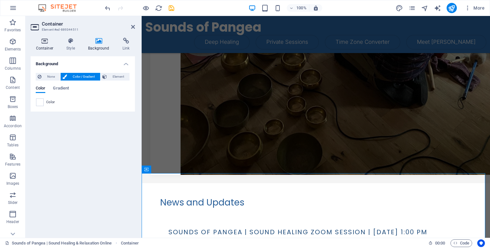
click at [49, 40] on icon at bounding box center [45, 41] width 28 height 6
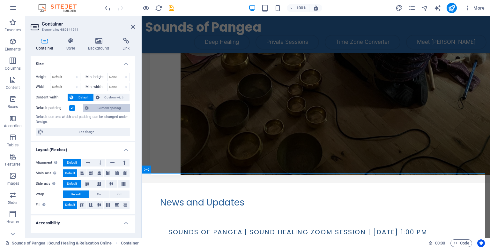
click at [105, 106] on span "Custom spacing" at bounding box center [109, 108] width 37 height 8
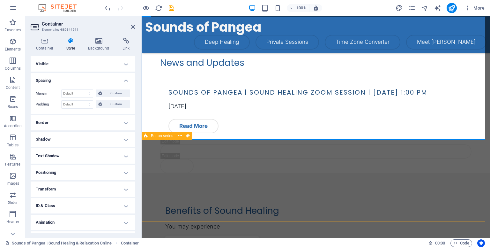
scroll to position [450, 0]
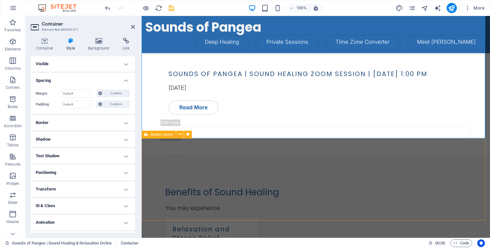
click at [158, 138] on div "Button series" at bounding box center [159, 134] width 34 height 8
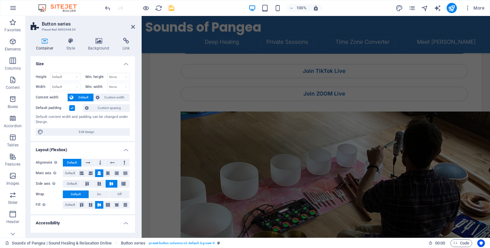
scroll to position [81, 0]
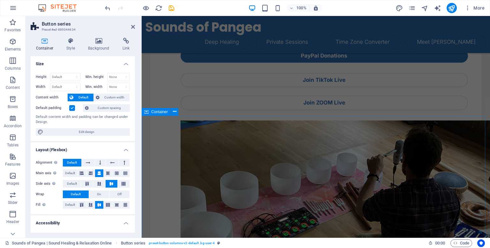
click at [151, 112] on div "Container" at bounding box center [156, 112] width 29 height 8
select select "px"
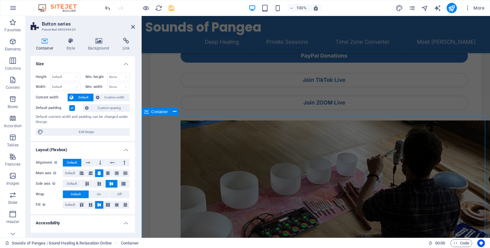
select select "px"
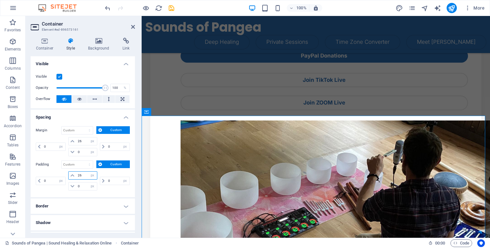
drag, startPoint x: 82, startPoint y: 174, endPoint x: 69, endPoint y: 170, distance: 13.3
click at [69, 170] on div "Padding Default px rem % vh vw Custom Custom 0 px rem % vh vw 26 px rem % vh vw…" at bounding box center [83, 176] width 94 height 32
type input "52"
click at [86, 189] on input "0" at bounding box center [86, 186] width 20 height 8
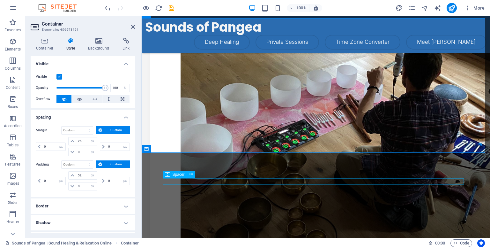
scroll to position [182, 0]
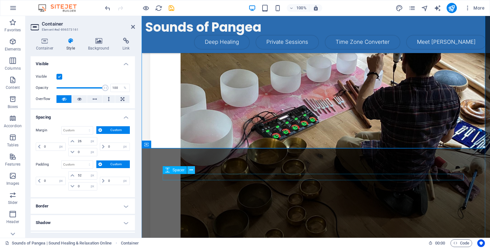
click at [190, 170] on icon at bounding box center [191, 169] width 4 height 7
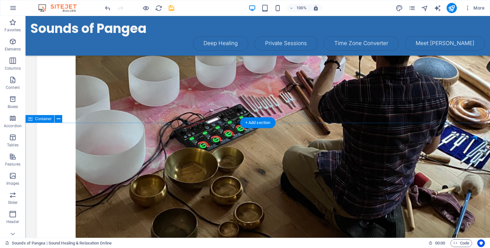
scroll to position [207, 0]
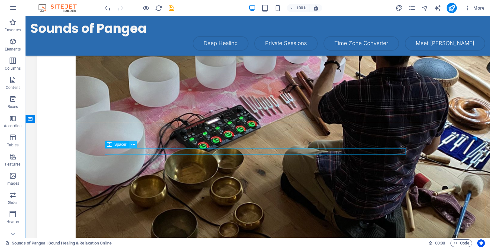
click at [131, 144] on icon at bounding box center [133, 144] width 4 height 7
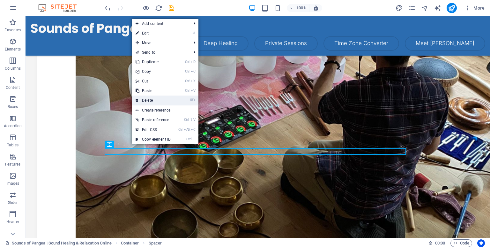
click at [141, 97] on link "⌦ Delete" at bounding box center [153, 100] width 43 height 10
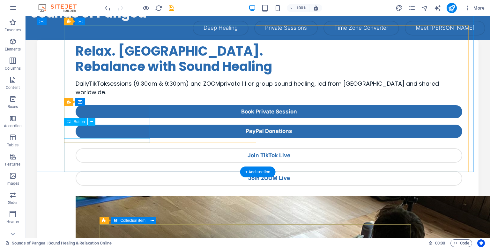
scroll to position [0, 0]
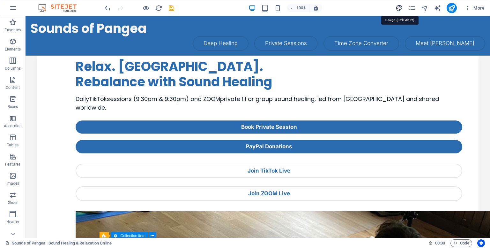
click at [397, 4] on icon "design" at bounding box center [398, 7] width 7 height 7
select select "px"
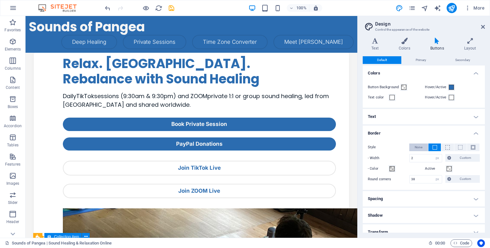
click at [422, 144] on button "None" at bounding box center [418, 147] width 19 height 8
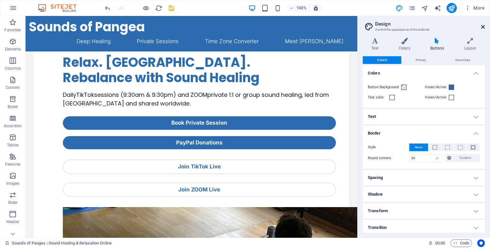
click at [481, 26] on icon at bounding box center [483, 26] width 4 height 5
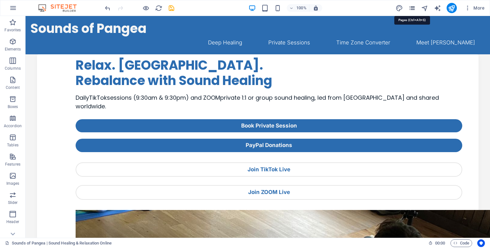
click at [415, 11] on icon "pages" at bounding box center [411, 7] width 7 height 7
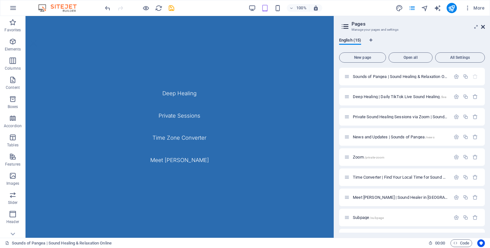
click at [481, 27] on icon at bounding box center [483, 26] width 4 height 5
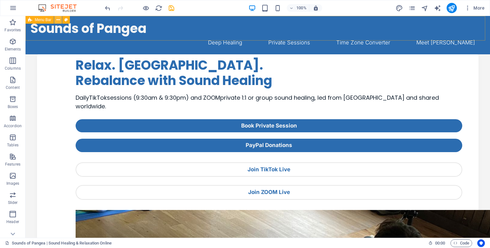
click at [57, 20] on icon at bounding box center [58, 20] width 4 height 7
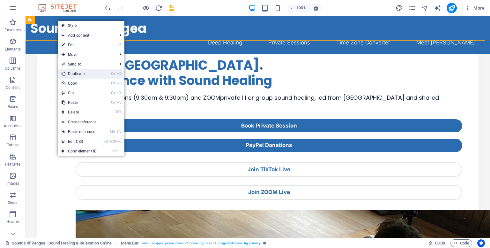
click at [65, 72] on icon at bounding box center [63, 74] width 3 height 10
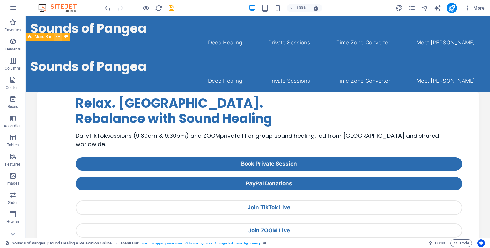
click at [57, 38] on icon at bounding box center [58, 36] width 4 height 7
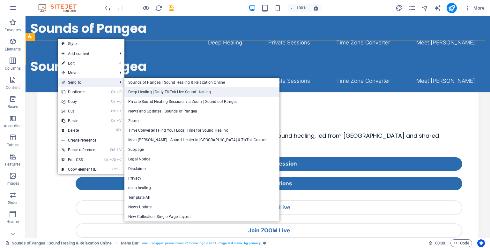
click at [142, 90] on link "Deep Healing | Daily TikTok Live Sound Healing" at bounding box center [201, 92] width 155 height 10
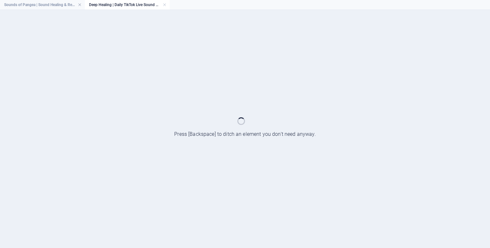
select select "header"
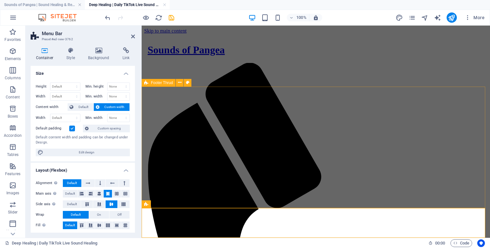
scroll to position [1936, 0]
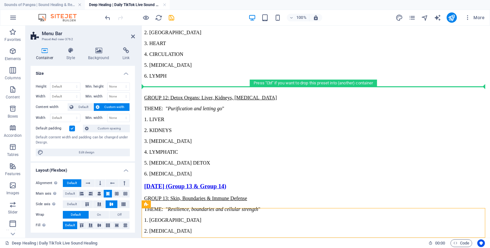
drag, startPoint x: 289, startPoint y: 231, endPoint x: 146, endPoint y: 67, distance: 217.5
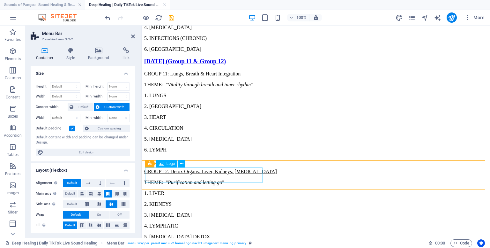
scroll to position [1862, 0]
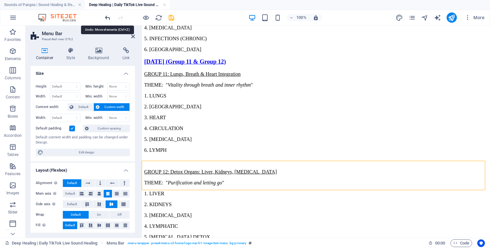
click at [105, 17] on icon "undo" at bounding box center [107, 17] width 7 height 7
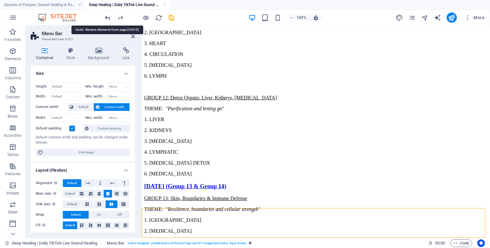
click at [105, 17] on icon "undo" at bounding box center [107, 17] width 7 height 7
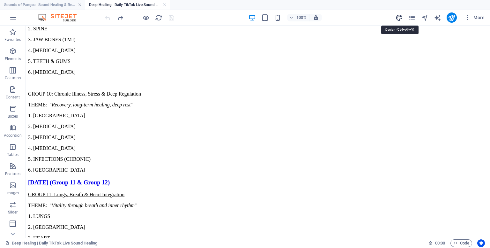
click at [399, 15] on icon "design" at bounding box center [398, 17] width 7 height 7
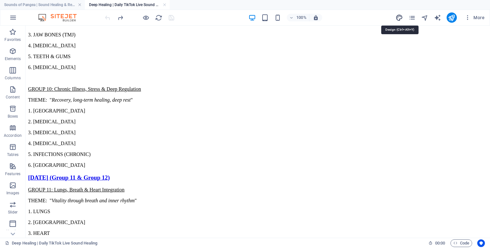
select select "px"
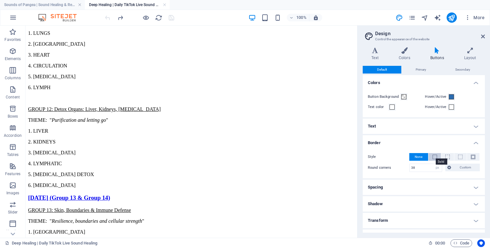
click at [434, 154] on span at bounding box center [434, 156] width 4 height 4
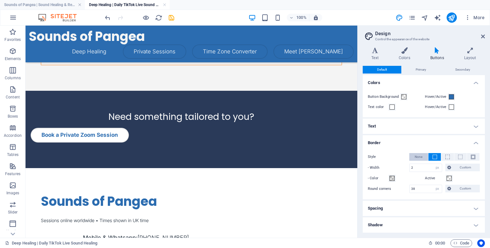
click at [415, 154] on span "None" at bounding box center [419, 157] width 8 height 8
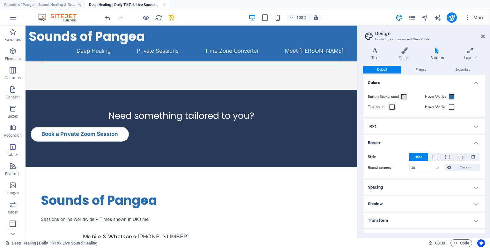
scroll to position [1901, 0]
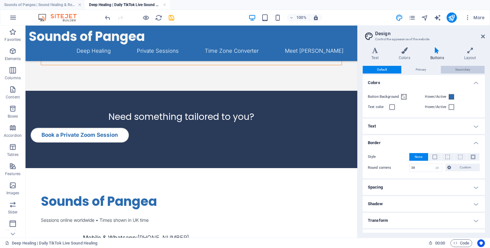
click at [456, 70] on span "Secondary" at bounding box center [462, 70] width 15 height 8
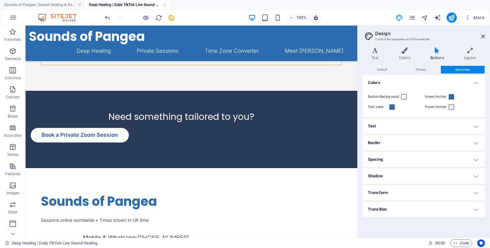
click at [417, 144] on h4 "Border" at bounding box center [424, 142] width 122 height 15
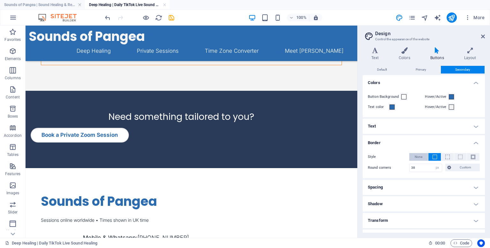
click at [419, 155] on span "None" at bounding box center [419, 157] width 8 height 8
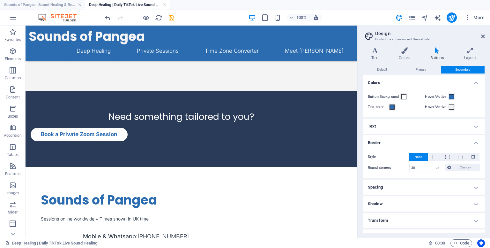
scroll to position [1900, 0]
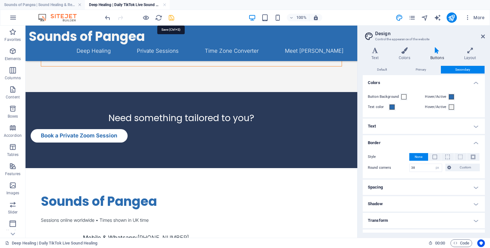
click at [174, 19] on icon "save" at bounding box center [171, 17] width 7 height 7
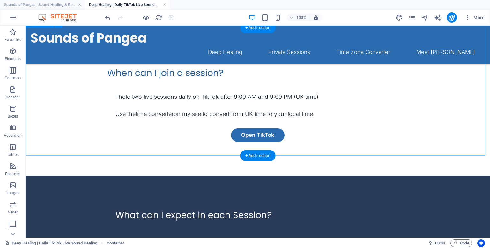
scroll to position [0, 0]
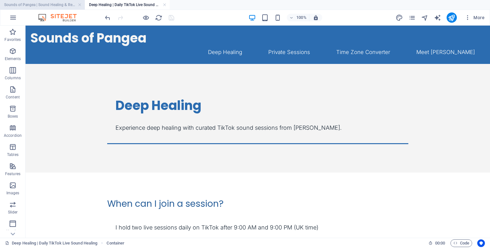
click at [49, 5] on h4 "Sounds of Pangea | Sound Healing & Relaxation Online" at bounding box center [42, 4] width 85 height 7
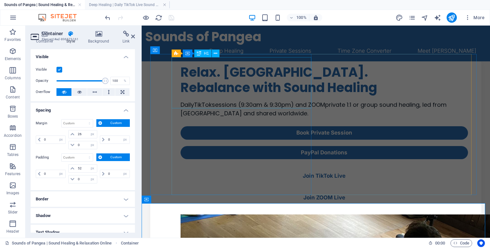
click at [308, 95] on div "Relax. Restore. Rebalance with Sound Healing" at bounding box center [324, 79] width 287 height 31
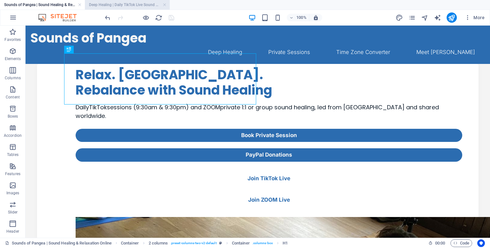
click at [111, 4] on h4 "Deep Healing | Daily TikTok Live Sound Healing" at bounding box center [127, 4] width 85 height 7
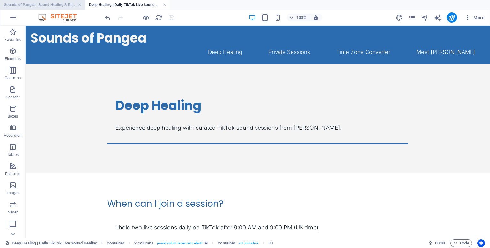
click at [55, 4] on h4 "Sounds of Pangea | Sound Healing & Relaxation Online" at bounding box center [42, 4] width 85 height 7
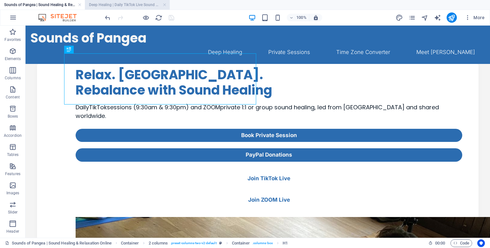
click at [105, 7] on h4 "Deep Healing | Daily TikTok Live Sound Healing" at bounding box center [127, 4] width 85 height 7
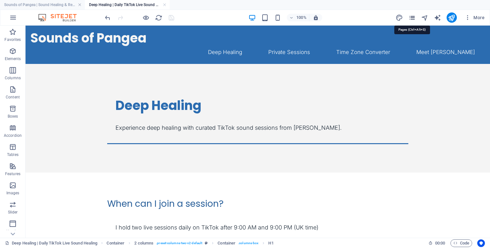
click at [412, 16] on icon "pages" at bounding box center [411, 17] width 7 height 7
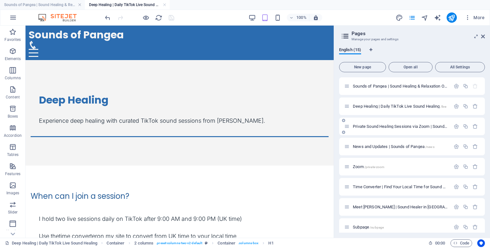
click at [374, 123] on div "Private Sound Healing Sessions via Zoom | Sounds of Pangea /private" at bounding box center [397, 125] width 106 height 7
click at [364, 128] on span "Private Sound Healing Sessions via Zoom | Sounds of Pangea /private" at bounding box center [415, 126] width 125 height 5
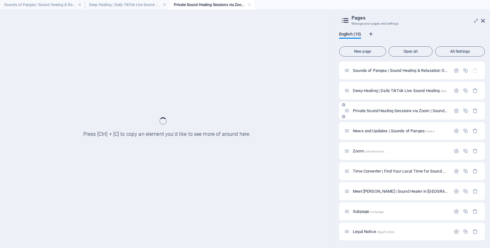
click at [364, 128] on div "News and Updates | Sounds of Pangea /news" at bounding box center [397, 130] width 106 height 7
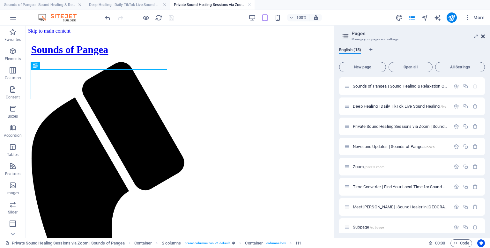
click at [483, 36] on icon at bounding box center [483, 36] width 4 height 5
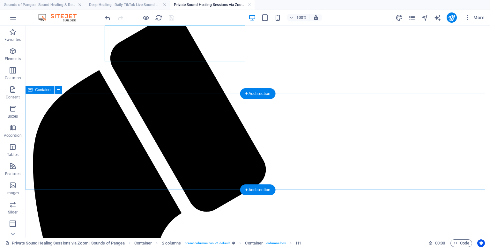
scroll to position [46, 0]
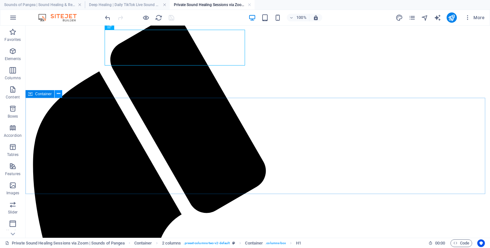
click at [58, 93] on icon at bounding box center [59, 93] width 4 height 7
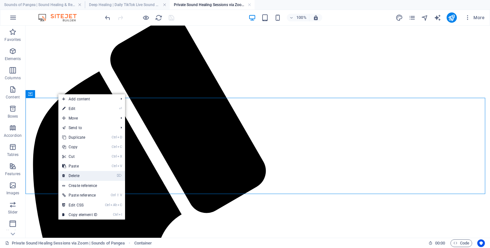
click at [75, 174] on link "⌦ Delete" at bounding box center [79, 176] width 43 height 10
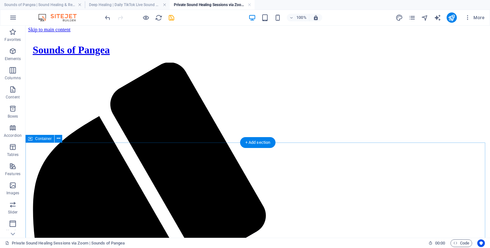
scroll to position [0, 0]
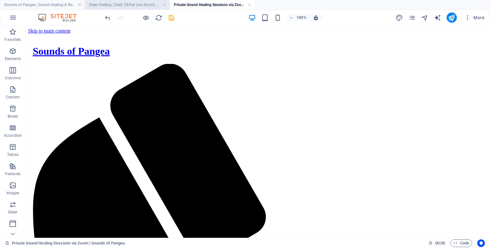
click at [127, 4] on h4 "Deep Healing | Daily TikTok Live Sound Healing" at bounding box center [127, 4] width 85 height 7
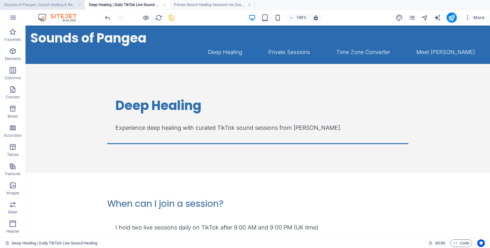
click at [49, 6] on h4 "Sounds of Pangea | Sound Healing & Relaxation Online" at bounding box center [42, 4] width 85 height 7
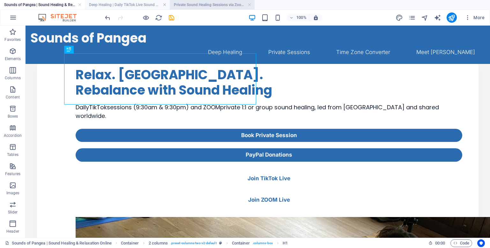
click at [185, 7] on h4 "Private Sound Healing Sessions via Zoom | Sounds of Pangea" at bounding box center [212, 4] width 85 height 7
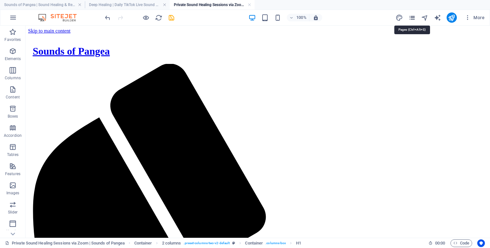
click at [411, 16] on icon "pages" at bounding box center [411, 17] width 7 height 7
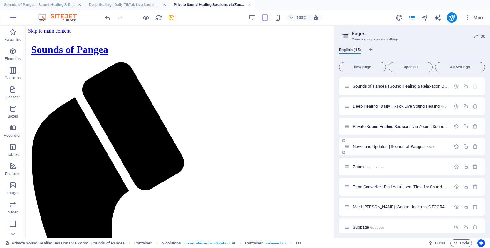
click at [378, 148] on div "News and Updates | Sounds of Pangea /news" at bounding box center [397, 146] width 106 height 7
click at [373, 145] on span "News and Updates | Sounds of Pangea /news" at bounding box center [394, 146] width 82 height 5
click at [373, 158] on div "Zoom /private-zoom" at bounding box center [412, 167] width 146 height 18
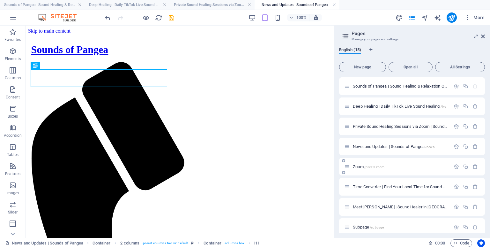
click at [376, 167] on span "/private-zoom" at bounding box center [374, 167] width 20 height 4
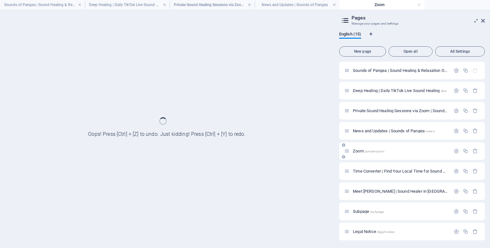
click at [376, 167] on div "Time Converter | Find Your Local Time for Sound Healing /converter" at bounding box center [397, 170] width 106 height 7
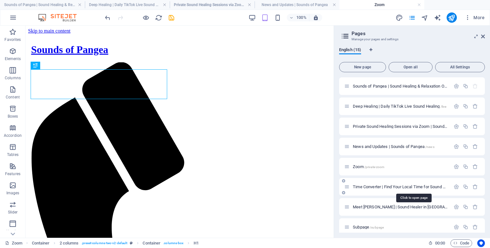
click at [377, 187] on span "Time Converter | Find Your Local Time for Sound Healing /converter" at bounding box center [412, 186] width 119 height 5
click at [377, 203] on div "Meet [PERSON_NAME] | Sound Healer in [GEOGRAPHIC_DATA] & TikTok Creator /meet-[…" at bounding box center [397, 206] width 106 height 7
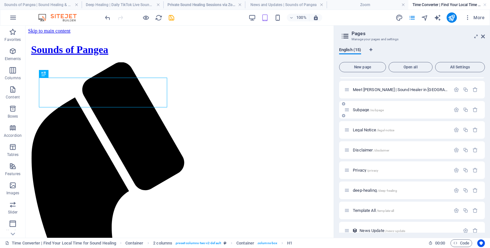
scroll to position [117, 0]
click at [481, 35] on icon at bounding box center [483, 36] width 4 height 5
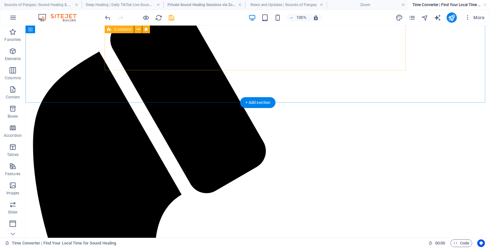
scroll to position [50, 0]
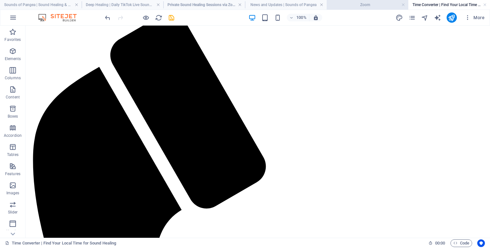
click at [346, 5] on h4 "Zoom" at bounding box center [368, 4] width 82 height 7
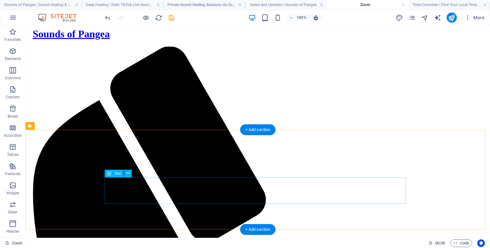
scroll to position [0, 0]
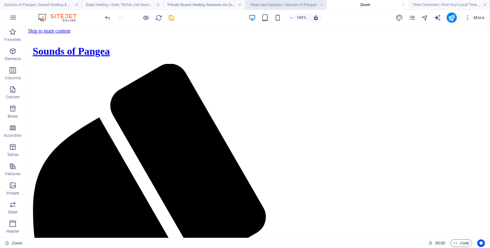
click at [264, 6] on h4 "News and Updates | Sounds of Pangea" at bounding box center [286, 4] width 82 height 7
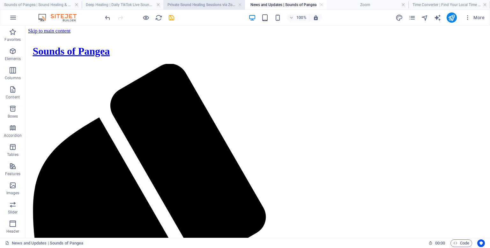
click at [197, 4] on h4 "Private Sound Healing Sessions via Zoom | Sounds of Pangea" at bounding box center [204, 4] width 82 height 7
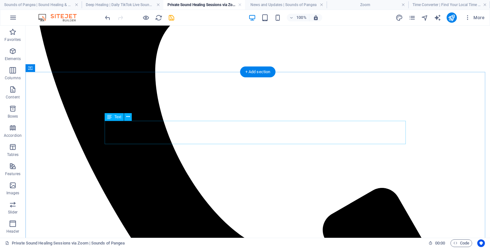
scroll to position [244, 0]
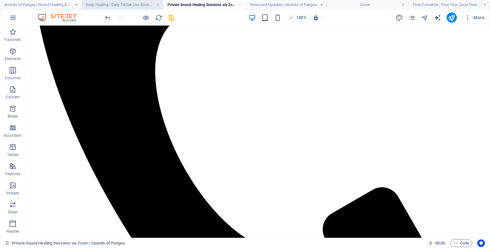
click at [137, 6] on h4 "Deep Healing | Daily TikTok Live Sound Healing" at bounding box center [123, 4] width 82 height 7
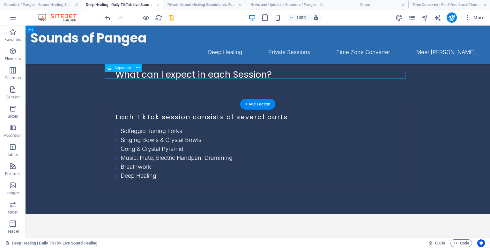
scroll to position [0, 0]
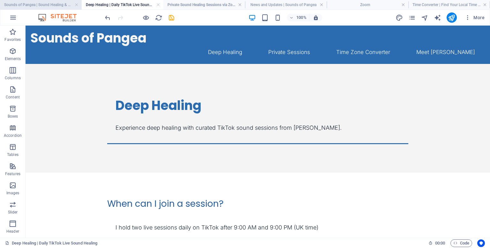
click at [52, 1] on h4 "Sounds of Pangea | Sound Healing & Relaxation Online" at bounding box center [41, 4] width 82 height 7
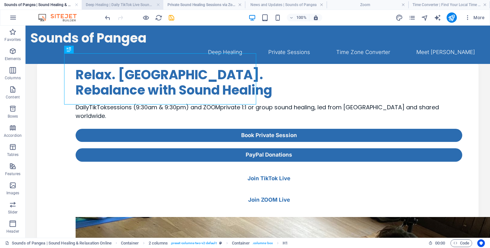
click at [104, 5] on h4 "Deep Healing | Daily TikTok Live Sound Healing" at bounding box center [123, 4] width 82 height 7
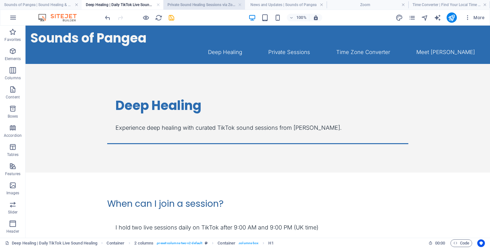
click at [175, 4] on h4 "Private Sound Healing Sessions via Zoom | Sounds of Pangea" at bounding box center [204, 4] width 82 height 7
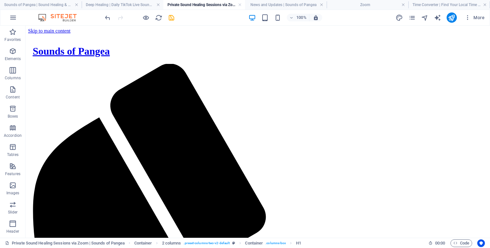
scroll to position [244, 0]
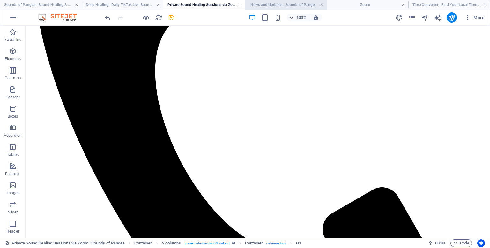
click at [254, 8] on li "News and Updates | Sounds of Pangea" at bounding box center [286, 5] width 82 height 10
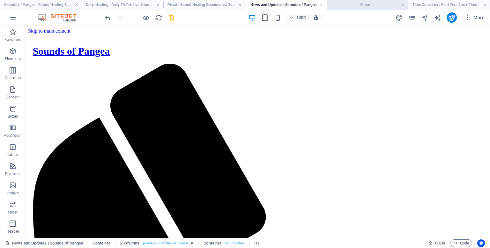
click at [358, 5] on h4 "Zoom" at bounding box center [368, 4] width 82 height 7
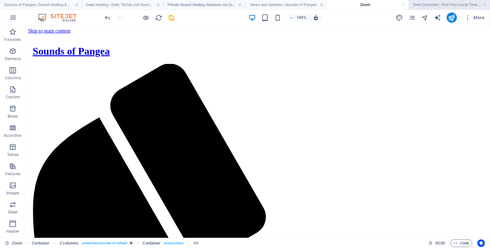
click at [431, 5] on h4 "Time Converter | Find Your Local Time for Sound Healing" at bounding box center [449, 4] width 82 height 7
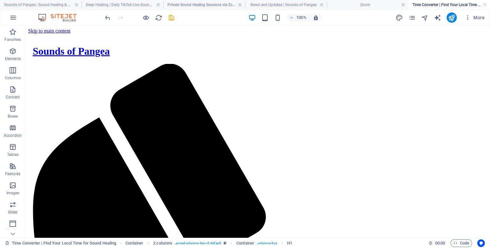
scroll to position [50, 0]
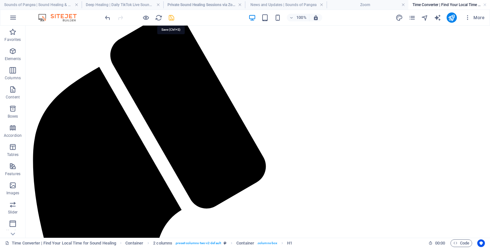
click at [173, 20] on icon "save" at bounding box center [171, 17] width 7 height 7
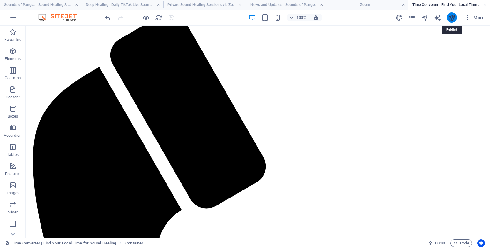
click at [450, 19] on icon "publish" at bounding box center [451, 17] width 7 height 7
